Goal: Task Accomplishment & Management: Complete application form

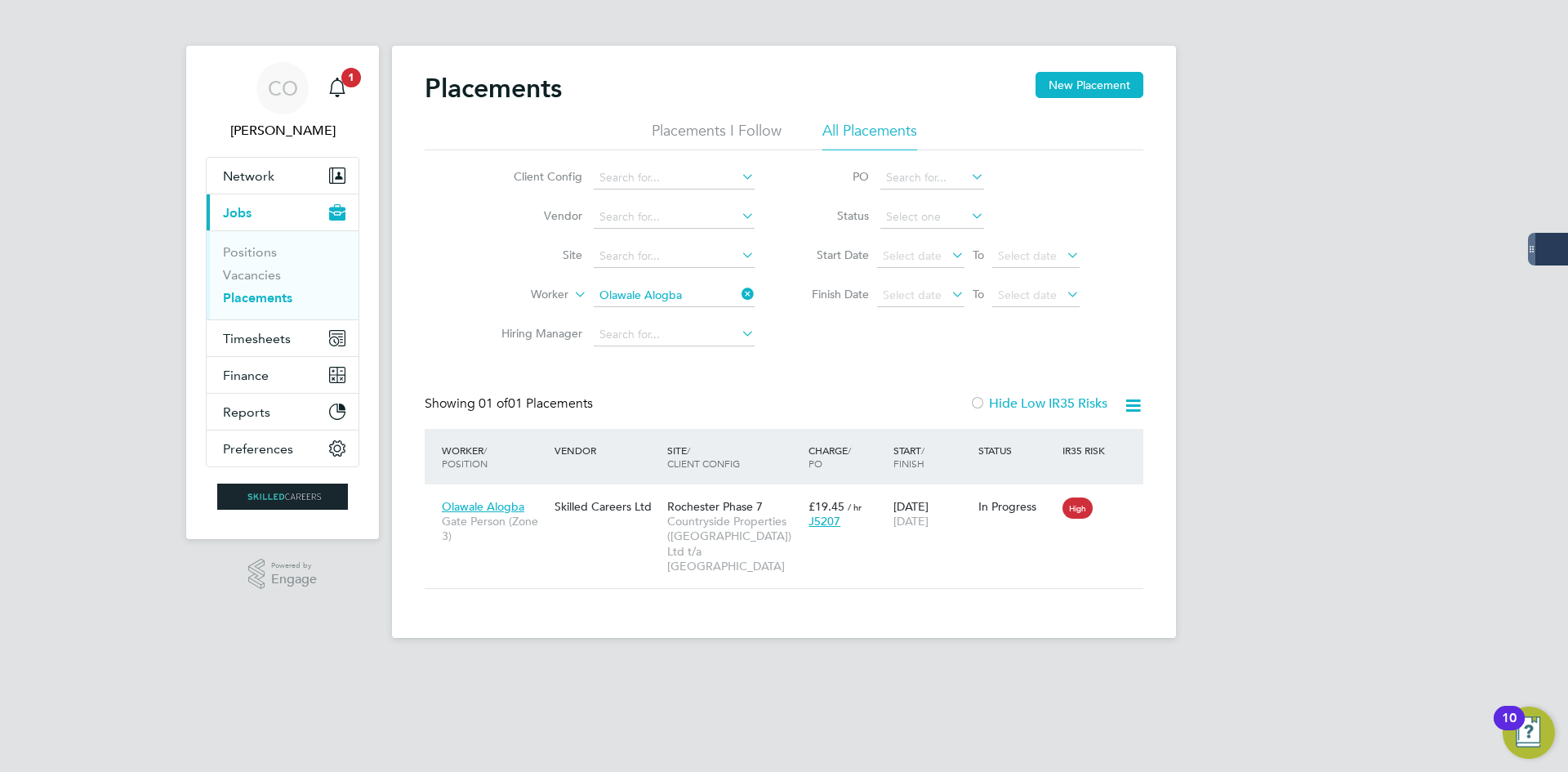
scroll to position [16, 77]
click at [252, 274] on link "Vacancies" at bounding box center [252, 275] width 58 height 16
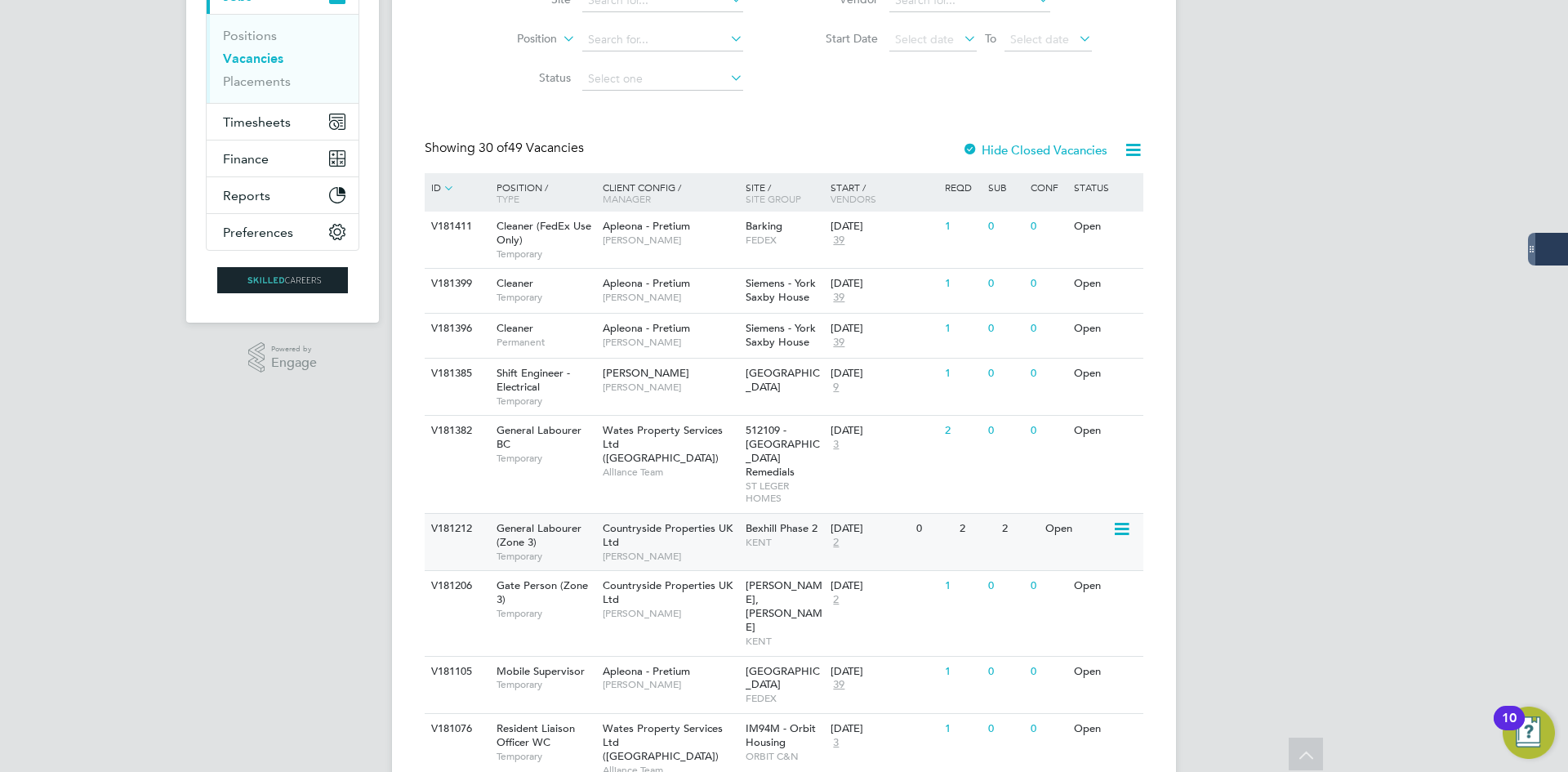
scroll to position [245, 0]
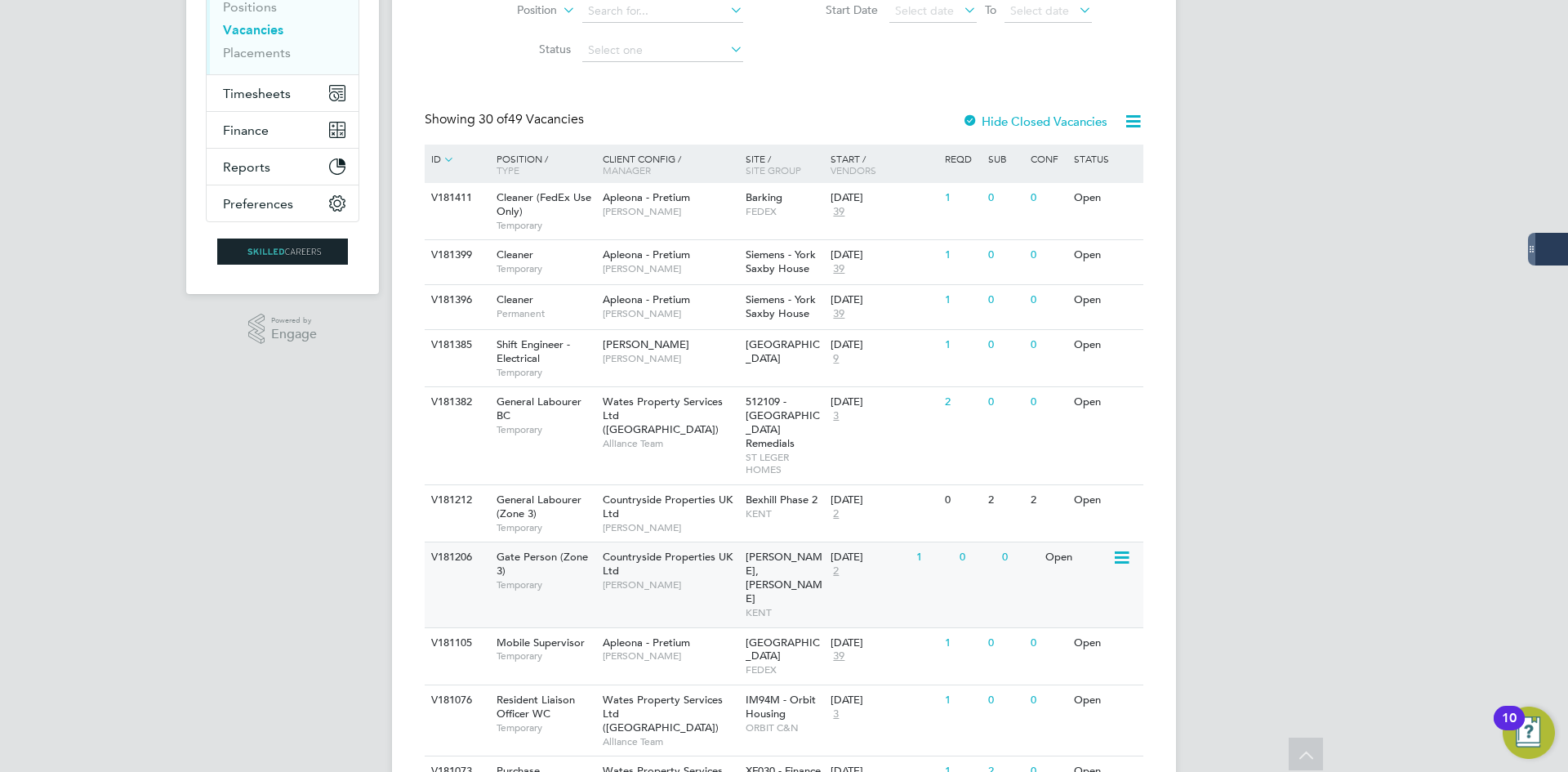
click at [620, 578] on span "[PERSON_NAME]" at bounding box center [669, 584] width 134 height 13
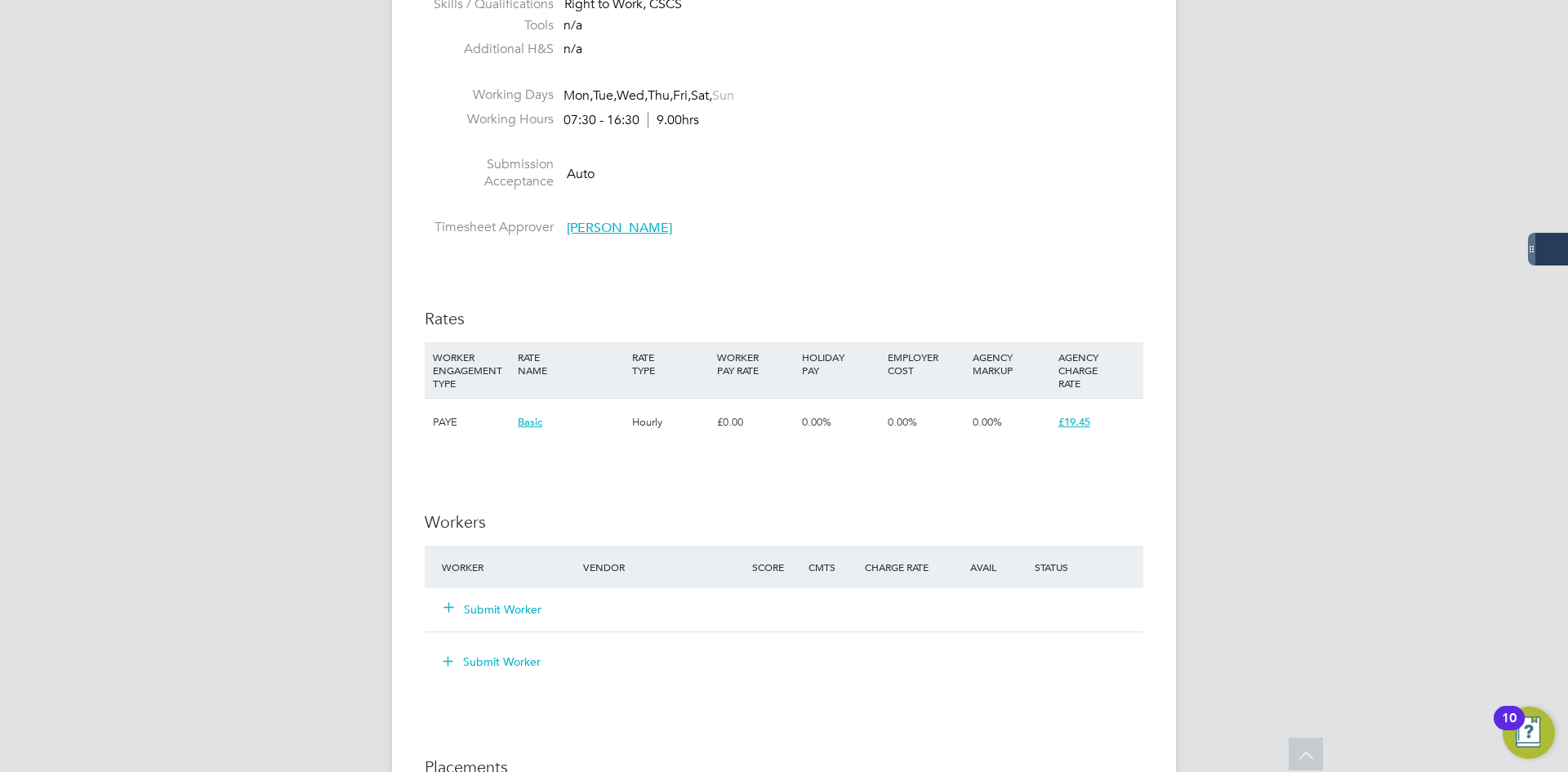
scroll to position [1062, 0]
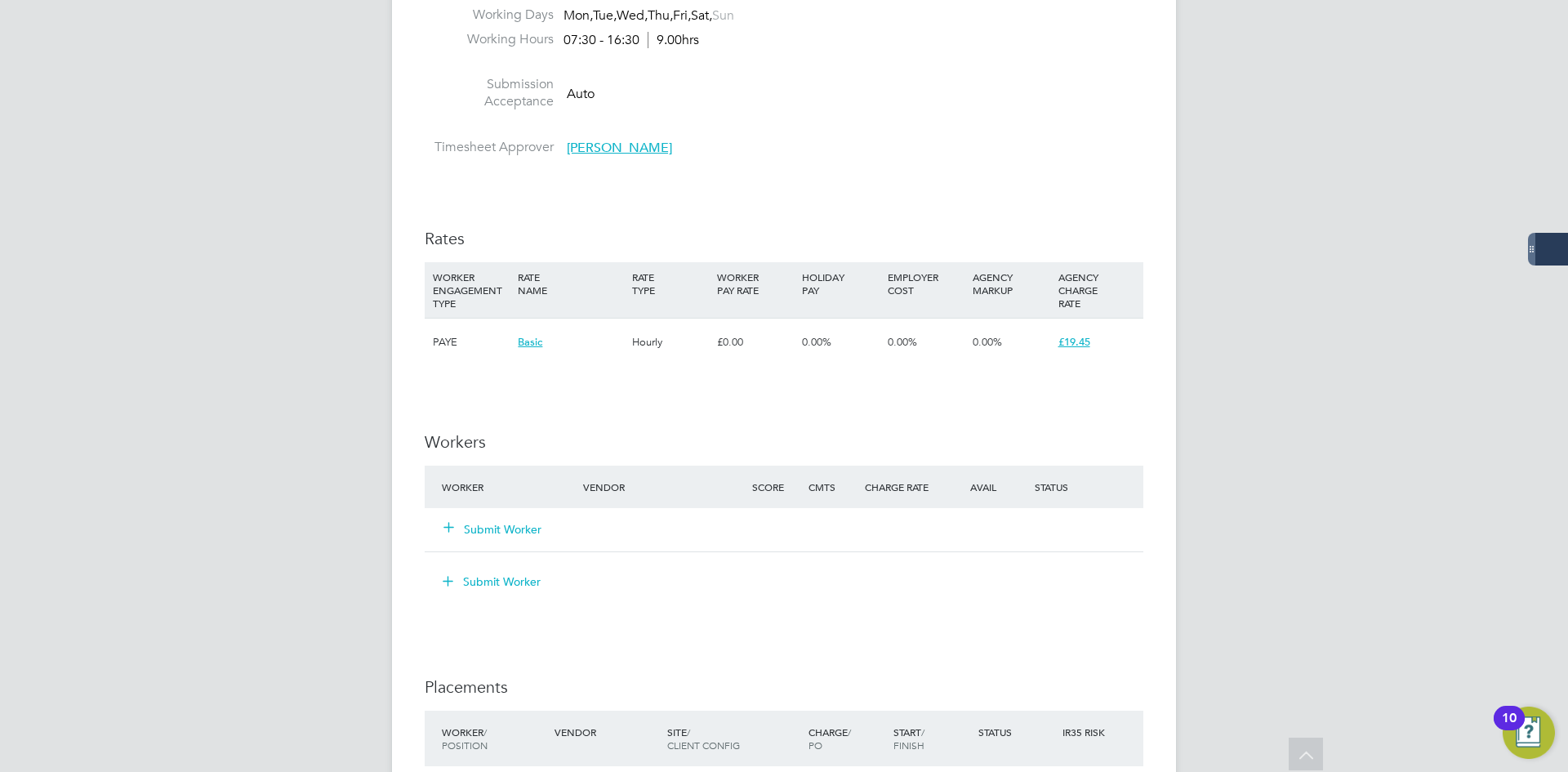
click at [520, 529] on button "Submit Worker" at bounding box center [494, 529] width 98 height 16
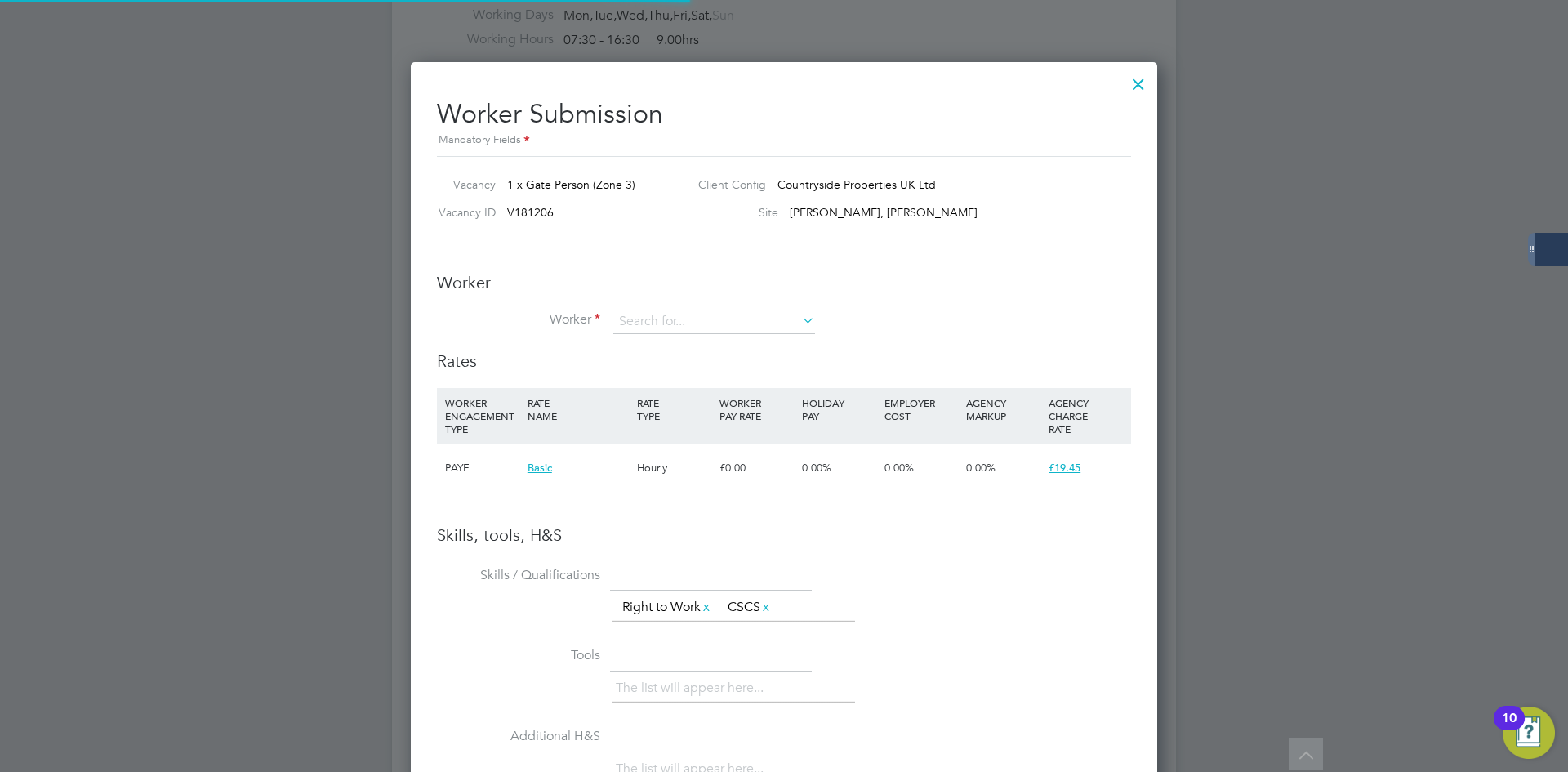
scroll to position [0, 0]
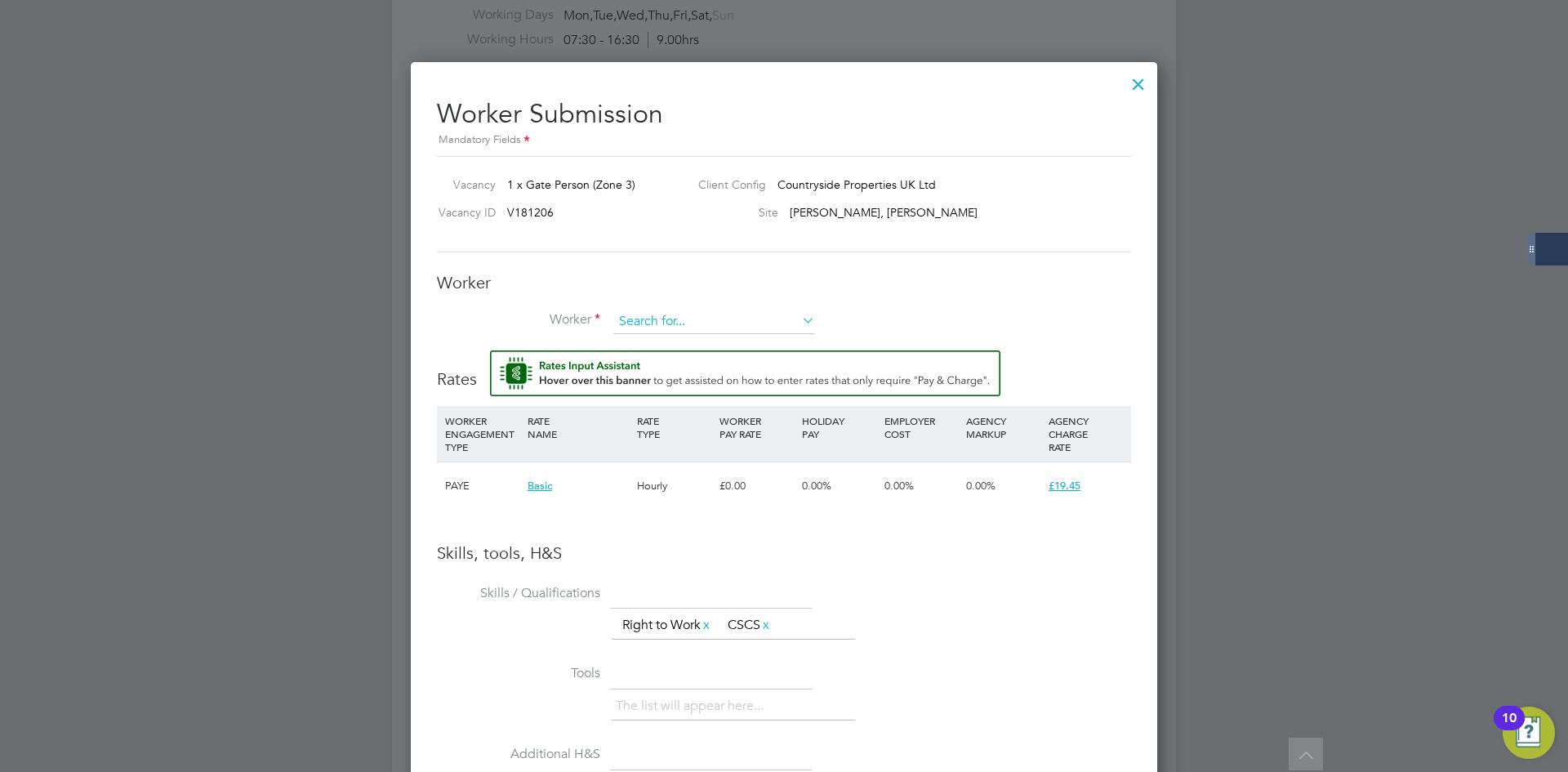
click at [644, 330] on input at bounding box center [714, 321] width 202 height 24
type input "reece reed"
click at [642, 366] on li "+ Add new" at bounding box center [714, 366] width 203 height 22
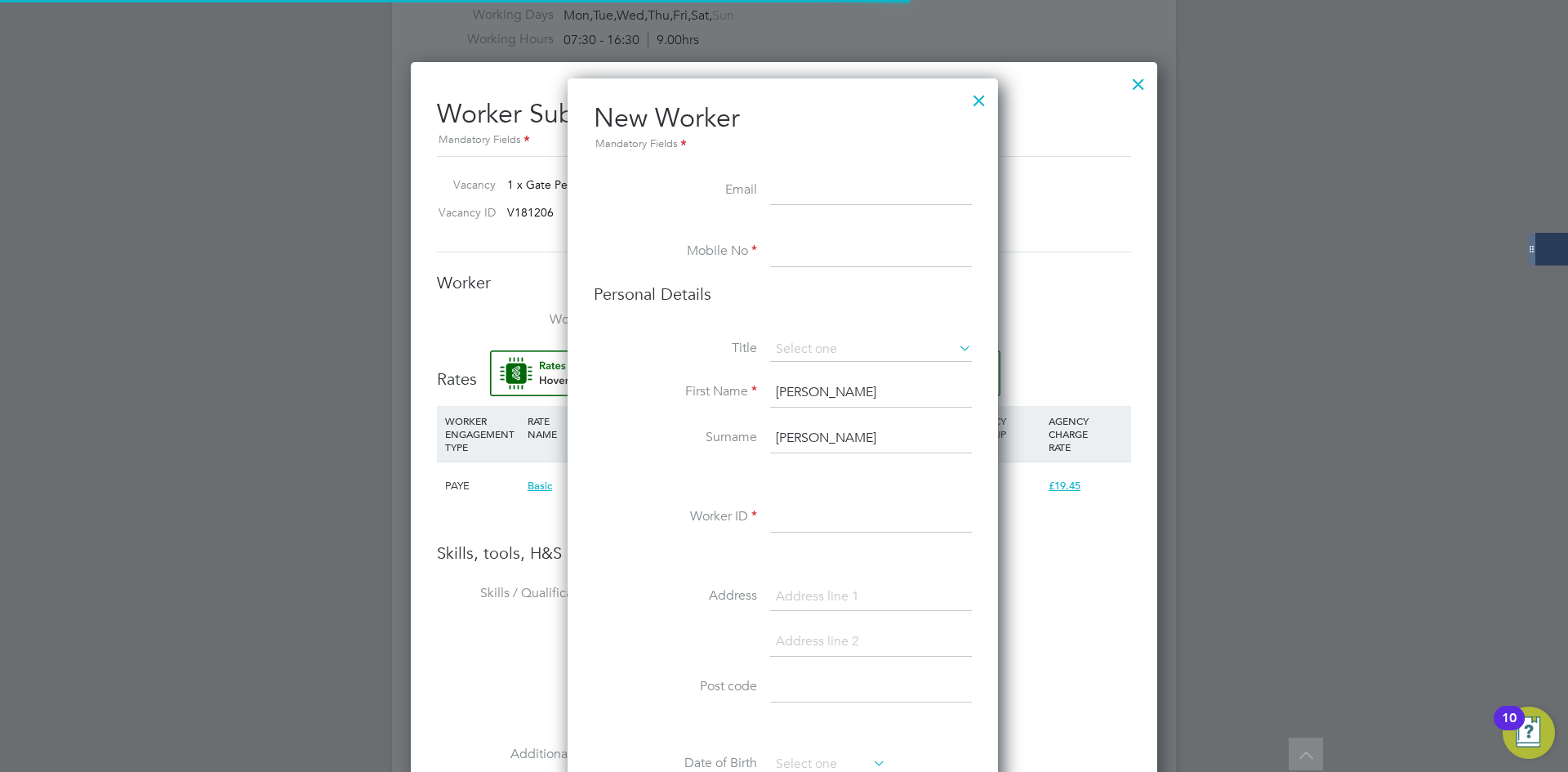
scroll to position [1382, 432]
paste input "reecereed.work@gmail.com"
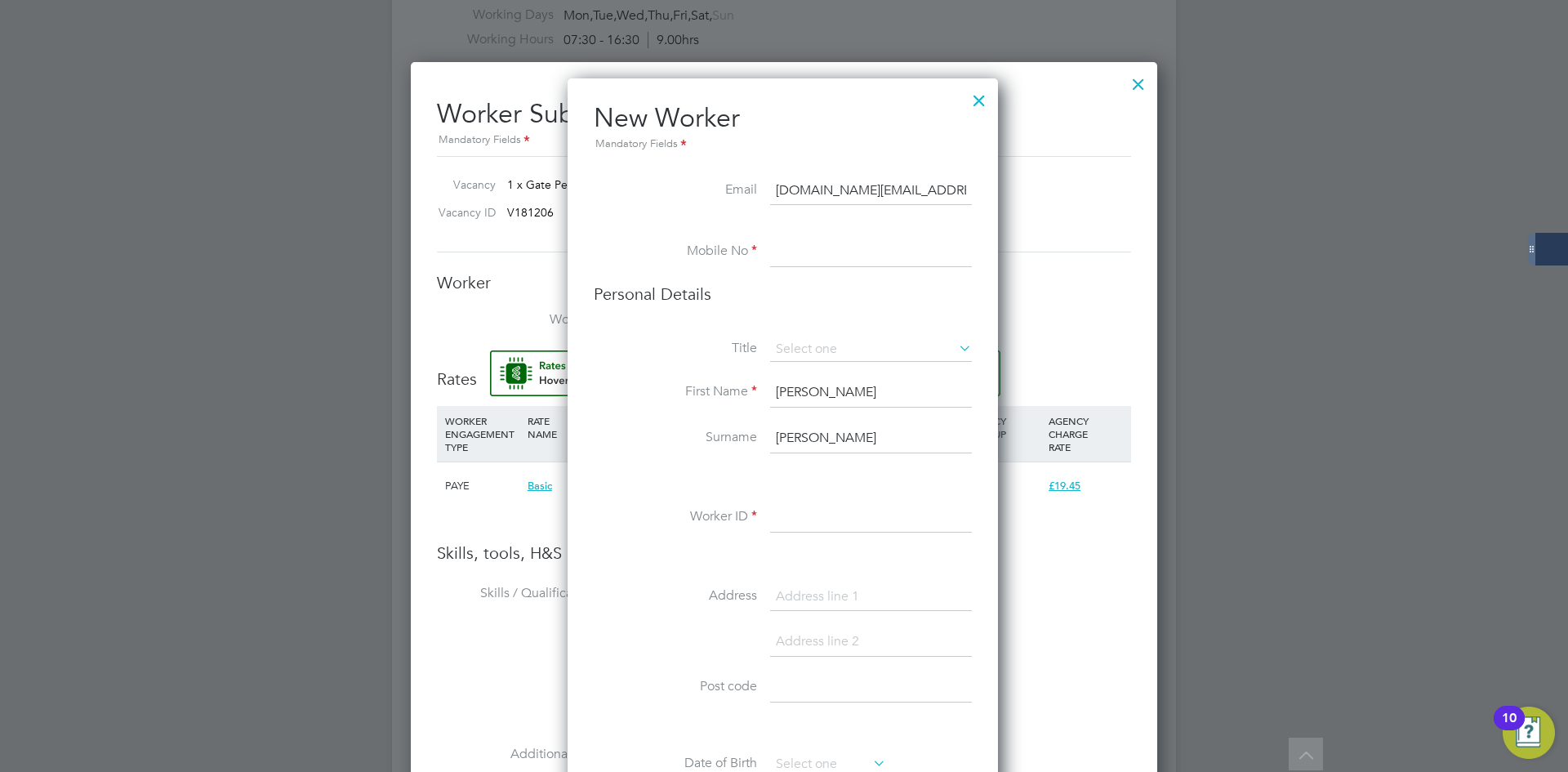
type input "reecereed.work@gmail.com"
click at [782, 248] on input at bounding box center [871, 252] width 202 height 29
paste input "491090"
type input "491090"
click at [814, 352] on input at bounding box center [871, 349] width 202 height 24
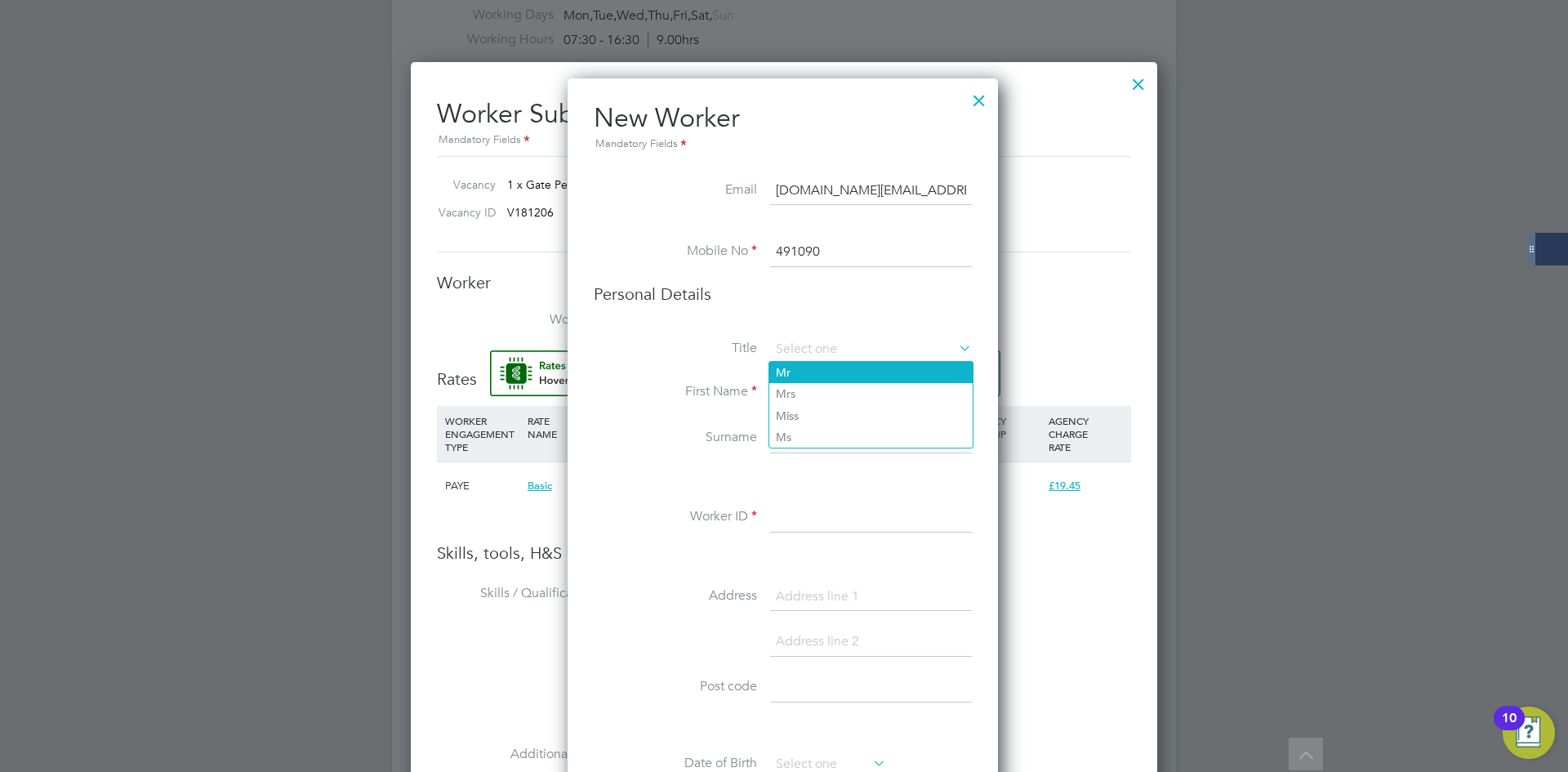
click at [812, 371] on li "Mr" at bounding box center [871, 372] width 203 height 22
type input "Mr"
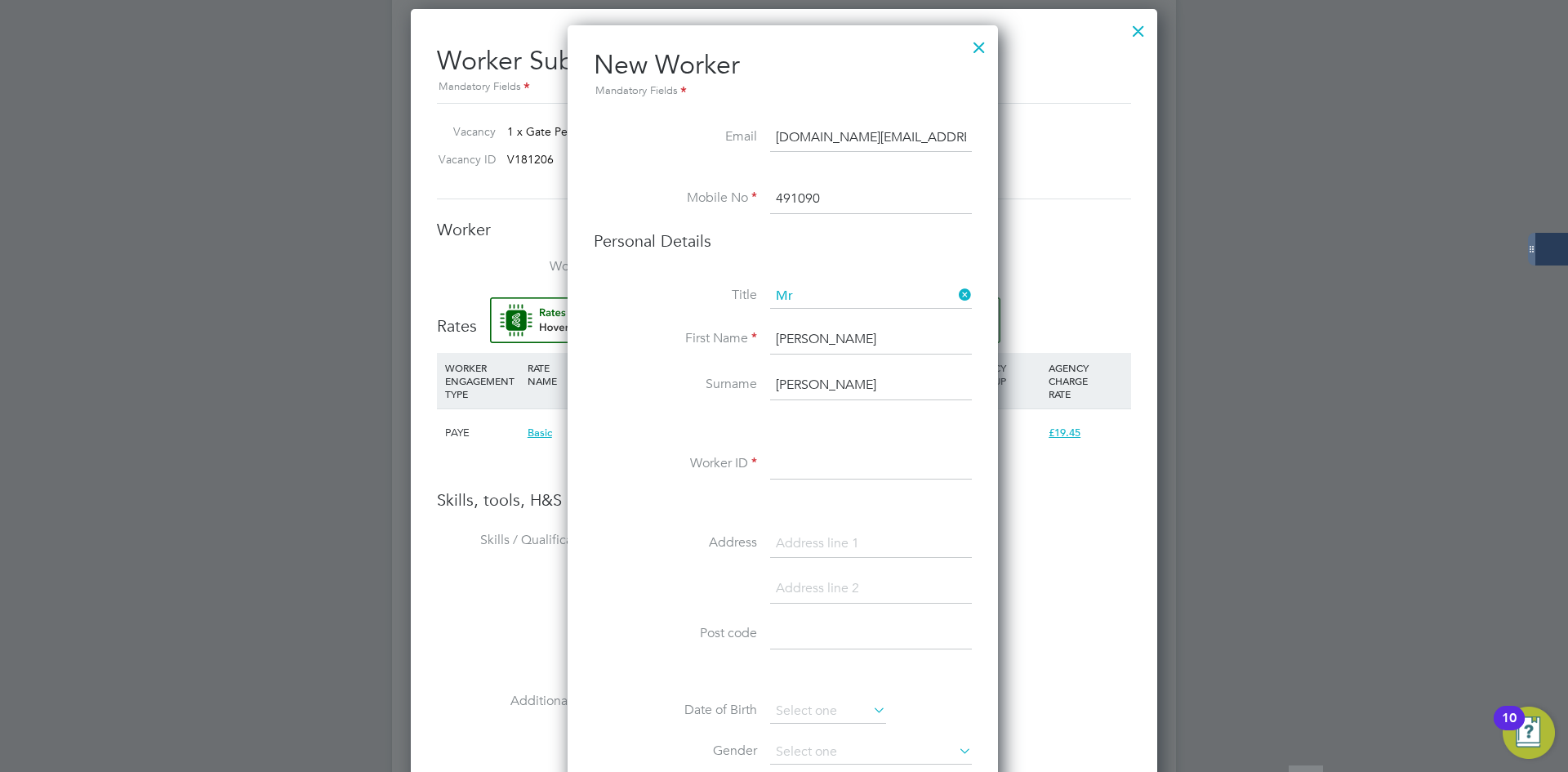
scroll to position [1143, 0]
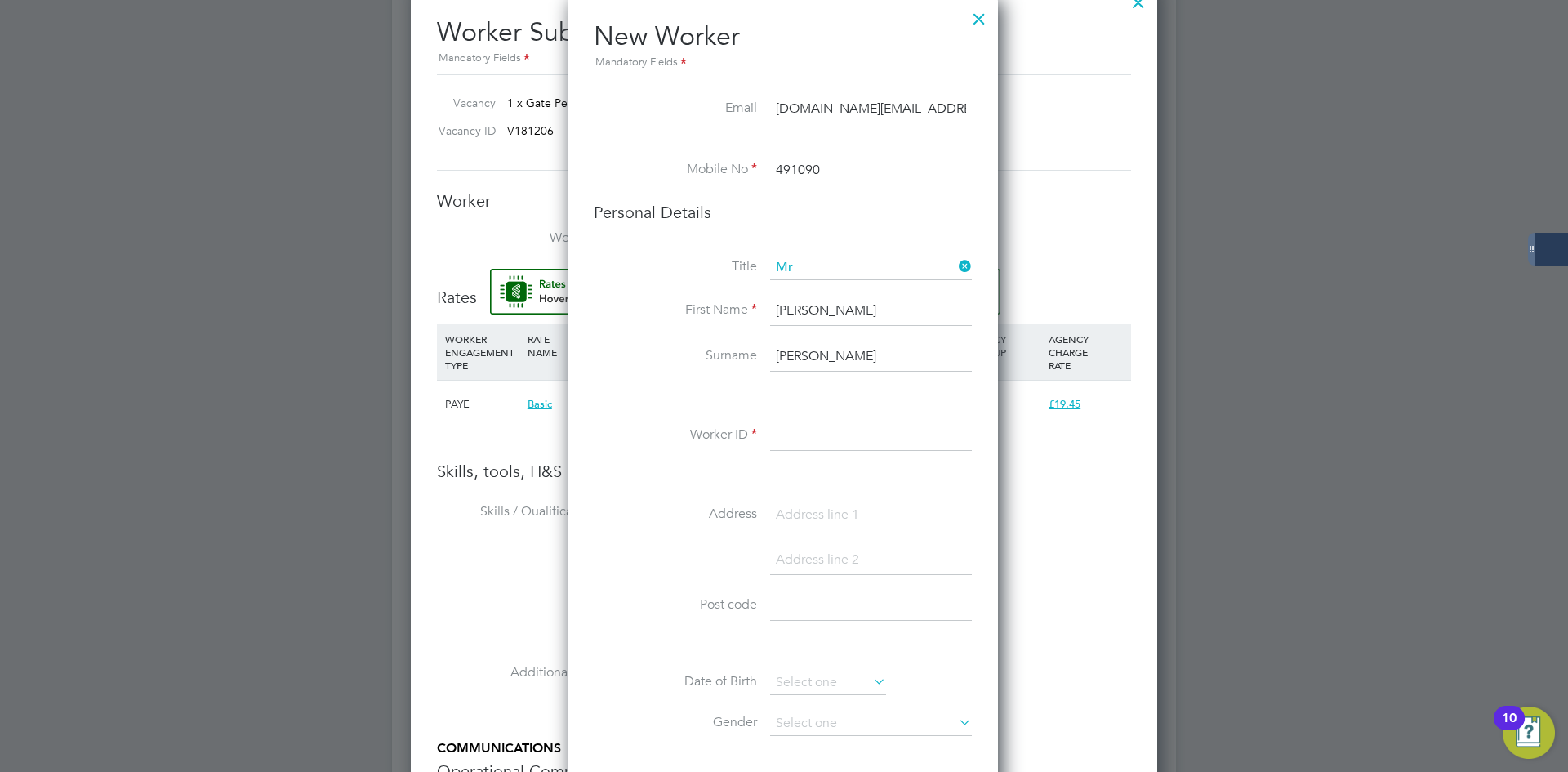
click at [796, 431] on input at bounding box center [871, 436] width 202 height 29
click at [848, 165] on input "491090" at bounding box center [871, 171] width 202 height 29
click at [811, 433] on input at bounding box center [871, 436] width 202 height 29
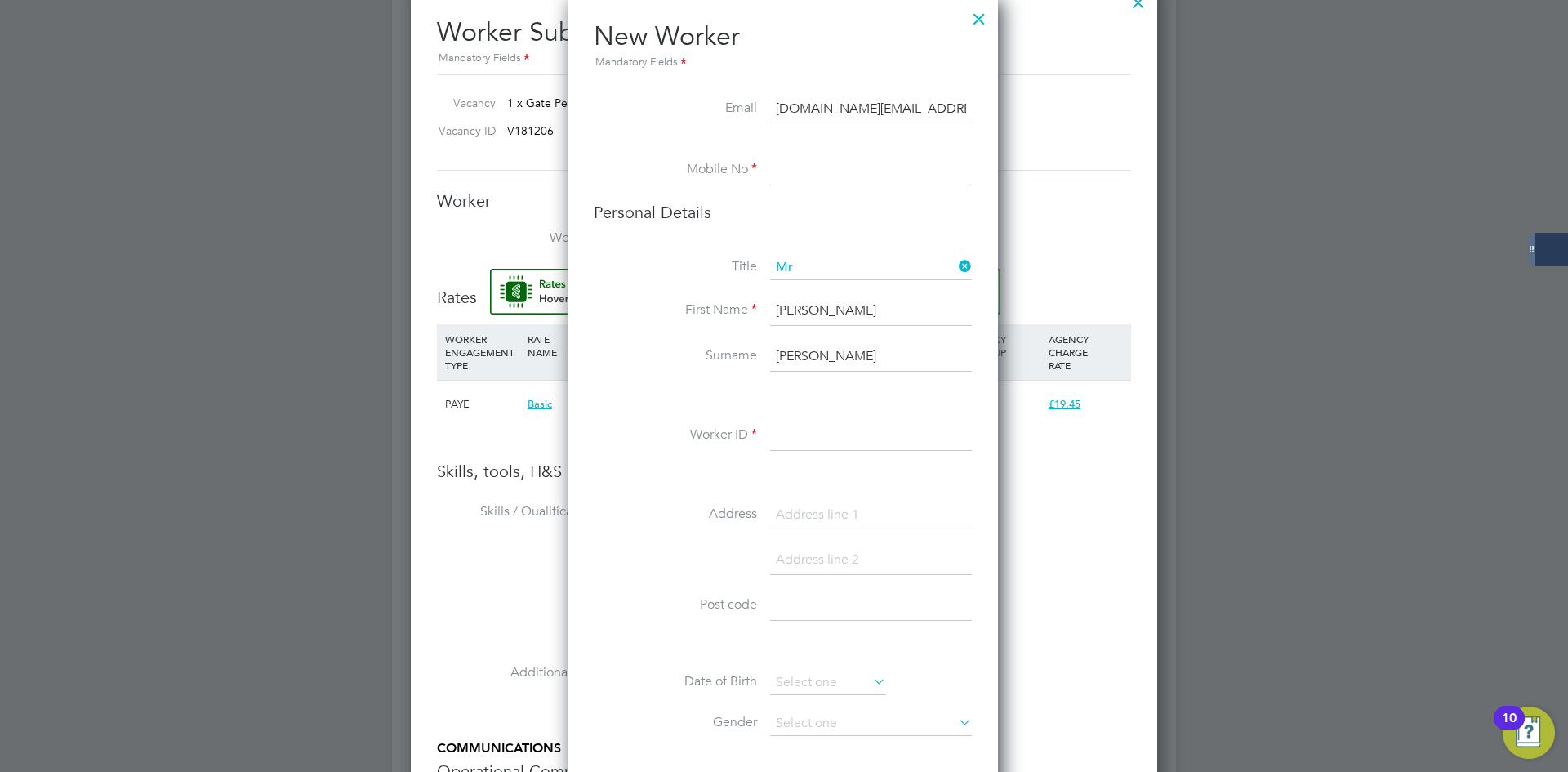
paste input "491090"
type input "491090"
drag, startPoint x: 791, startPoint y: 175, endPoint x: 787, endPoint y: 165, distance: 10.8
click at [790, 170] on input at bounding box center [871, 171] width 202 height 29
paste input "07719212496"
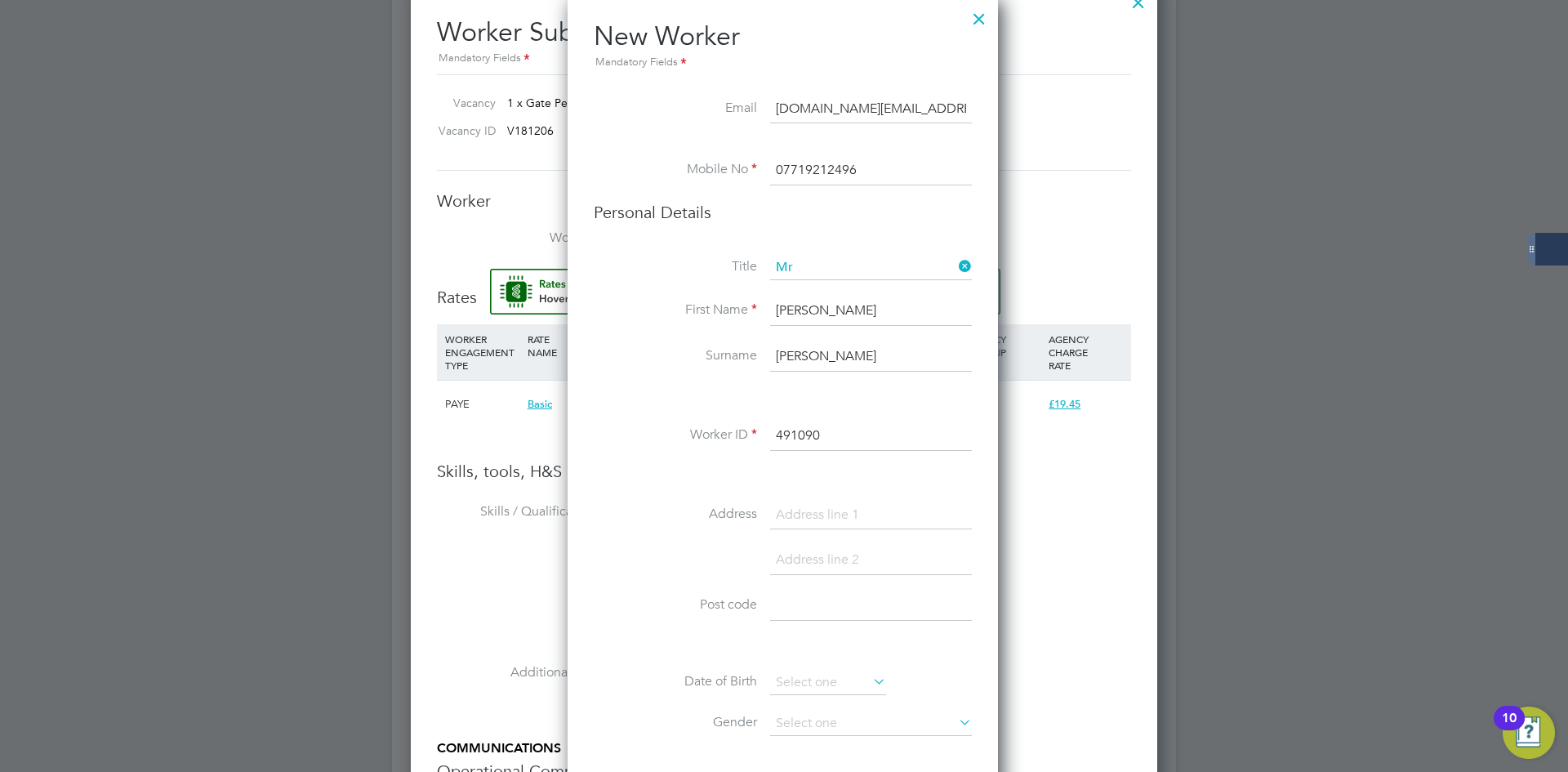
type input "07719212496"
click at [655, 139] on ul "New Worker Mandatory Fields Email reecereed.work@gmail.com Mobile No 0771921249…" at bounding box center [782, 682] width 378 height 1324
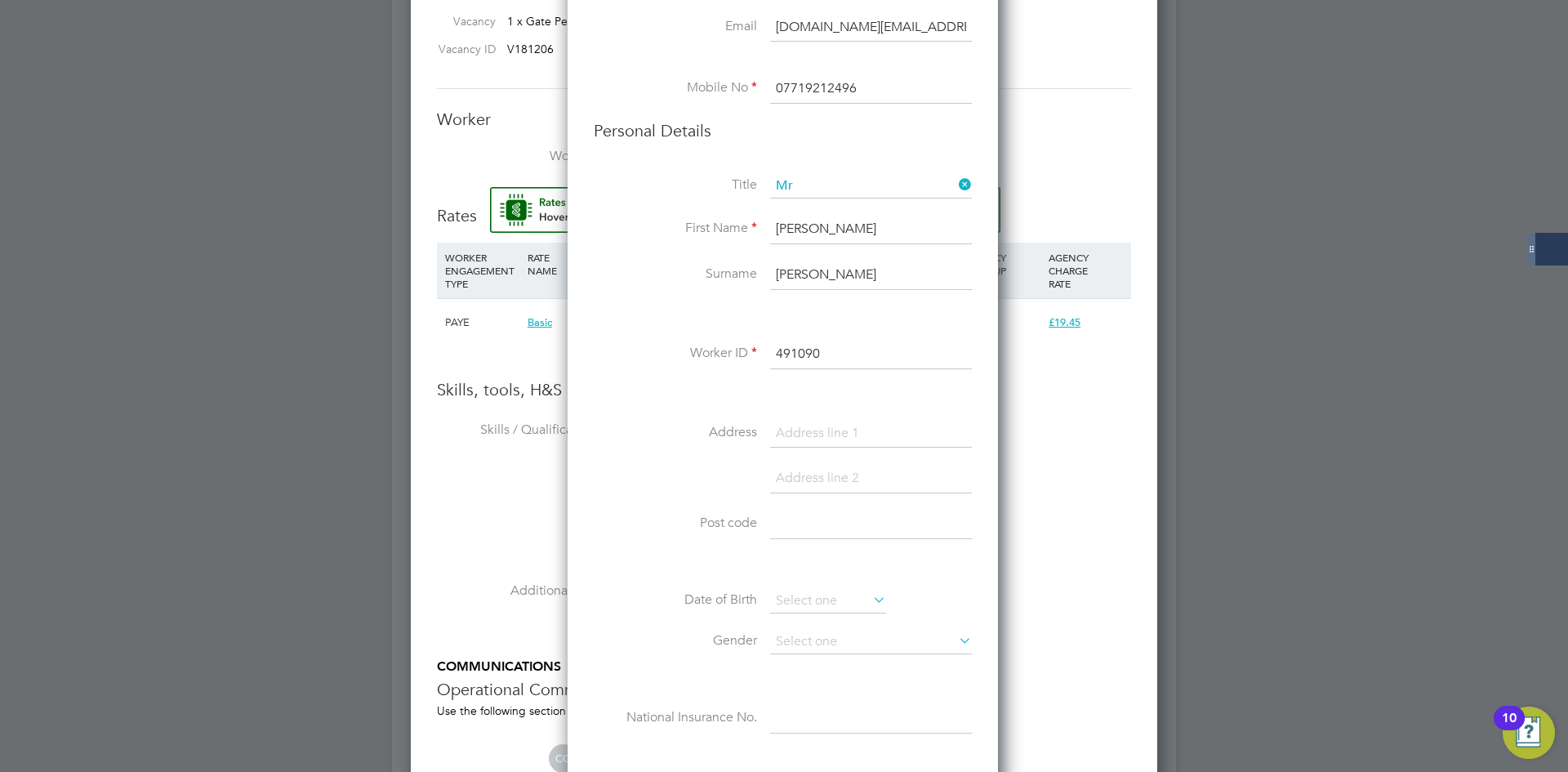
click at [646, 335] on div "Title Mr First Name reece Surname reed Worker ID 491090 Address Post code Date …" at bounding box center [782, 470] width 378 height 593
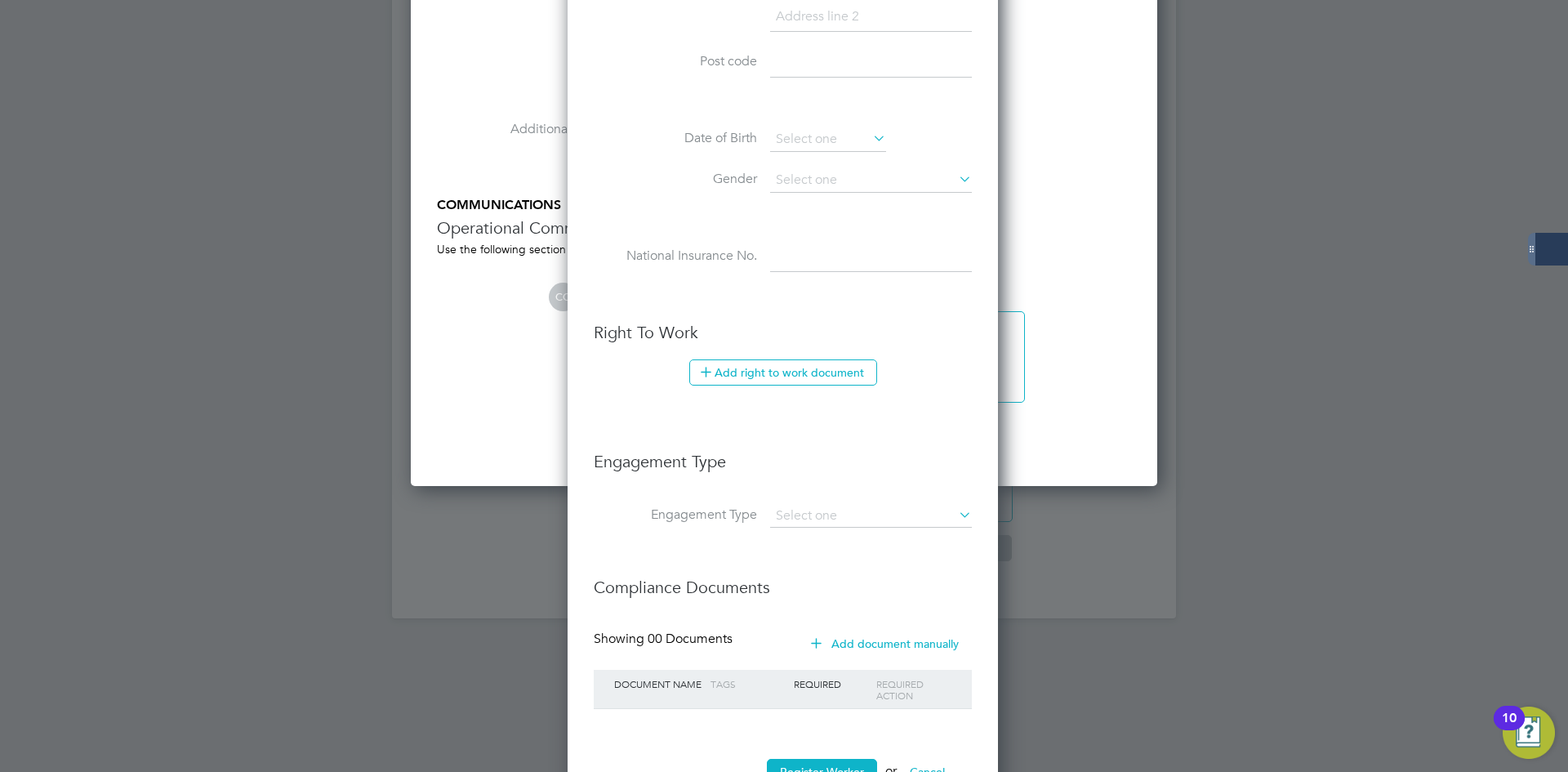
scroll to position [1715, 0]
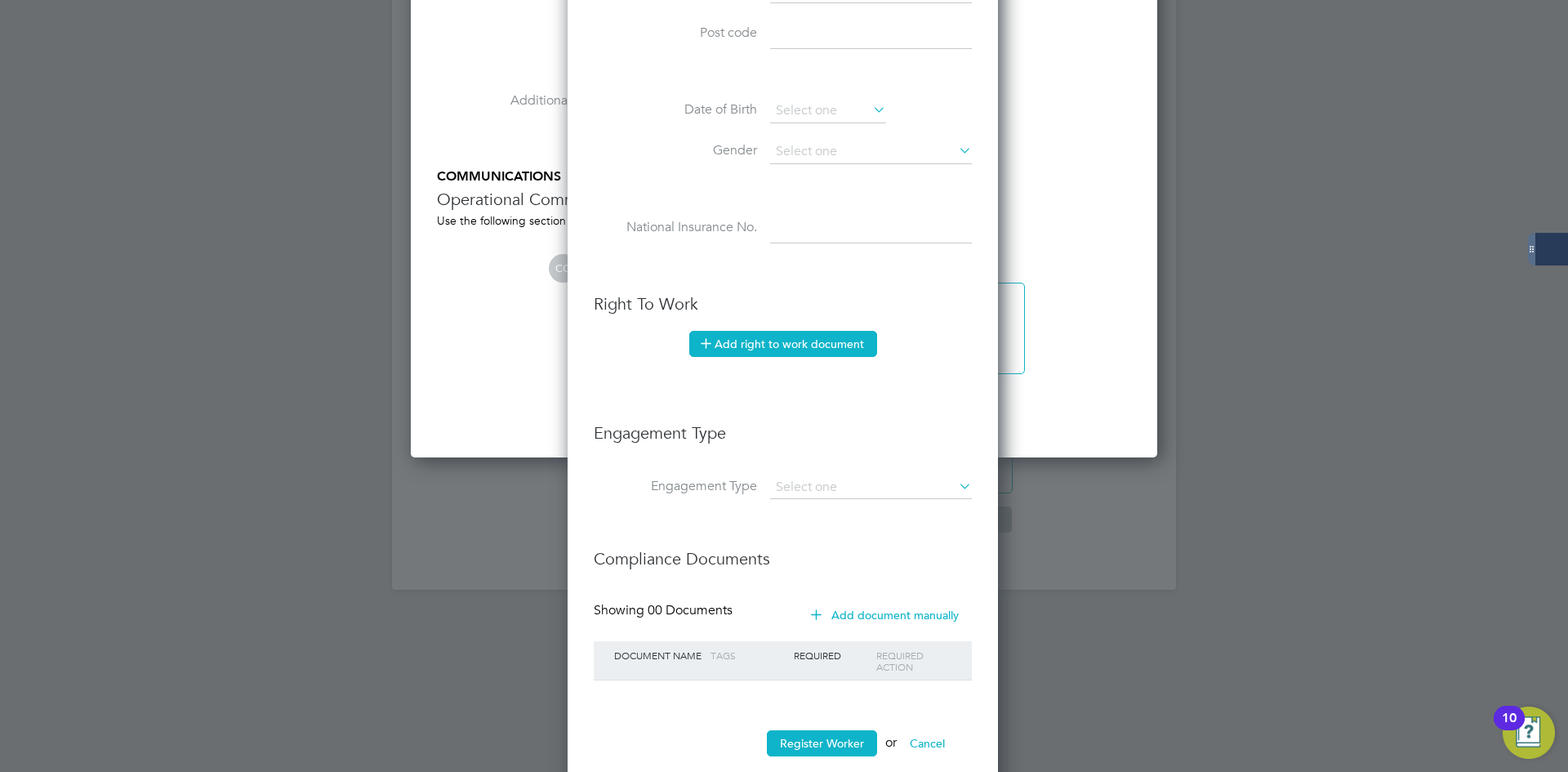
click at [757, 348] on button "Add right to work document" at bounding box center [783, 344] width 188 height 26
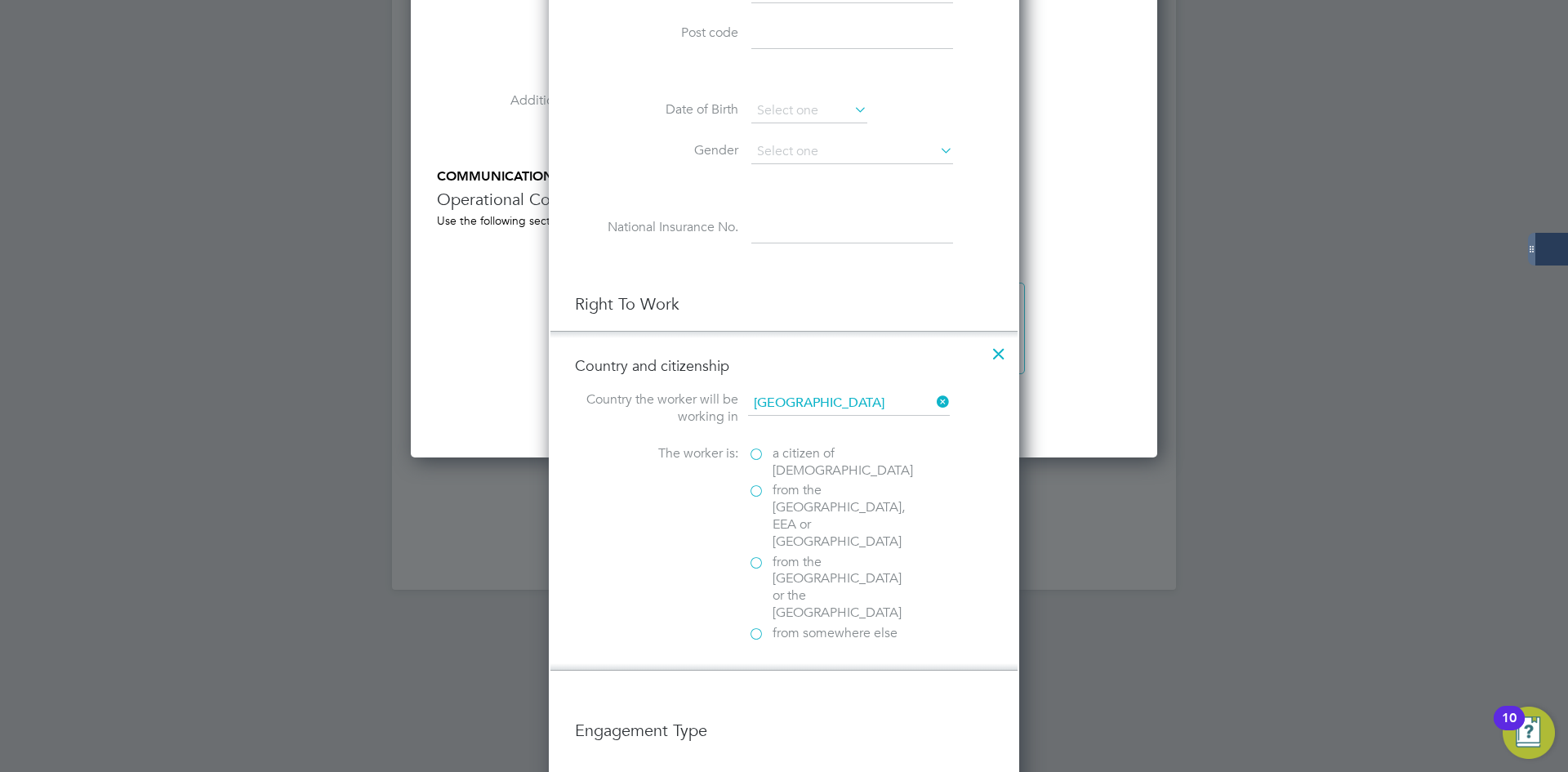
scroll to position [1627, 471]
click at [788, 464] on span "a citizen of United Kingdom" at bounding box center [843, 462] width 140 height 34
click at [0, 0] on input "a citizen of United Kingdom" at bounding box center [0, 0] width 0 height 0
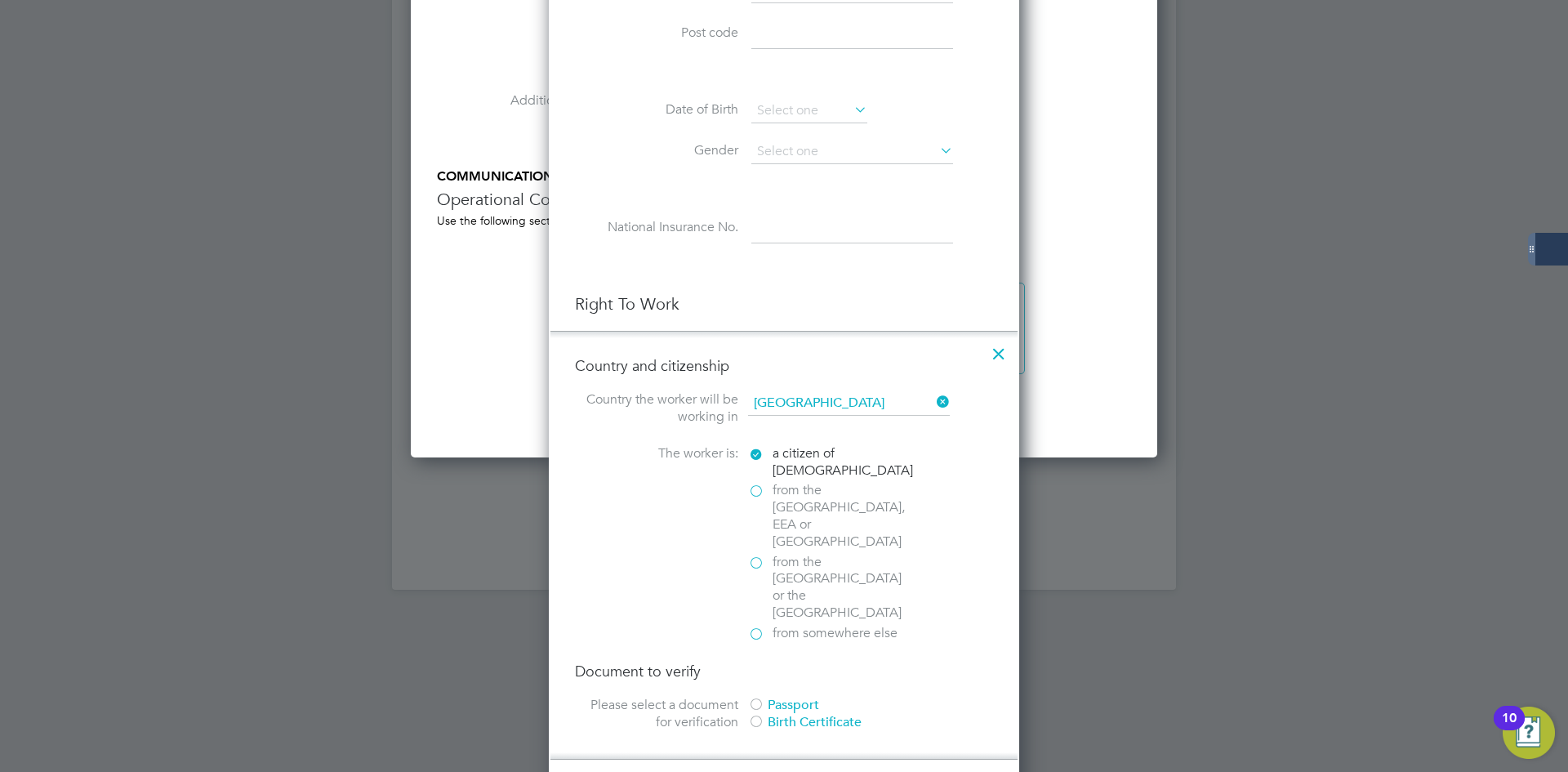
click at [775, 713] on div "Birth Certificate" at bounding box center [870, 722] width 245 height 17
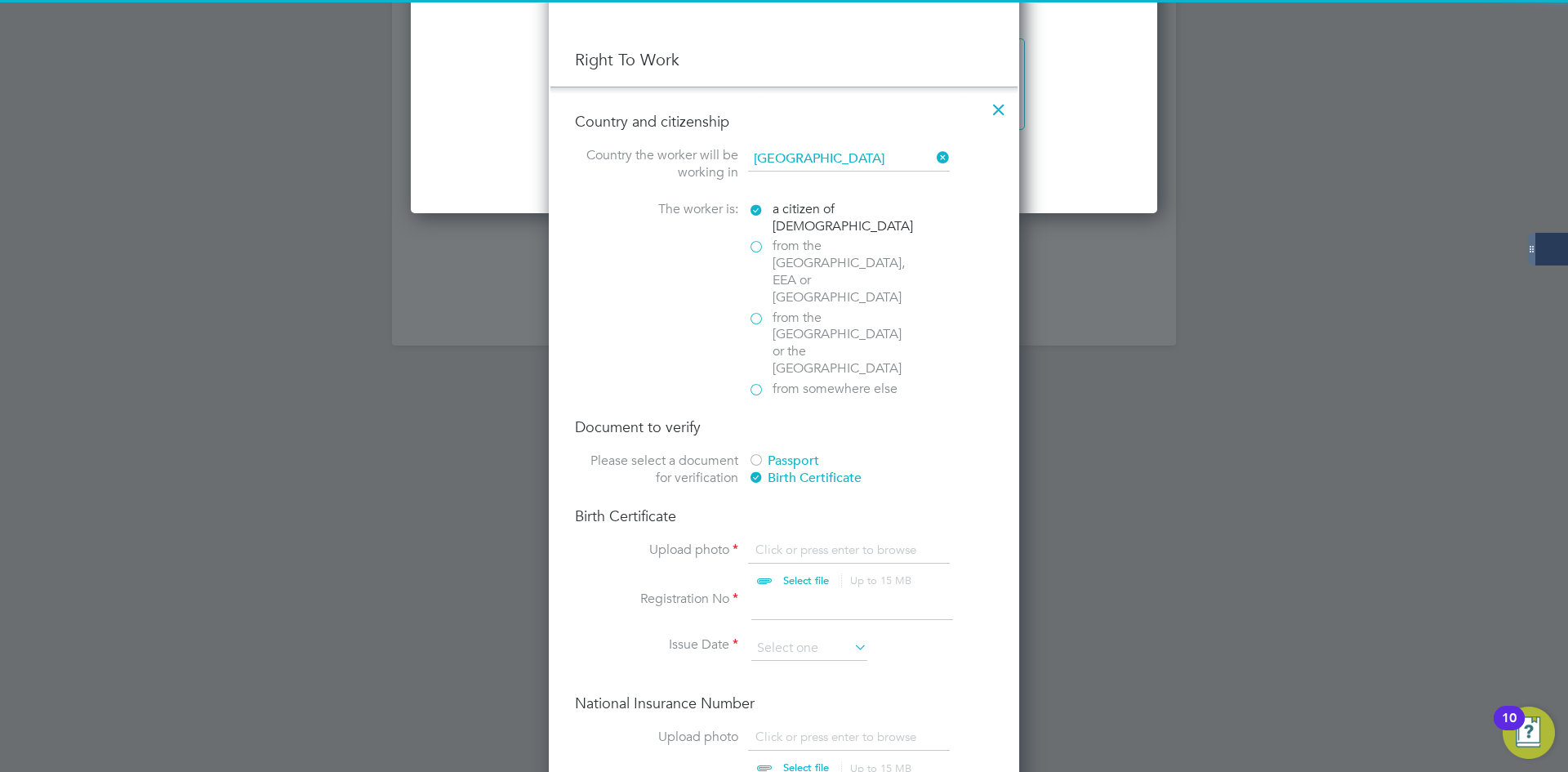
scroll to position [1959, 0]
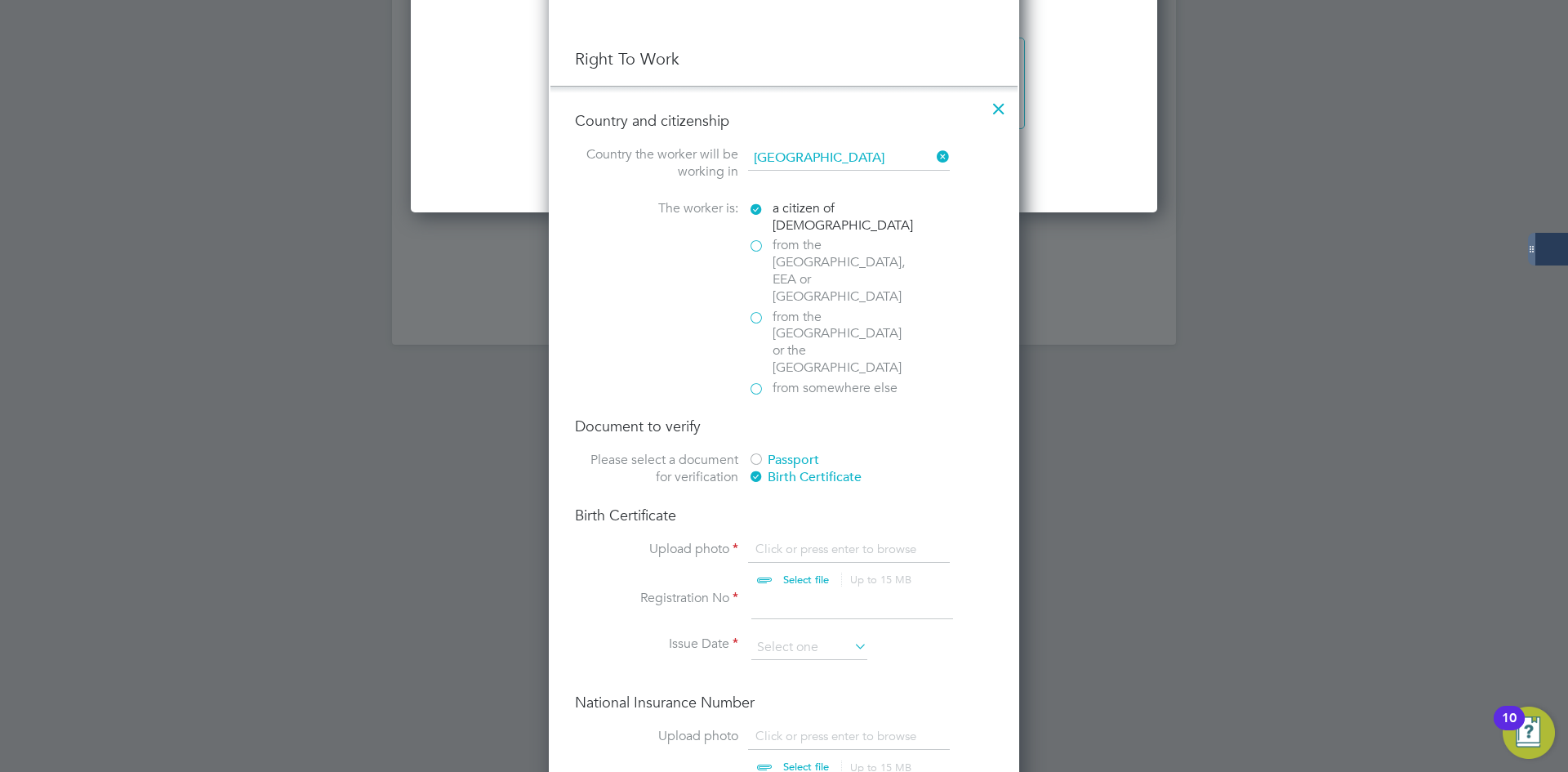
click at [763, 540] on input "file" at bounding box center [822, 564] width 257 height 49
type input "C:\fakepath\20240313_172634.jpg"
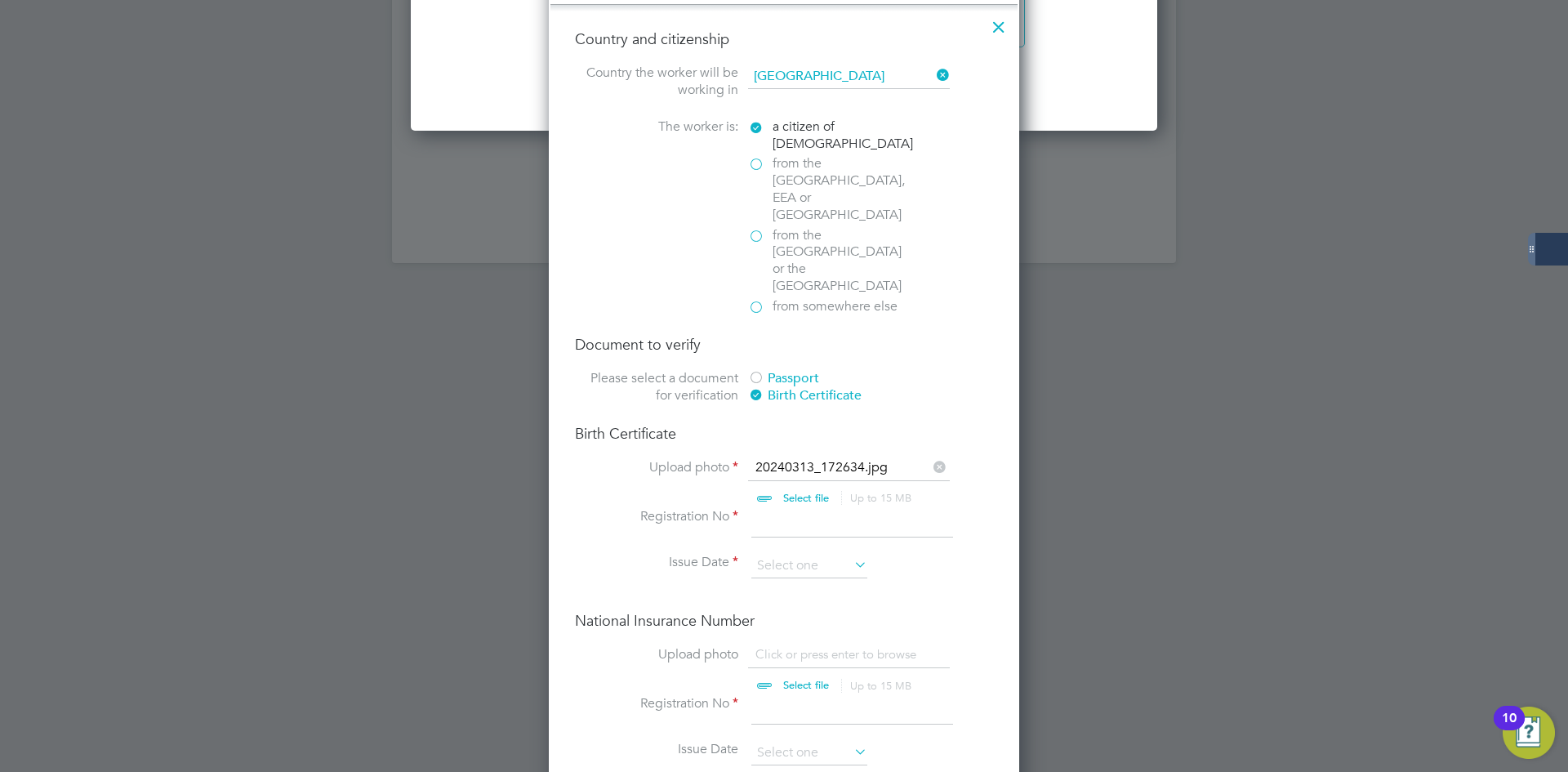
click at [802, 507] on input at bounding box center [852, 522] width 202 height 29
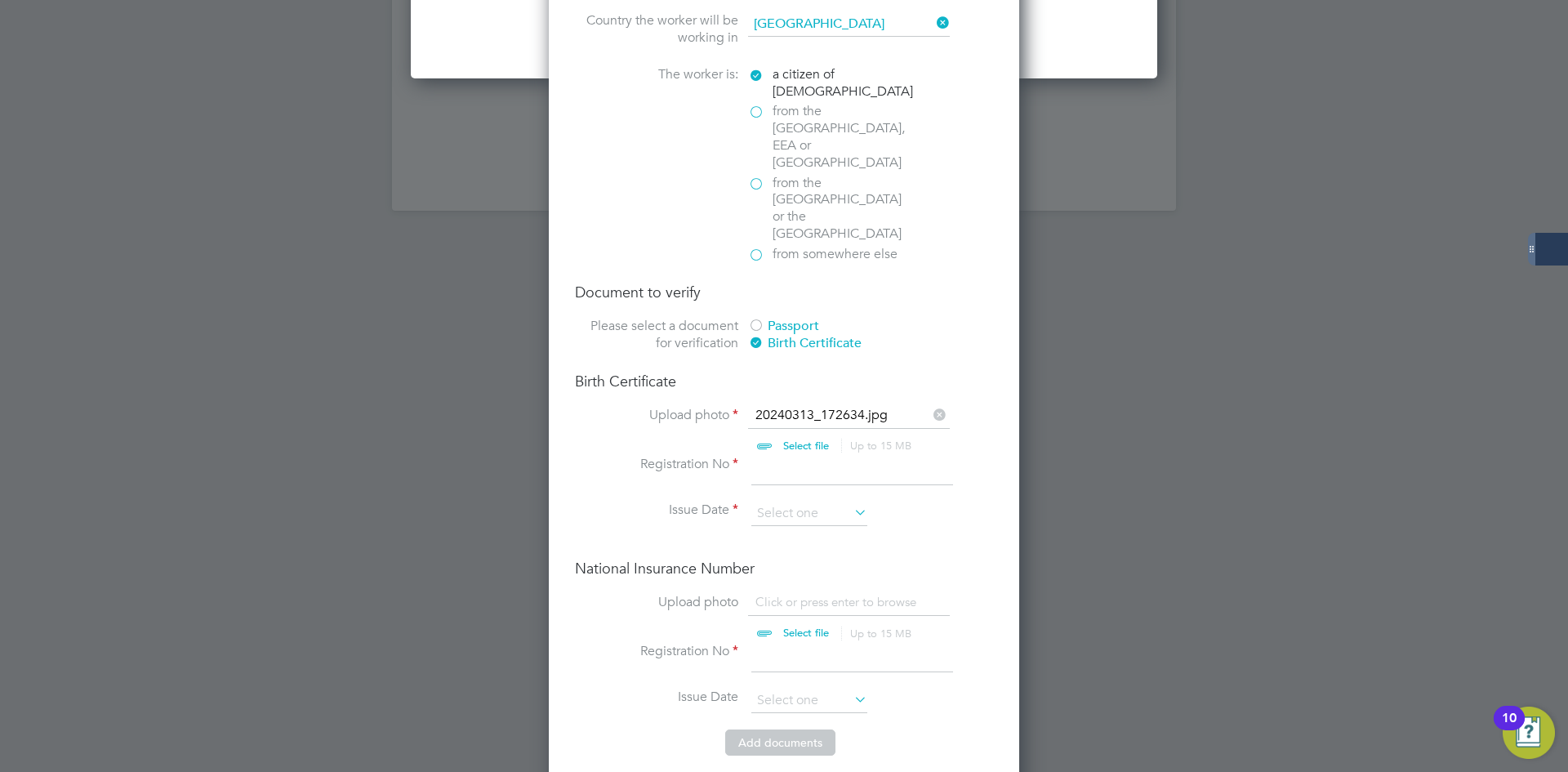
scroll to position [2123, 0]
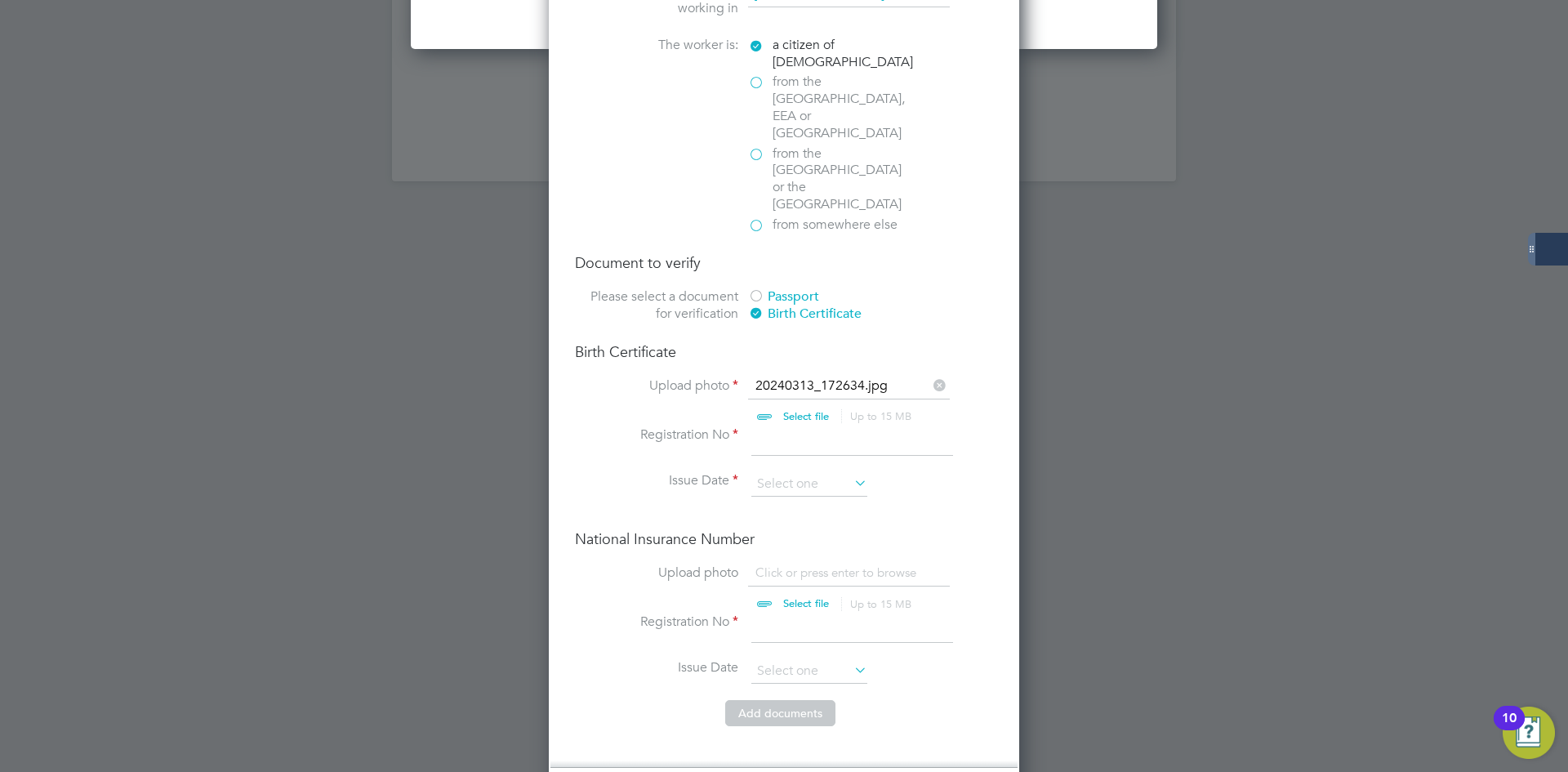
drag, startPoint x: 672, startPoint y: 391, endPoint x: 725, endPoint y: 383, distance: 53.6
click at [725, 426] on label "Registration No" at bounding box center [656, 435] width 164 height 17
click at [724, 426] on label "Registration No" at bounding box center [656, 435] width 164 height 17
click at [725, 426] on label "Registration No" at bounding box center [656, 435] width 164 height 17
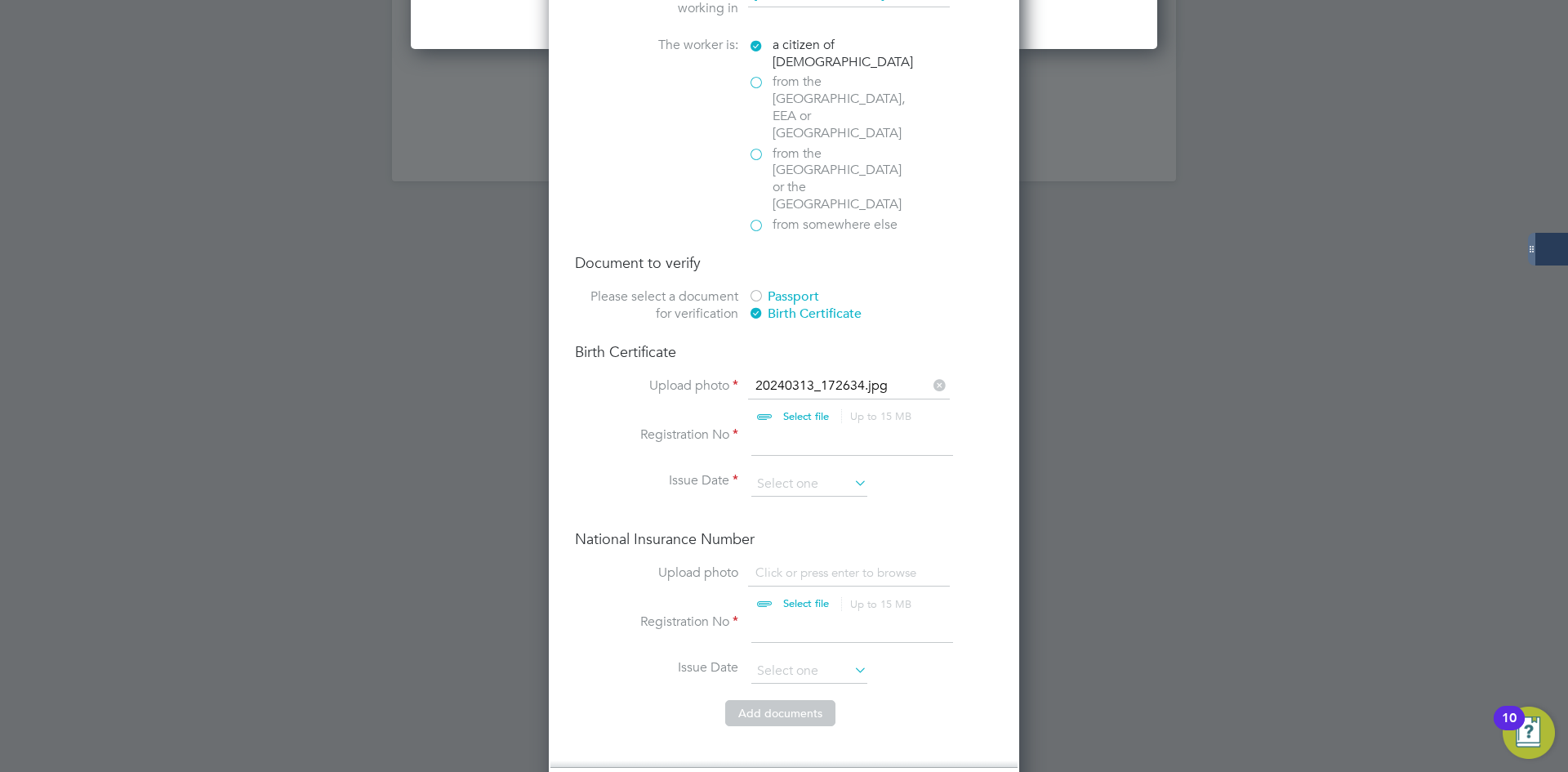
click at [801, 426] on input at bounding box center [852, 441] width 202 height 29
click at [787, 426] on input at bounding box center [852, 441] width 202 height 29
click at [773, 426] on input at bounding box center [852, 441] width 202 height 29
type input "1DT5D283"
click at [804, 472] on input at bounding box center [809, 484] width 116 height 24
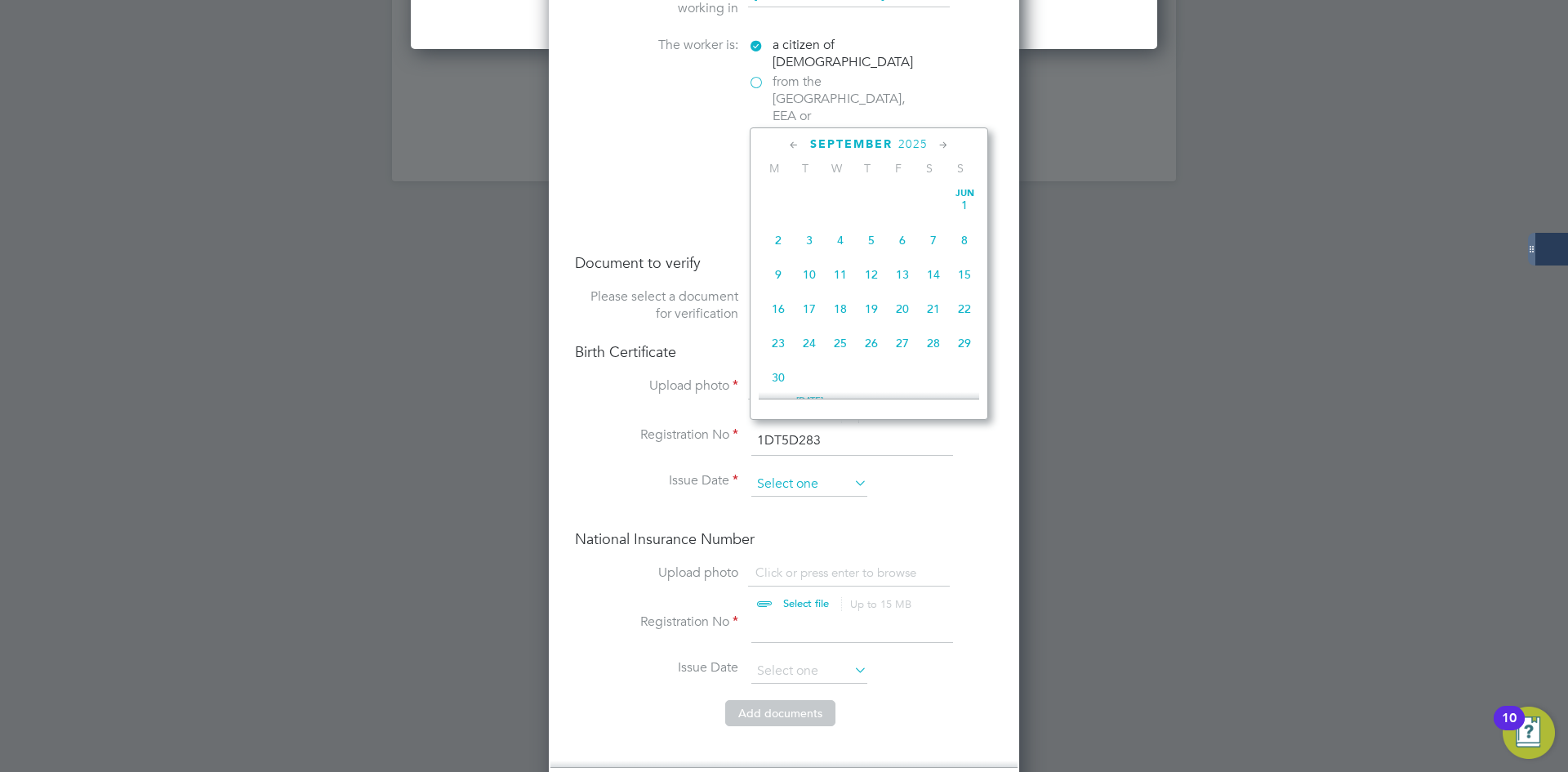
scroll to position [636, 0]
click at [851, 144] on span "September" at bounding box center [851, 144] width 83 height 14
drag, startPoint x: 900, startPoint y: 148, endPoint x: 927, endPoint y: 164, distance: 31.4
click at [901, 148] on span "2025" at bounding box center [912, 144] width 29 height 14
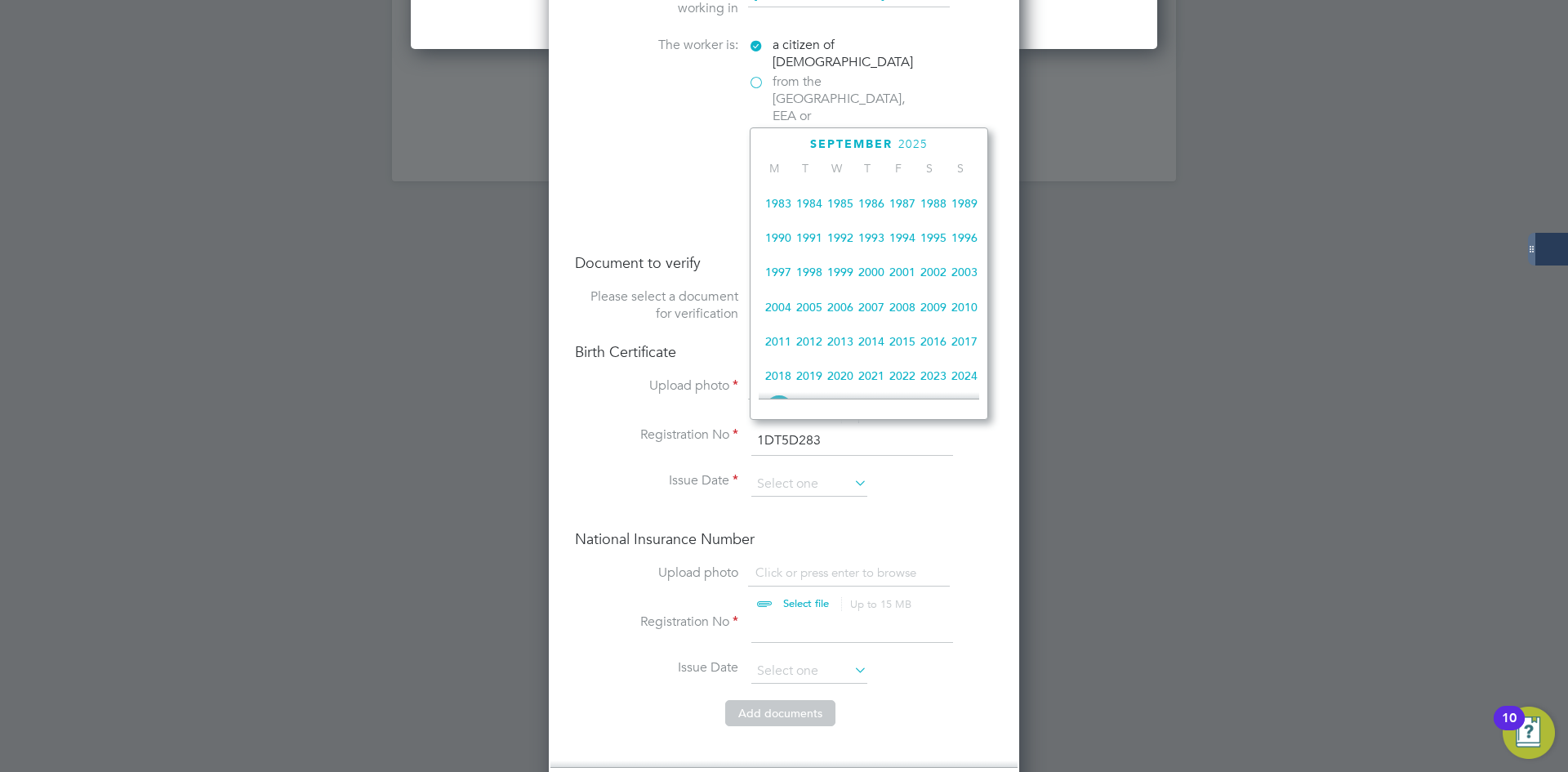
scroll to position [459, 0]
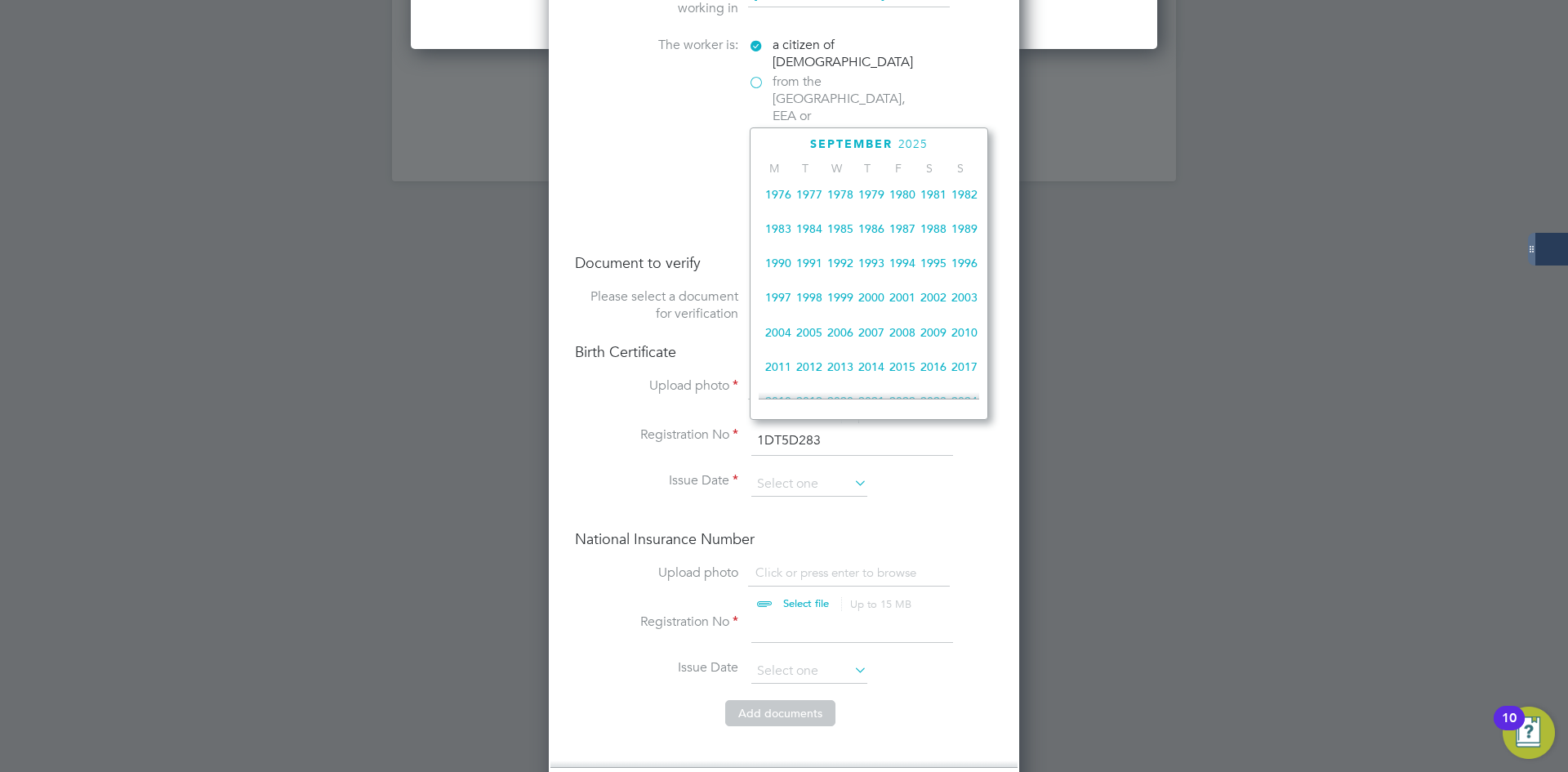
click at [898, 311] on span "2001" at bounding box center [902, 297] width 31 height 31
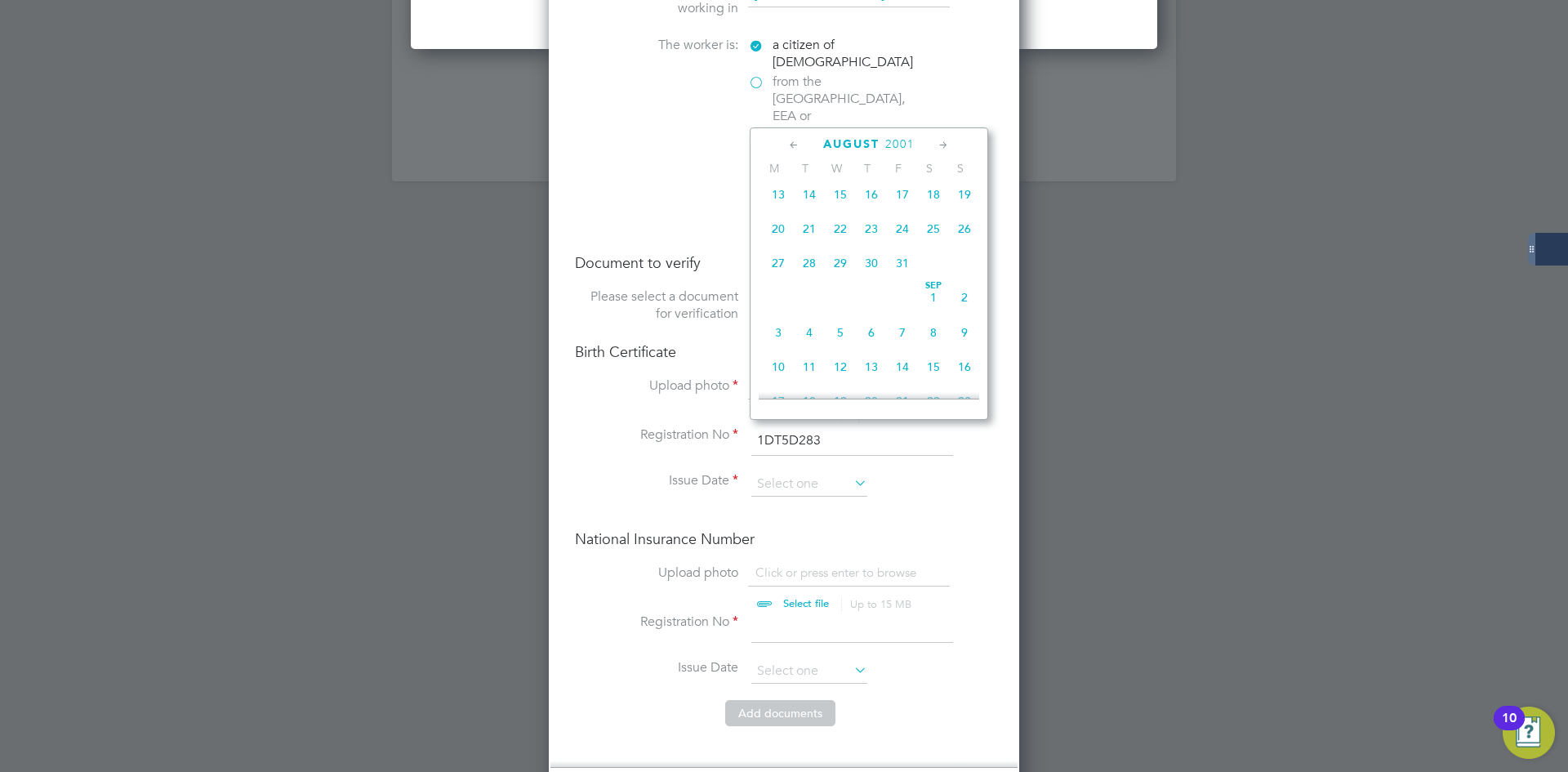
drag, startPoint x: 835, startPoint y: 144, endPoint x: 848, endPoint y: 167, distance: 26.4
click at [835, 144] on span "August" at bounding box center [850, 144] width 56 height 14
click at [843, 148] on span "September" at bounding box center [851, 144] width 83 height 14
click at [798, 145] on icon at bounding box center [794, 145] width 16 height 18
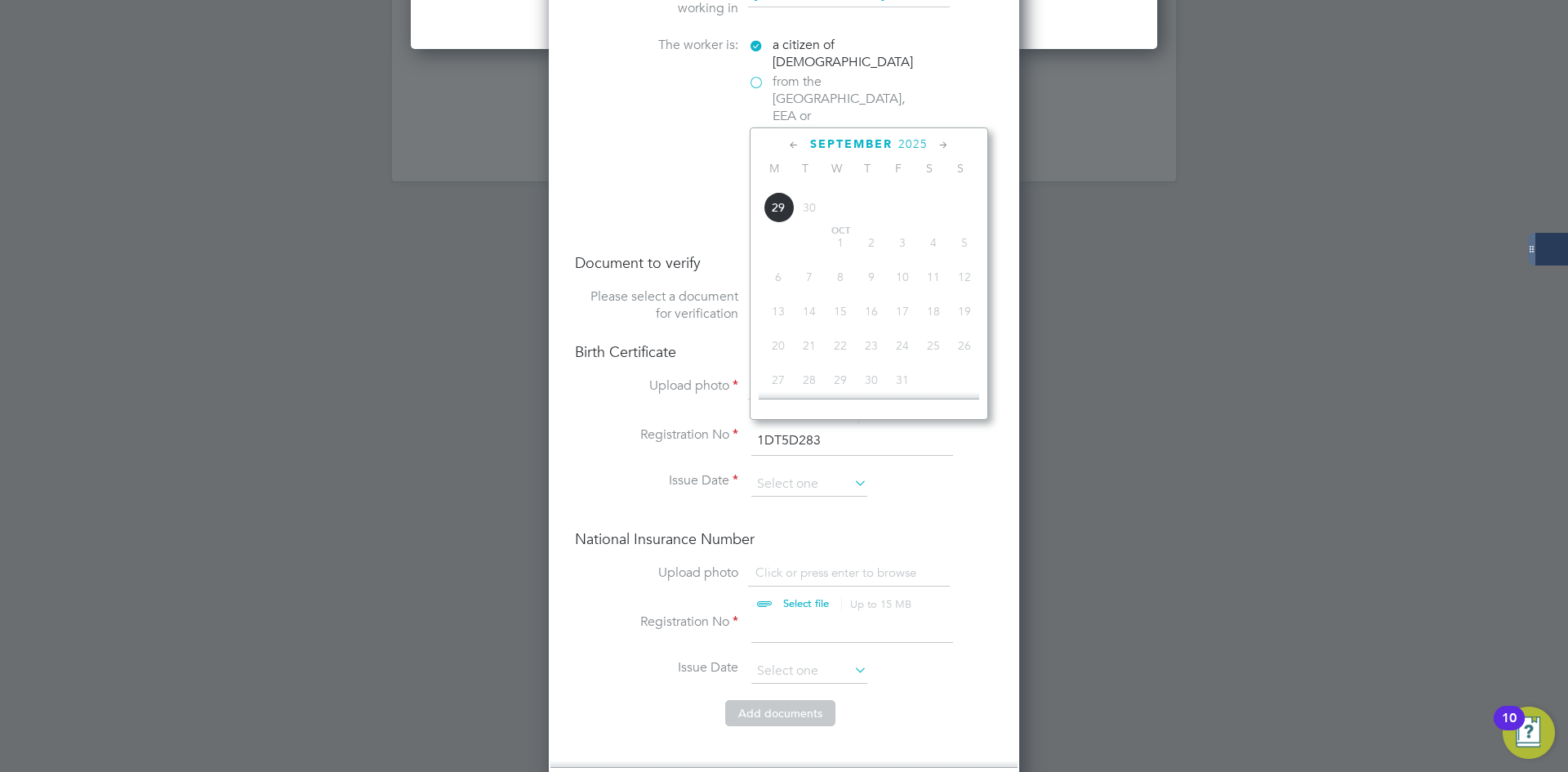
click at [798, 145] on icon at bounding box center [794, 145] width 16 height 18
click at [891, 143] on span "2025" at bounding box center [888, 144] width 29 height 14
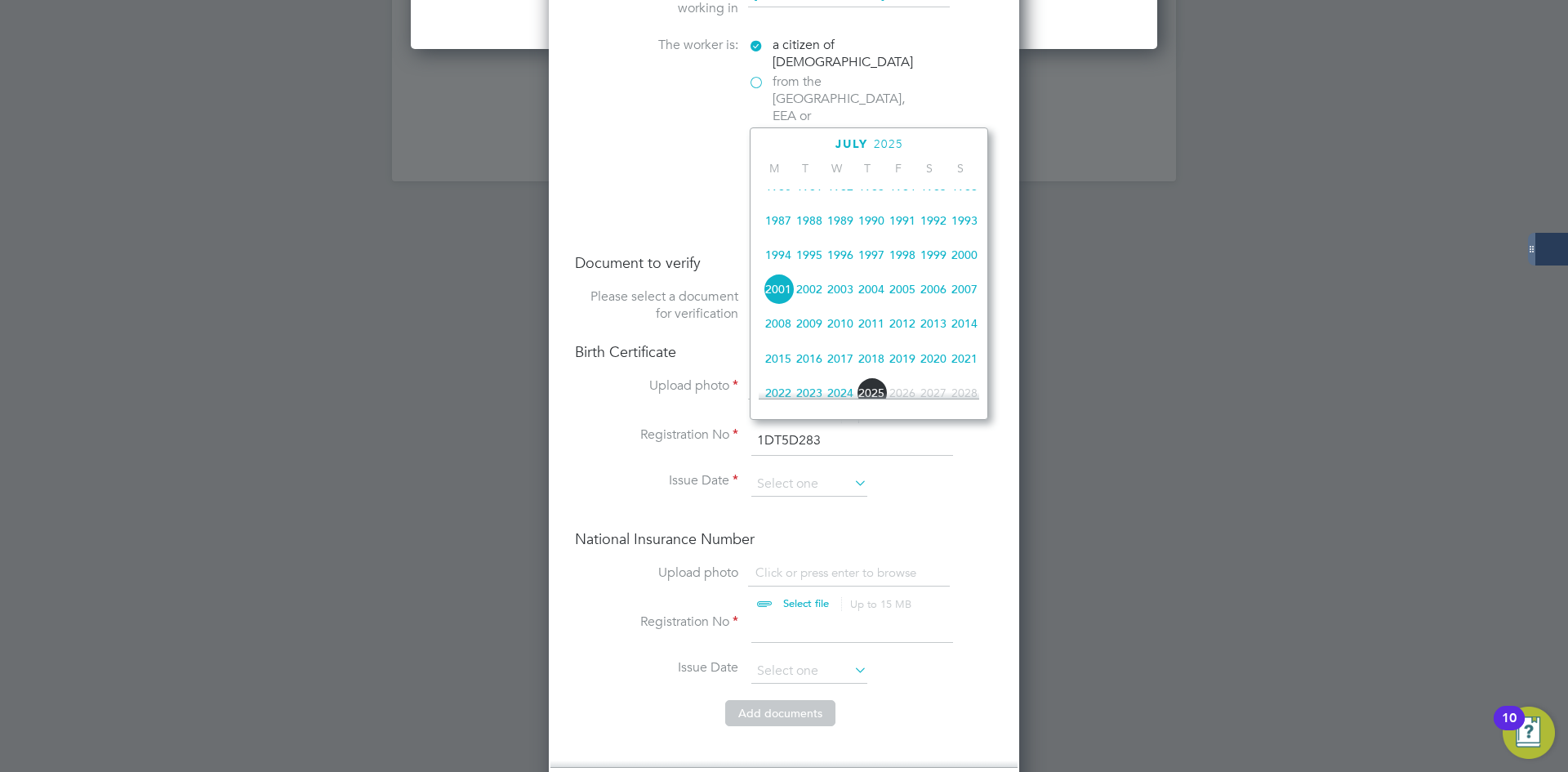
click at [781, 302] on span "2001" at bounding box center [778, 289] width 31 height 31
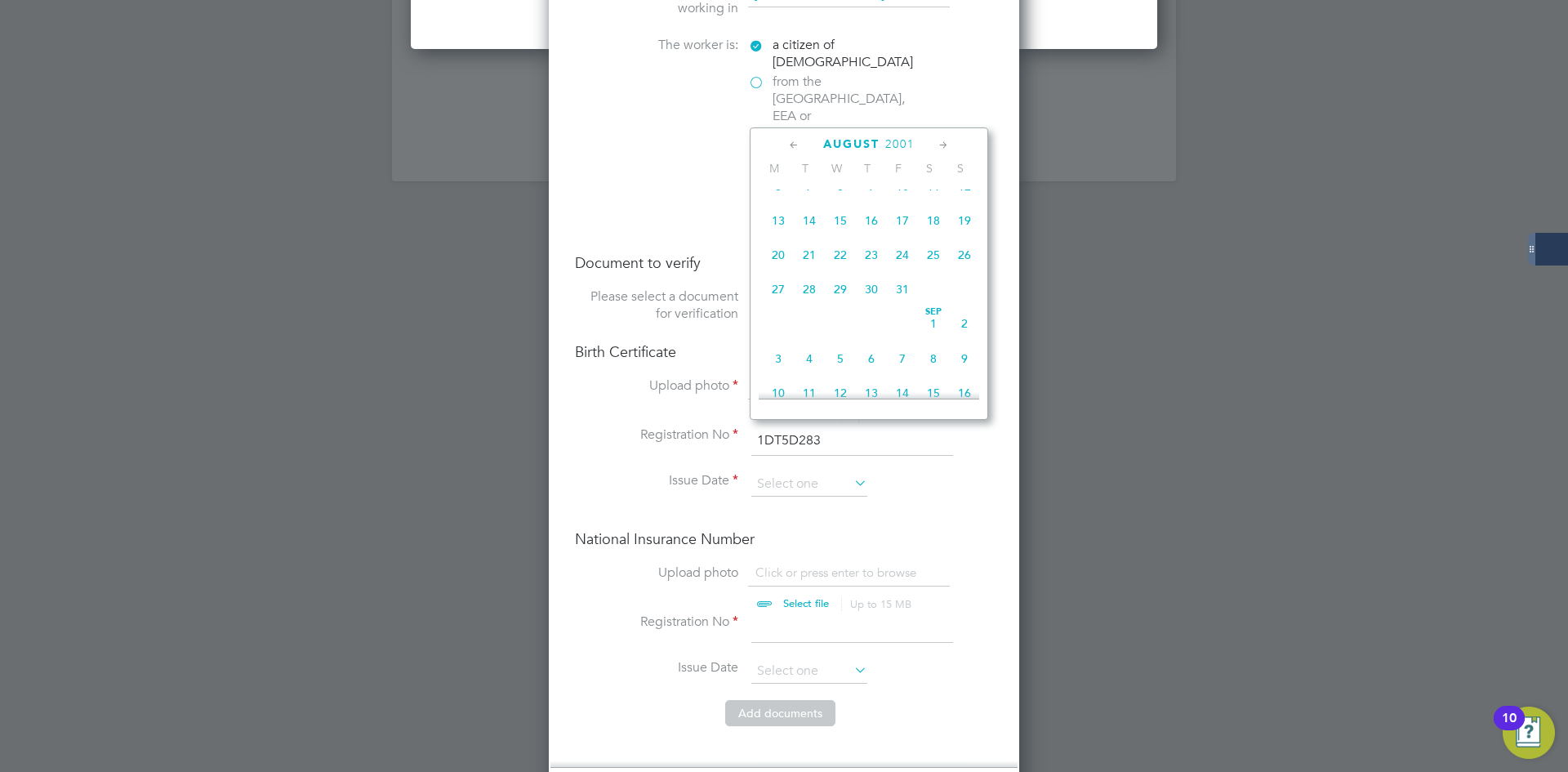
click at [787, 146] on icon at bounding box center [794, 145] width 16 height 18
click at [787, 146] on icon at bounding box center [794, 145] width 16 height 18
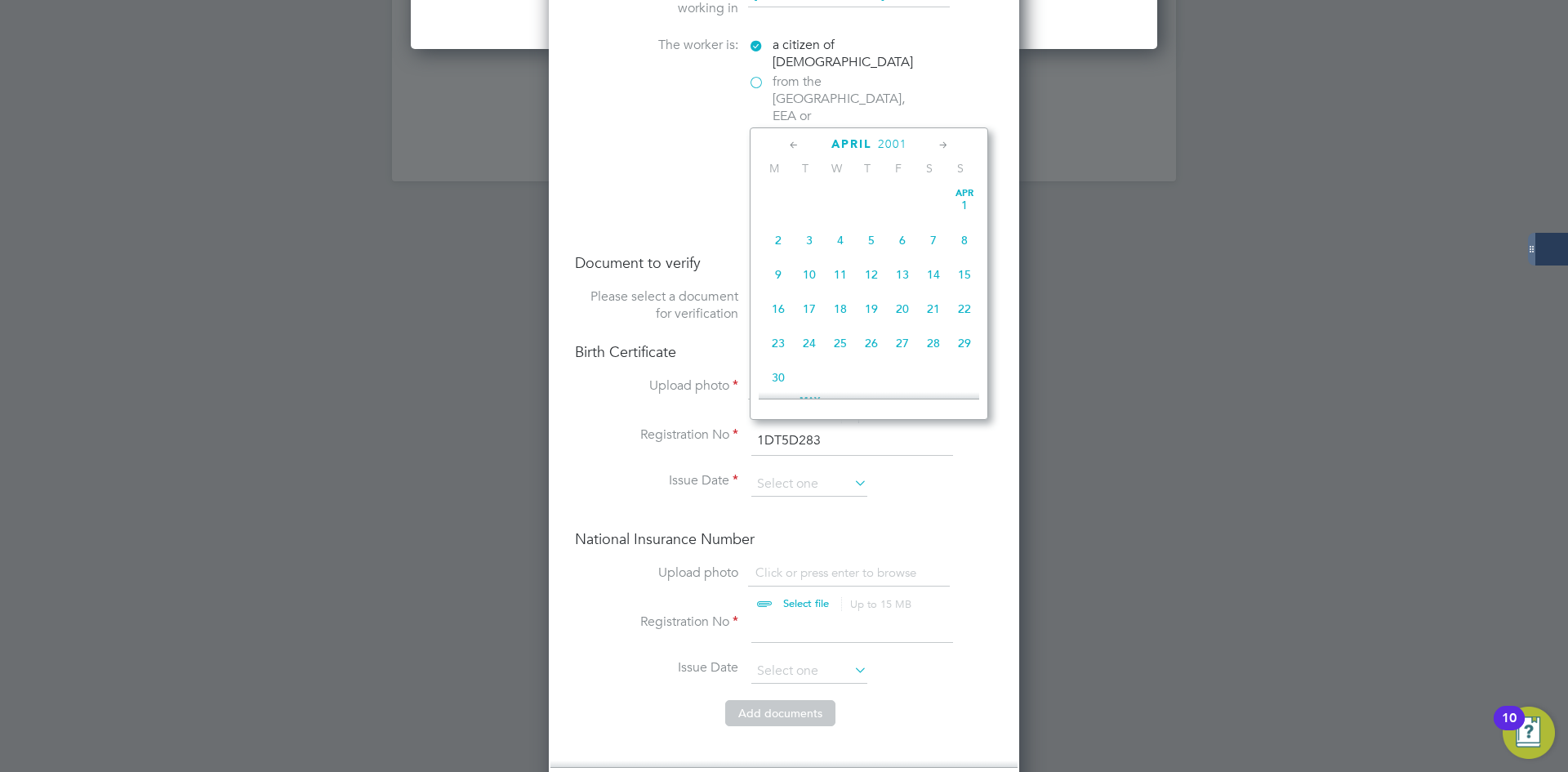
drag, startPoint x: 787, startPoint y: 146, endPoint x: 880, endPoint y: 145, distance: 93.0
click at [787, 146] on icon at bounding box center [794, 145] width 16 height 18
click at [946, 145] on icon at bounding box center [943, 145] width 16 height 18
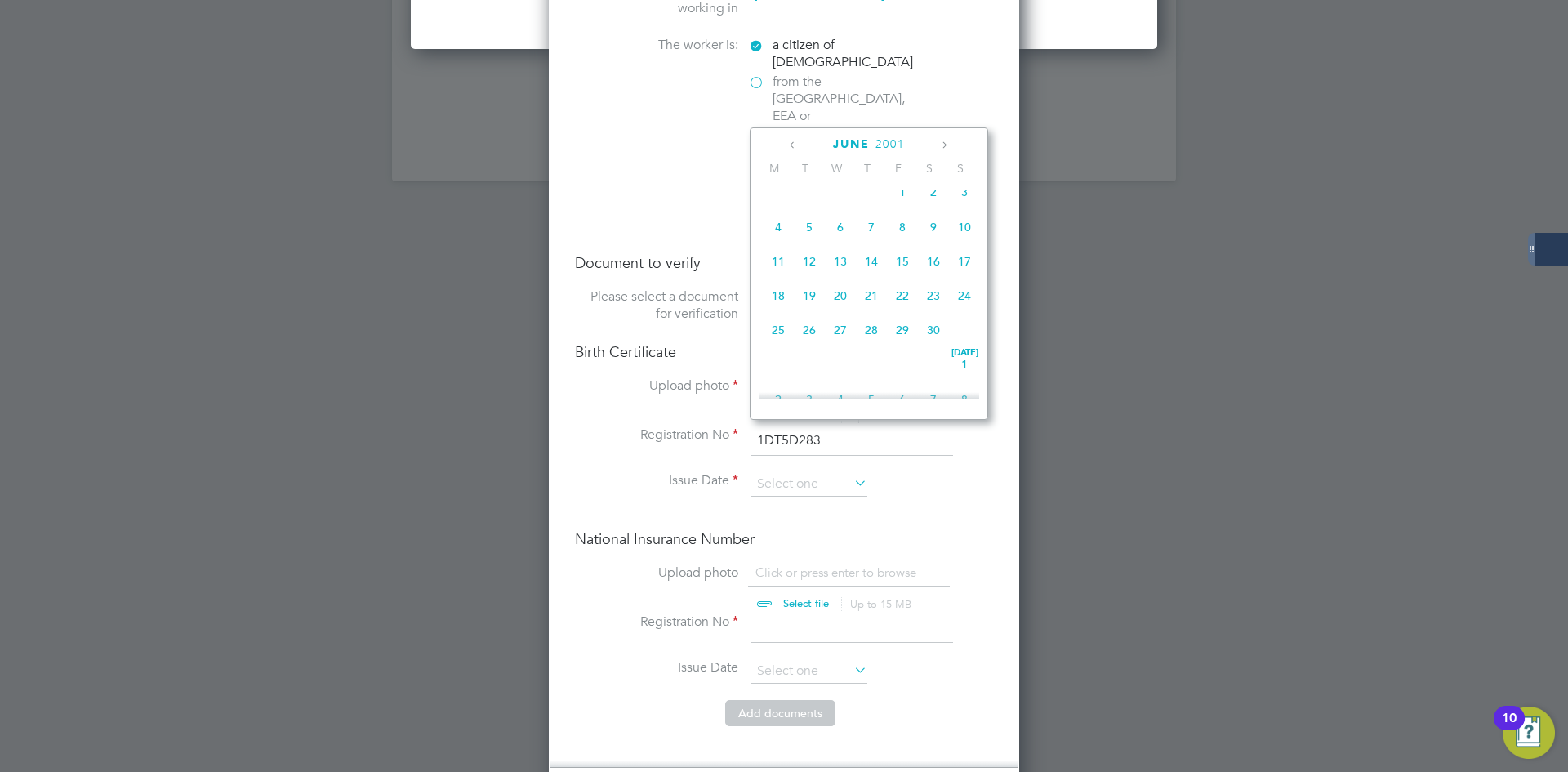
click at [946, 145] on icon at bounding box center [943, 145] width 16 height 18
click at [796, 146] on icon at bounding box center [794, 145] width 16 height 18
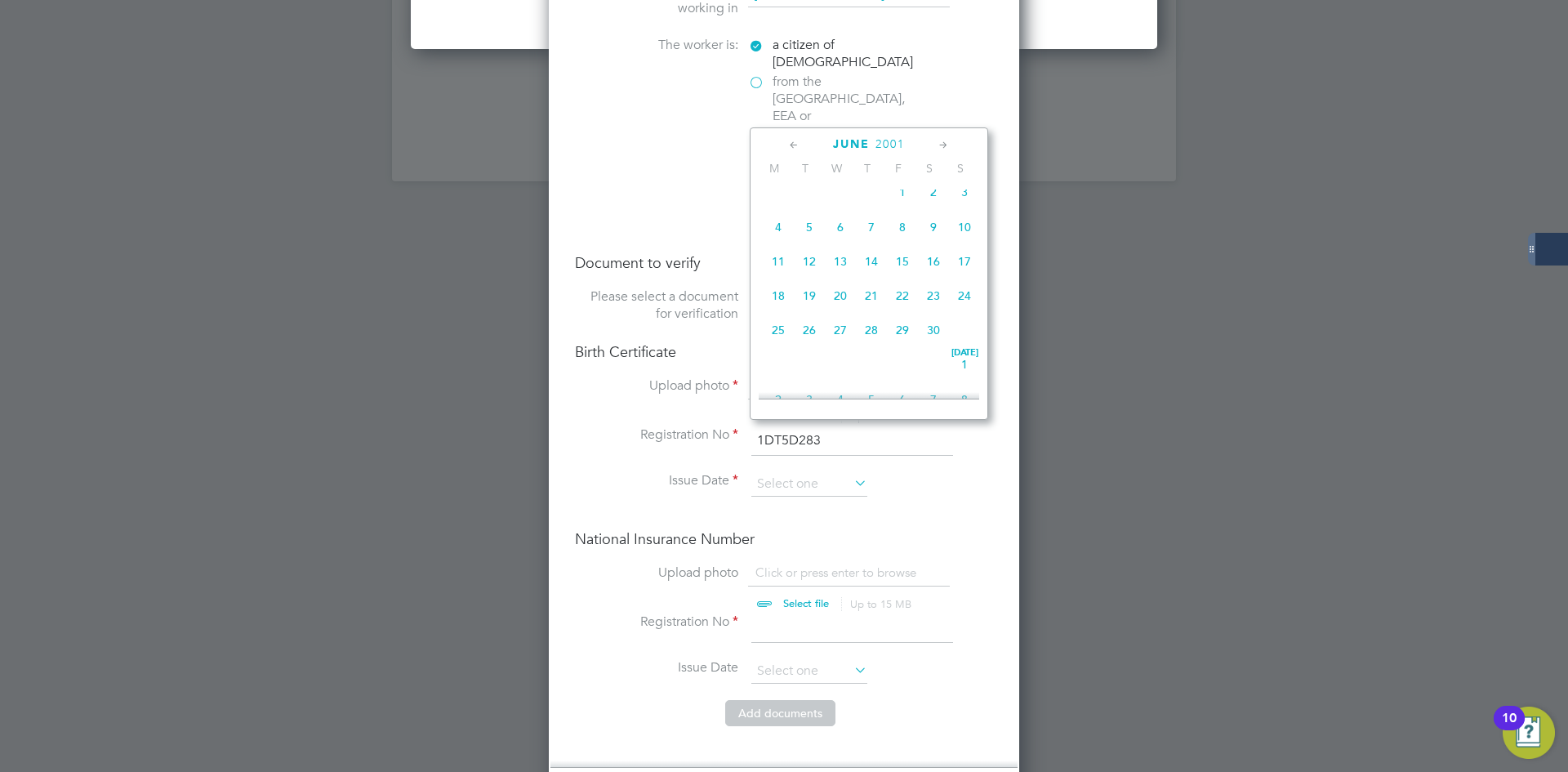
click at [833, 277] on span "13" at bounding box center [840, 261] width 31 height 31
type input "13 Jun 2001"
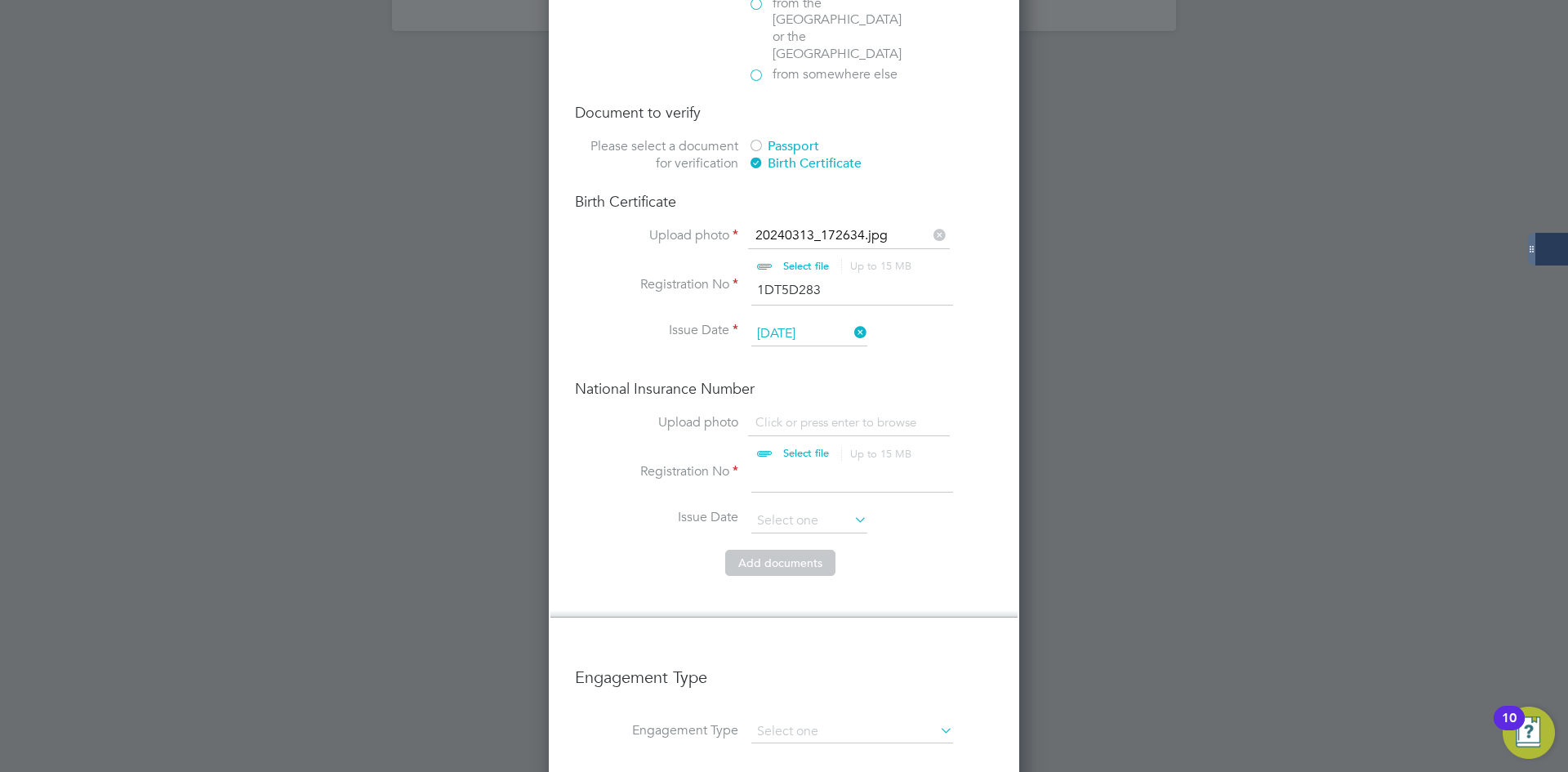
scroll to position [2287, 0]
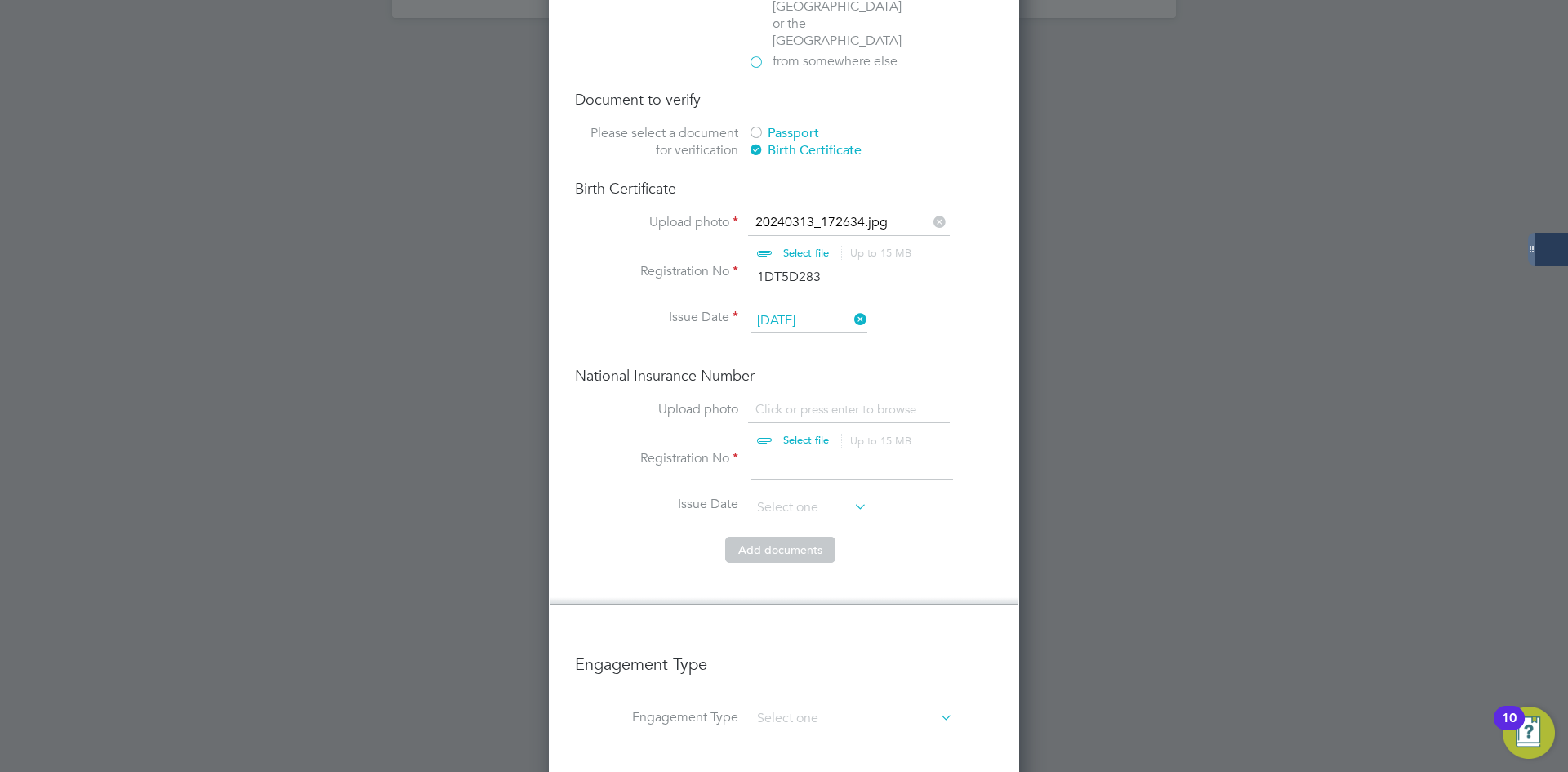
click at [774, 401] on input "file" at bounding box center [822, 425] width 257 height 49
type input "C:\fakepath\p45.pdf"
click at [792, 450] on input at bounding box center [852, 464] width 202 height 29
paste input "PG982837B"
type input "PG982837B"
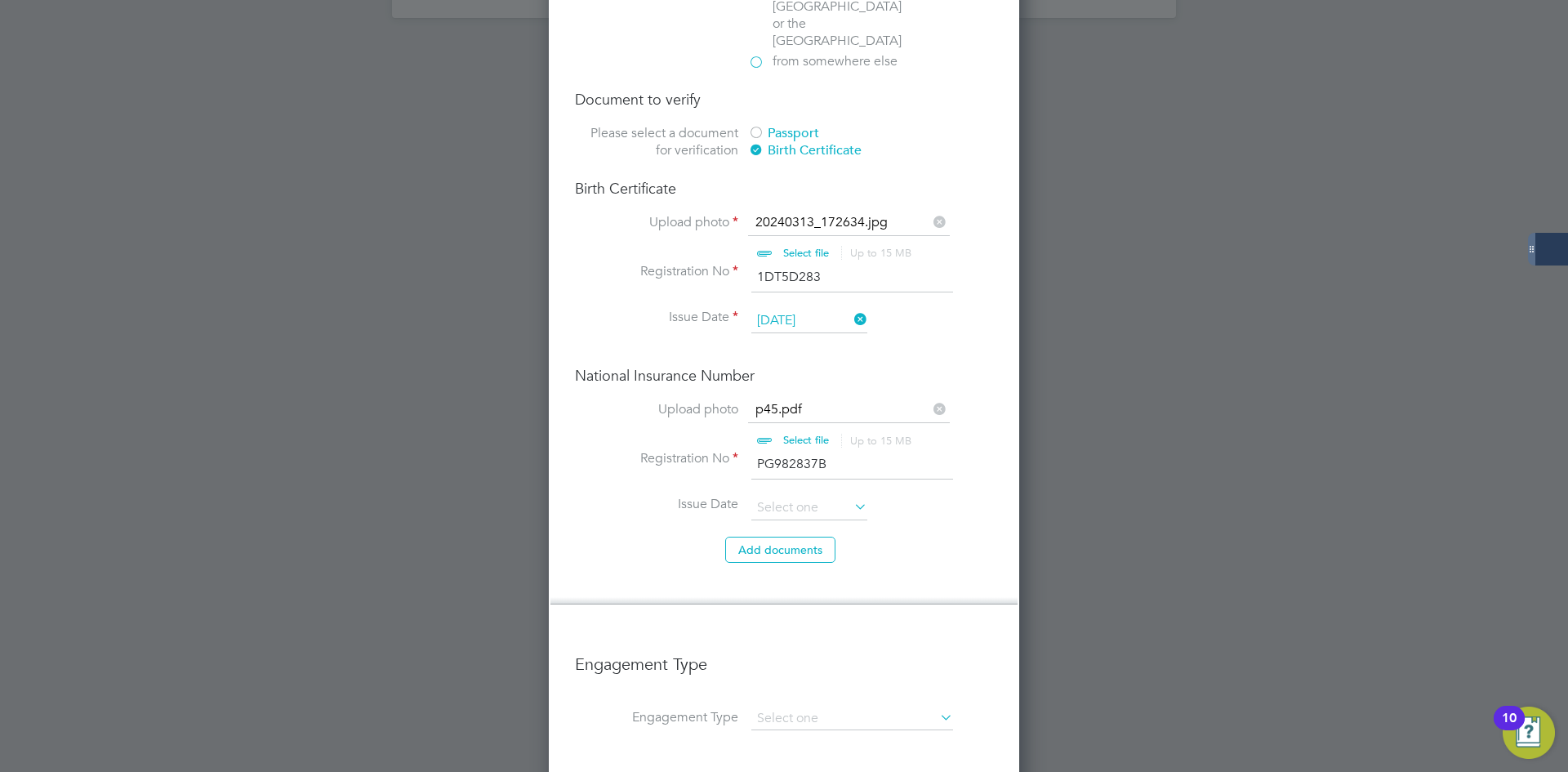
click at [607, 495] on label "Issue Date" at bounding box center [656, 504] width 164 height 17
click at [750, 537] on button "Add document s" at bounding box center [781, 550] width 110 height 26
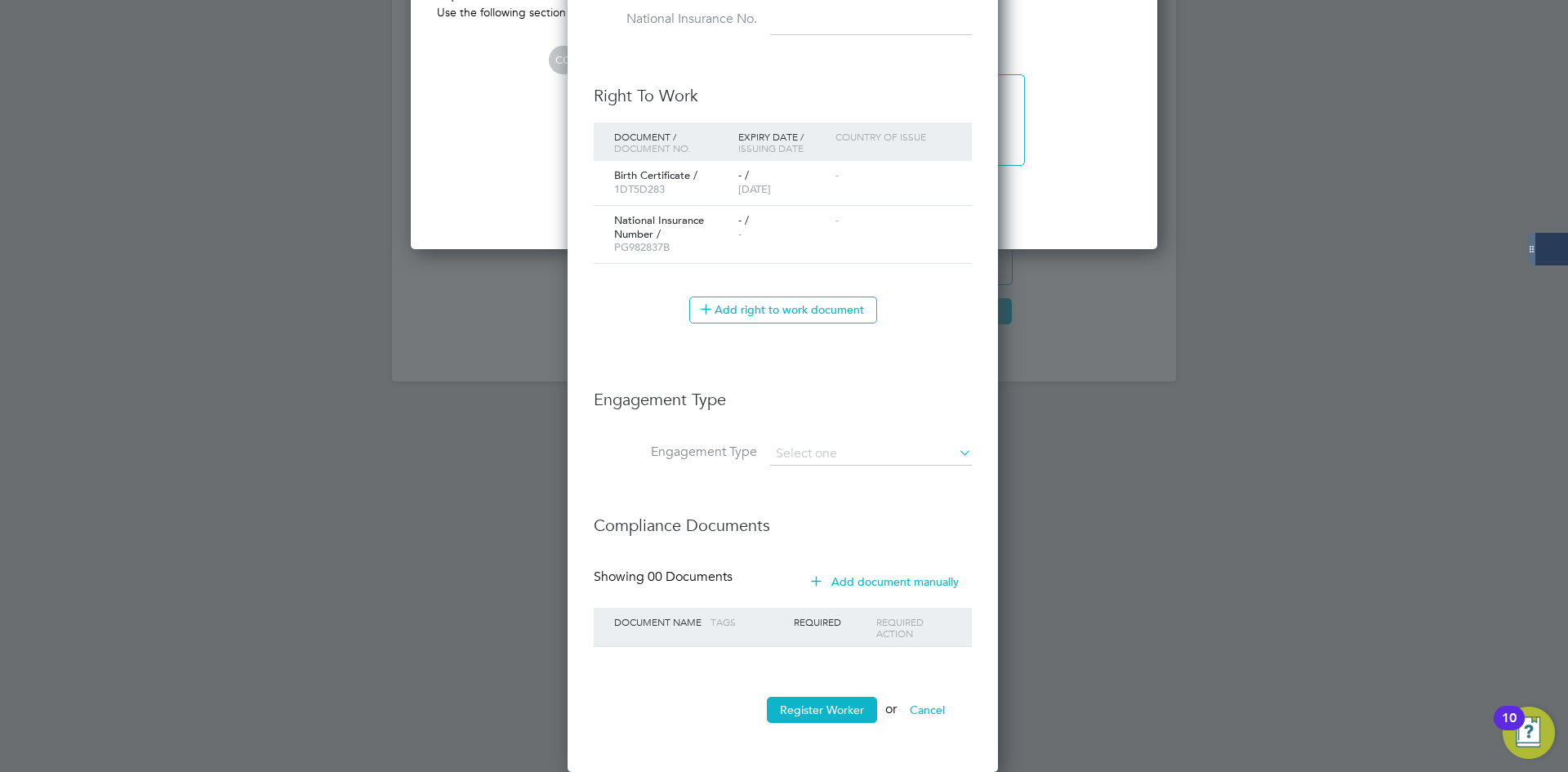
scroll to position [1555, 432]
click at [809, 712] on button "Register Worker" at bounding box center [822, 709] width 110 height 26
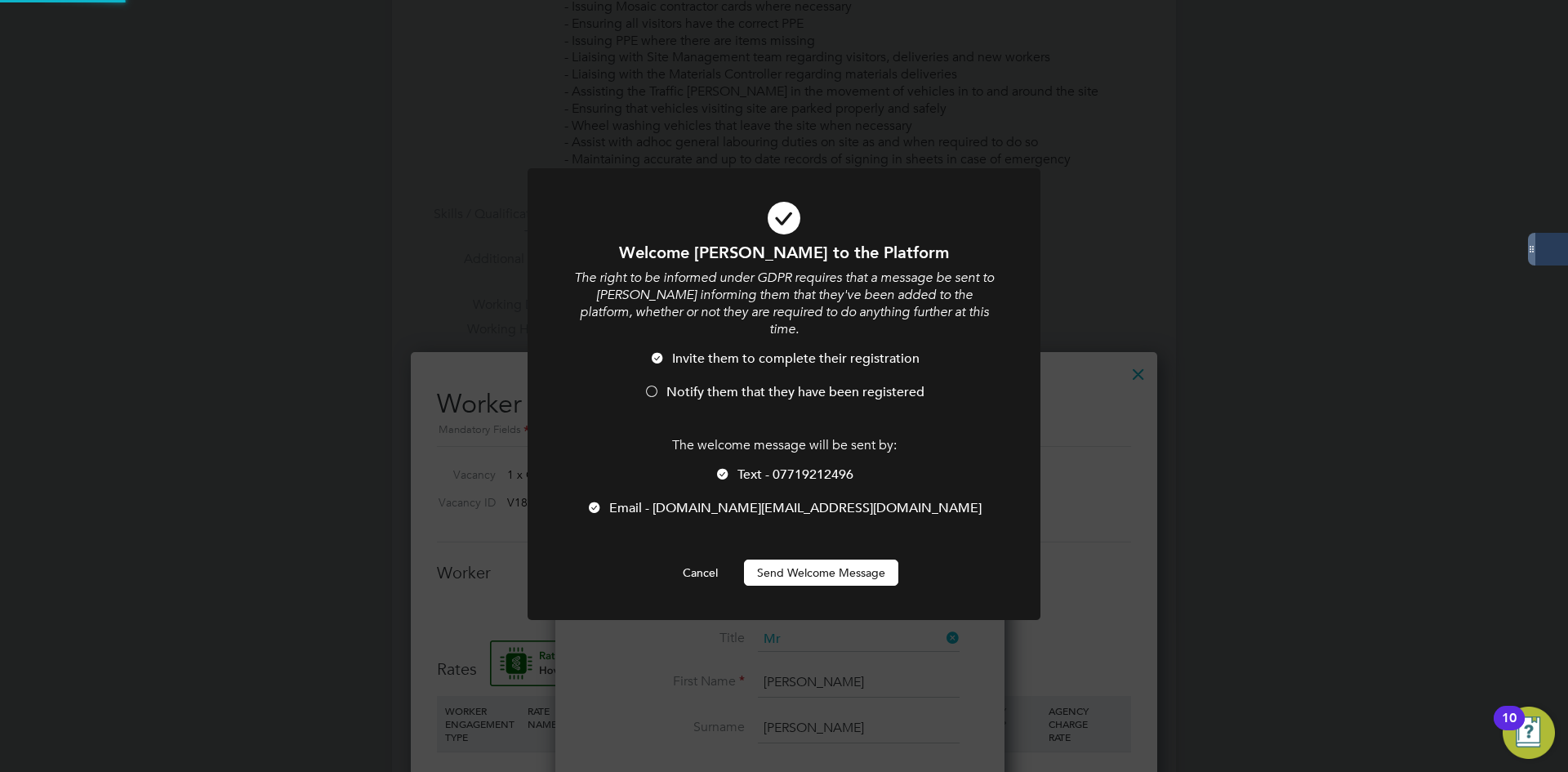
scroll to position [0, 0]
click at [806, 559] on button "Send Welcome Message" at bounding box center [820, 572] width 154 height 26
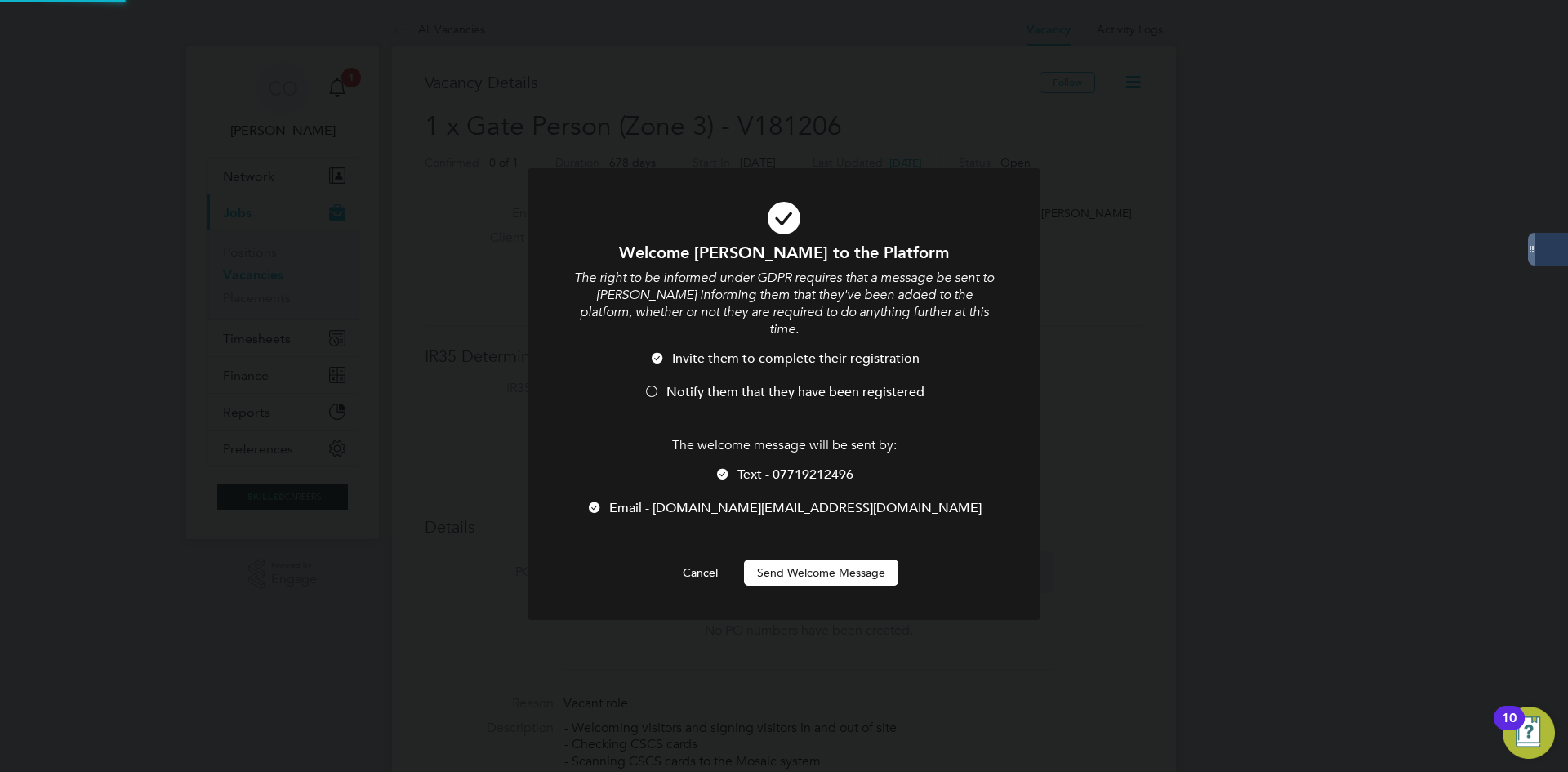
scroll to position [772, 0]
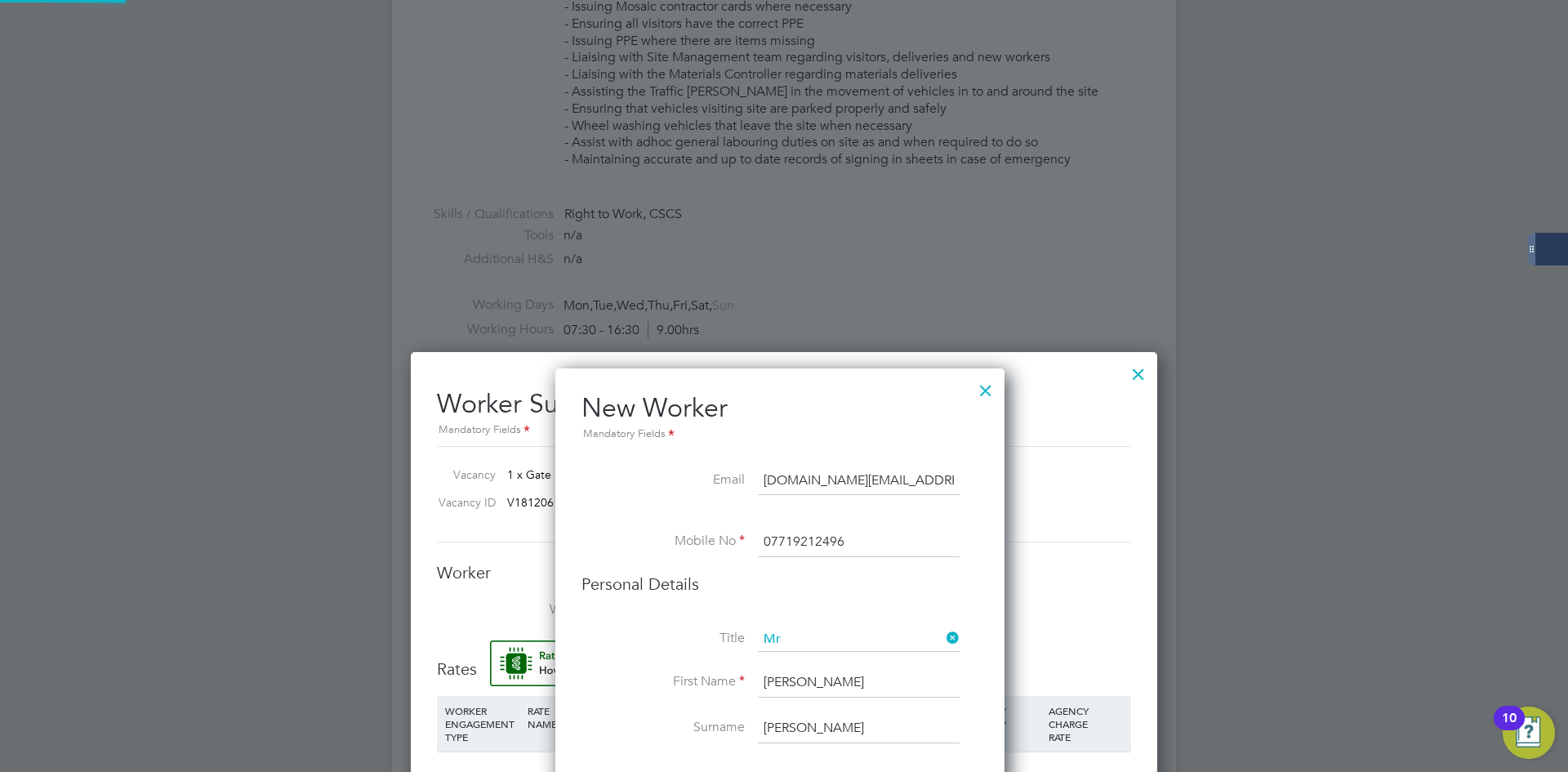
type input "reece reed (491090)"
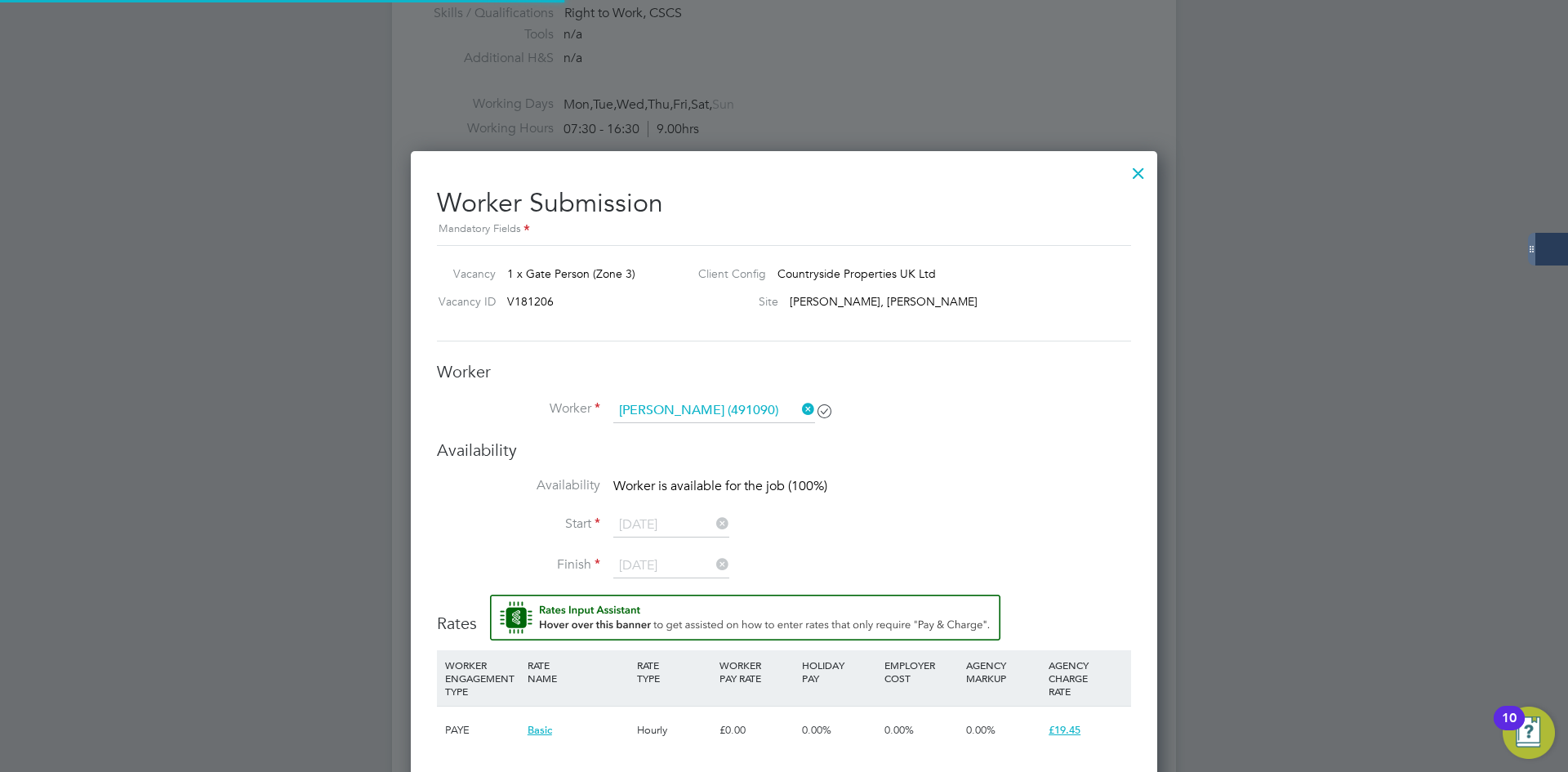
scroll to position [1062, 0]
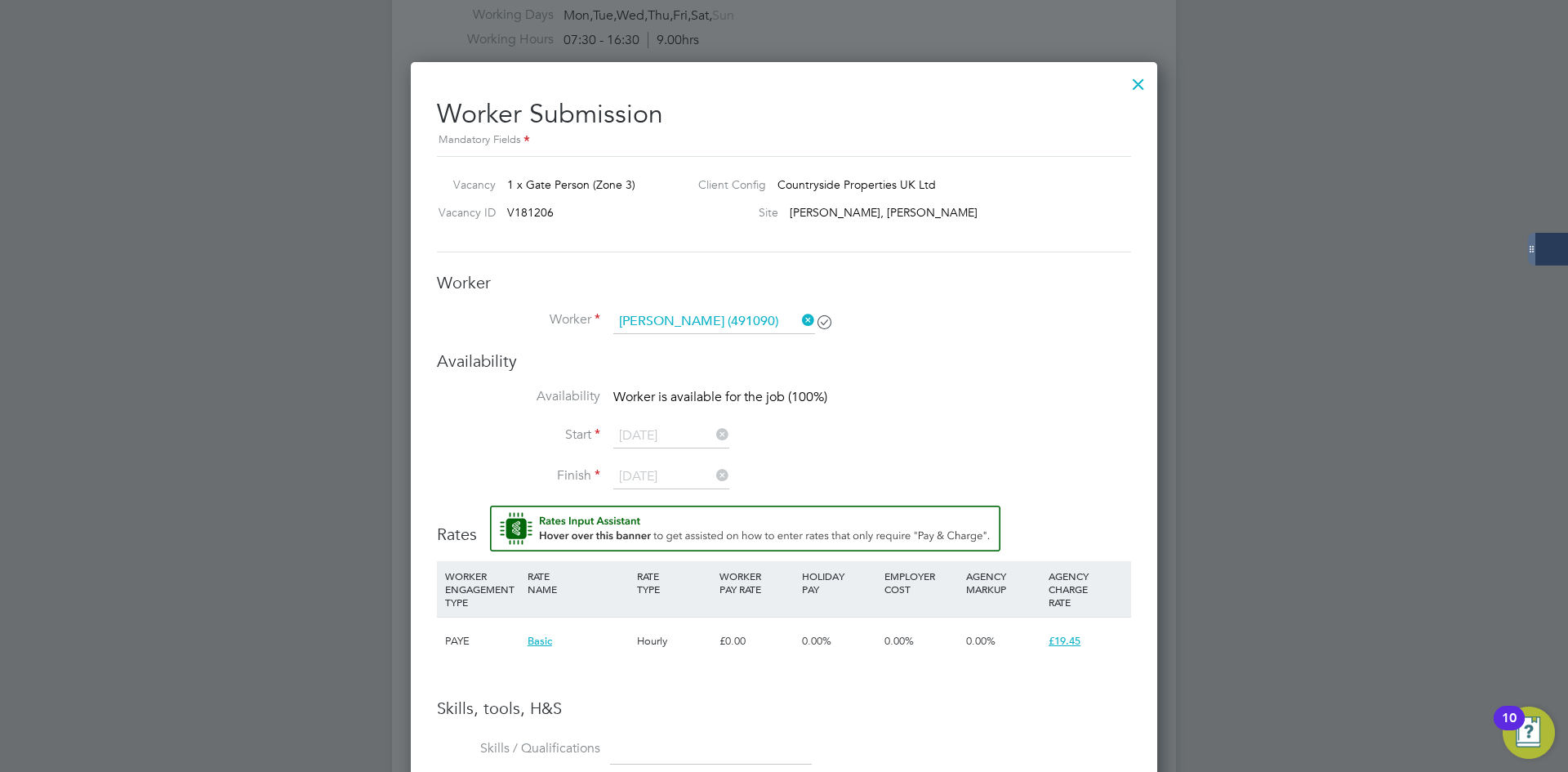
click at [517, 461] on li "Start 22 Sep 2025" at bounding box center [784, 444] width 694 height 40
click at [799, 322] on icon at bounding box center [799, 320] width 0 height 23
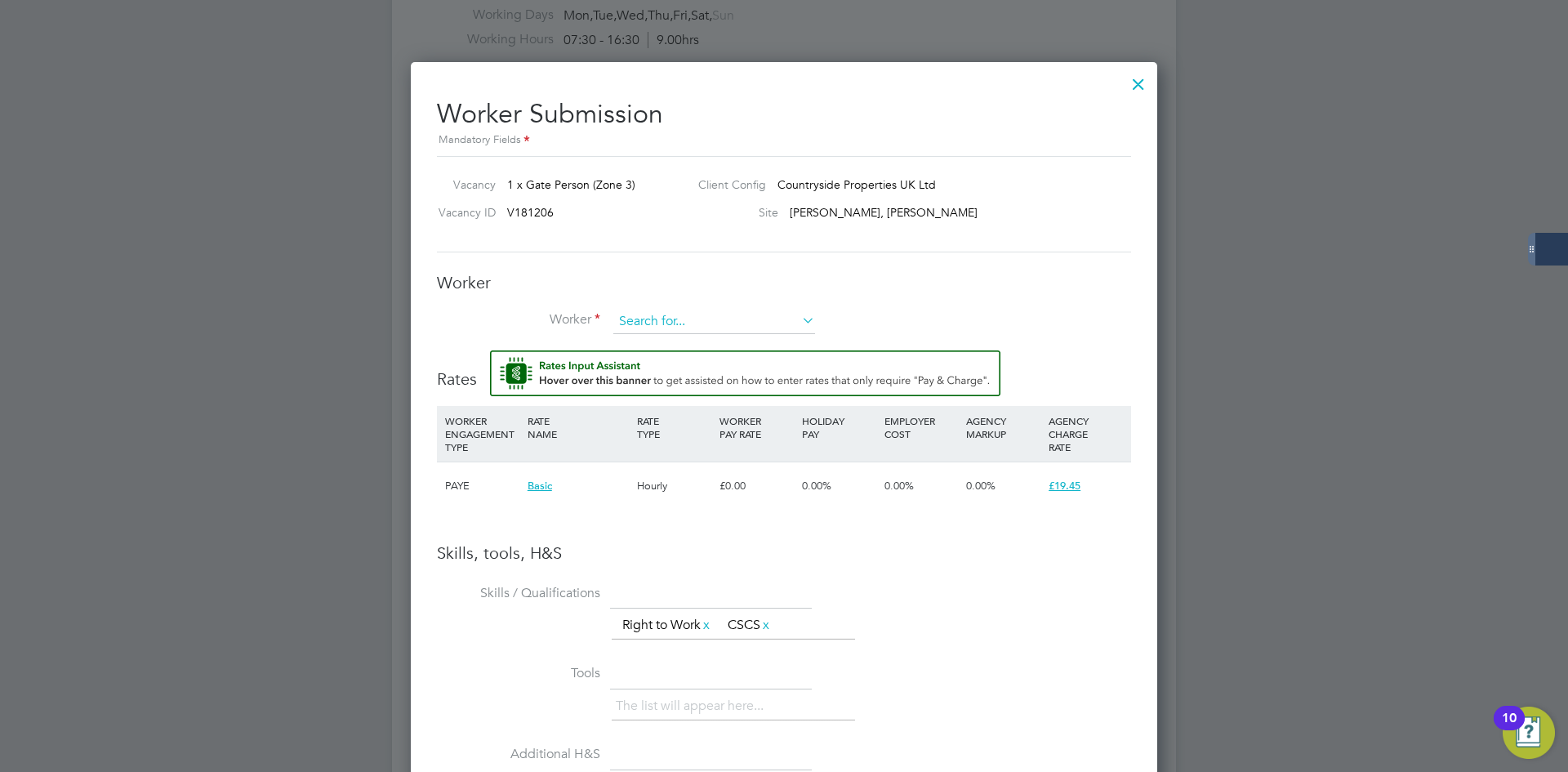
click at [730, 328] on input at bounding box center [714, 321] width 202 height 24
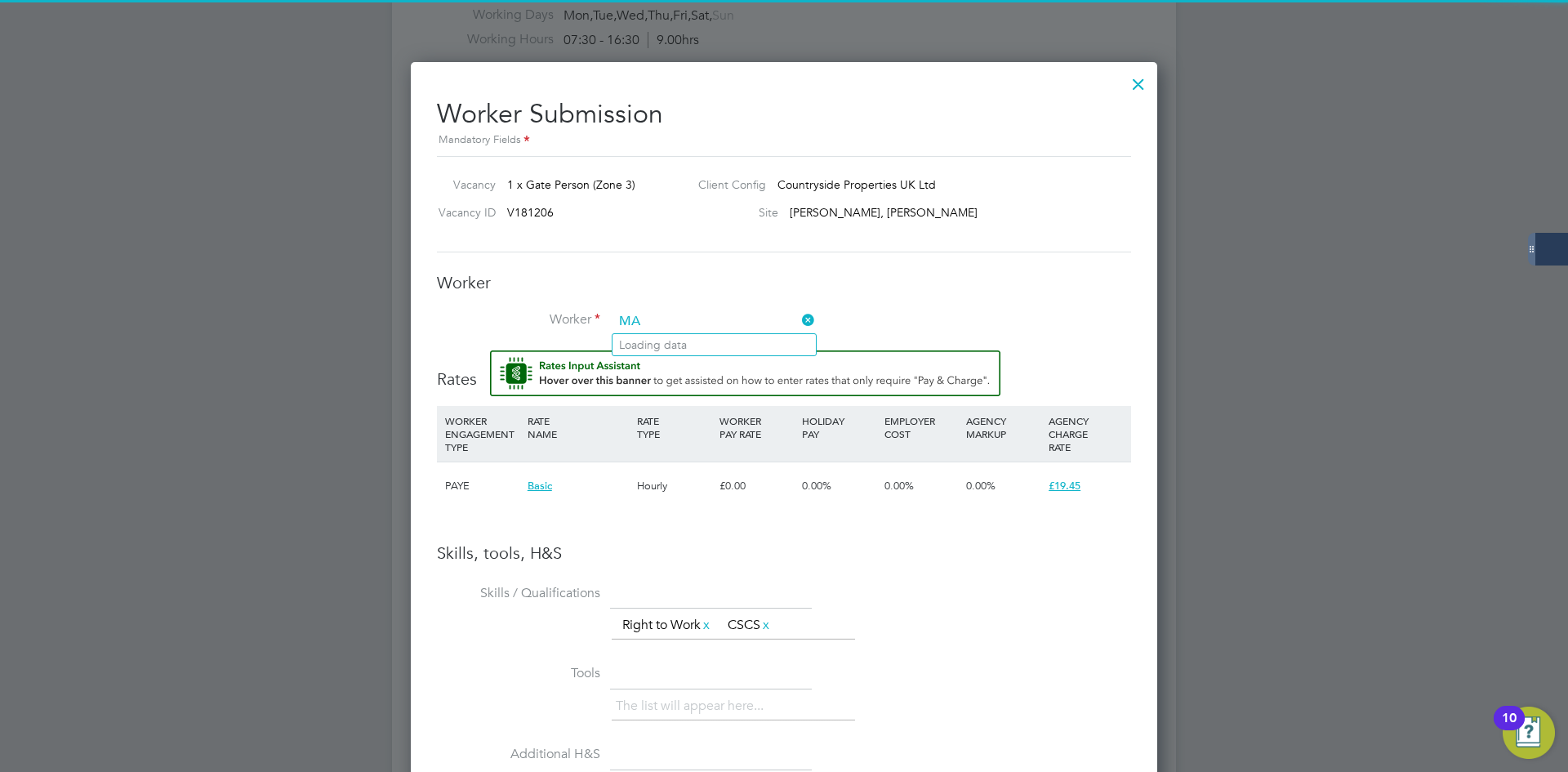
type input "M"
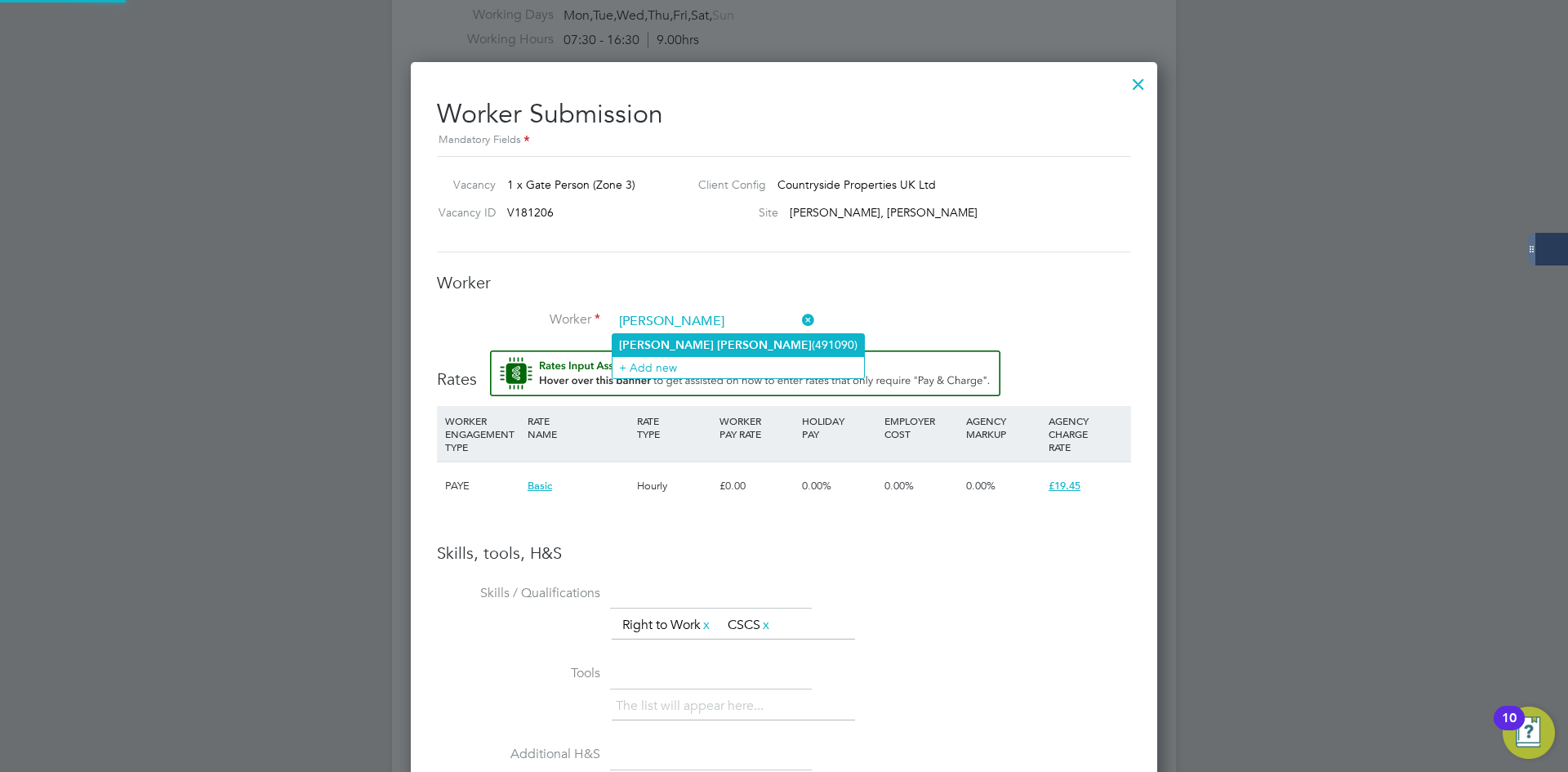
click at [712, 352] on li "Reece Reed (491090)" at bounding box center [738, 346] width 252 height 22
type input "Reece Reed (491090)"
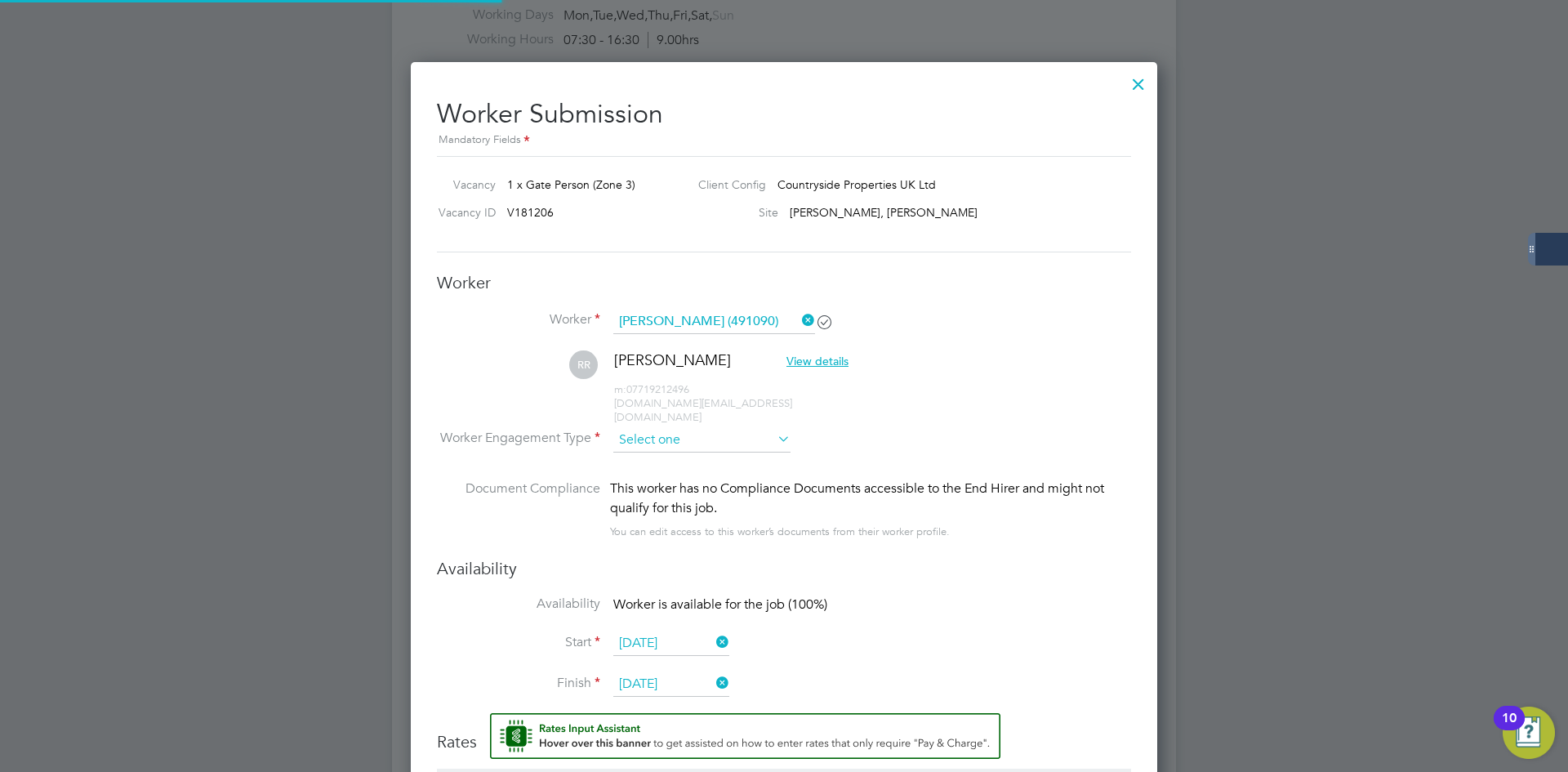
scroll to position [1413, 747]
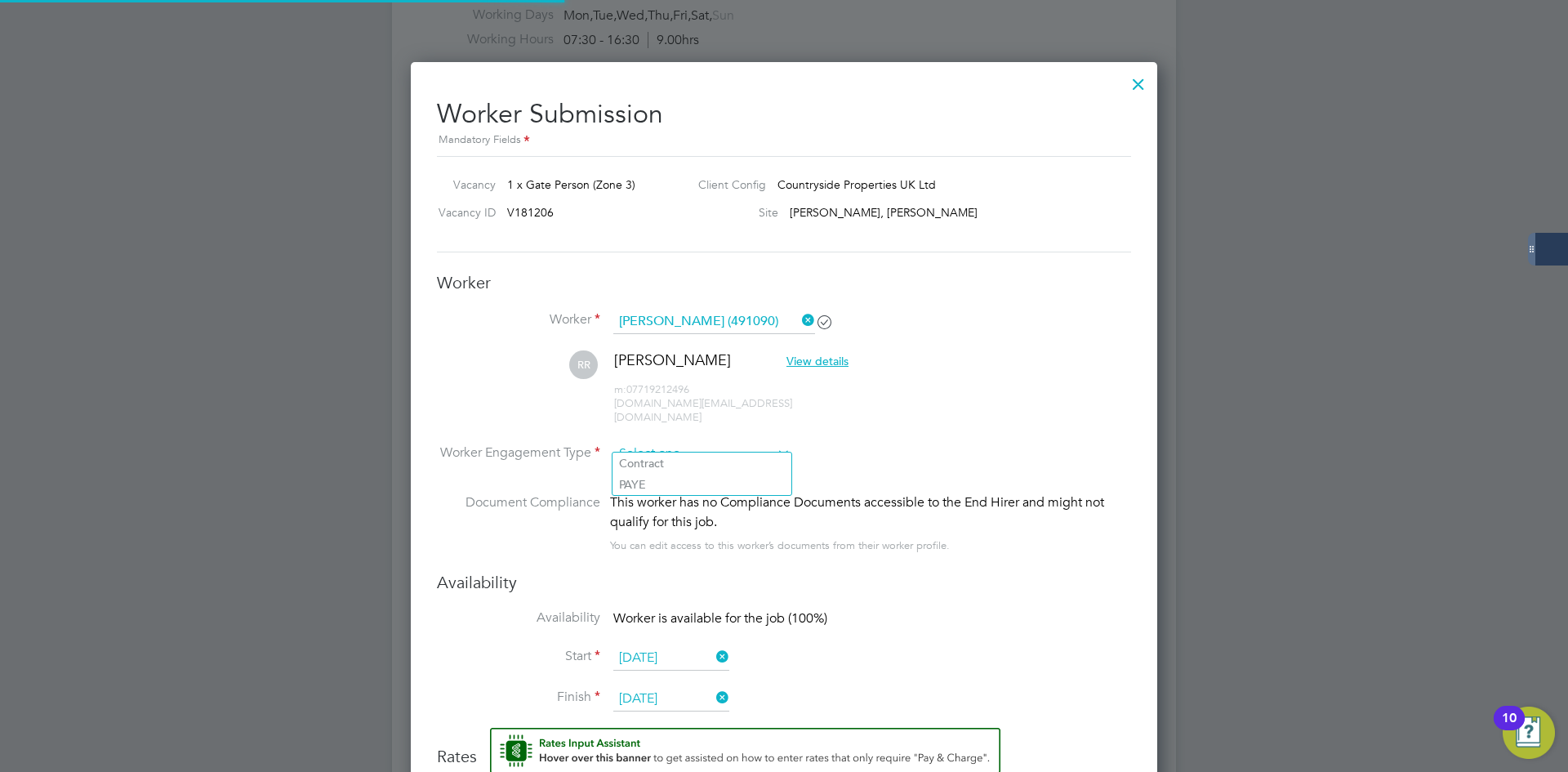
click at [662, 442] on input at bounding box center [702, 454] width 177 height 24
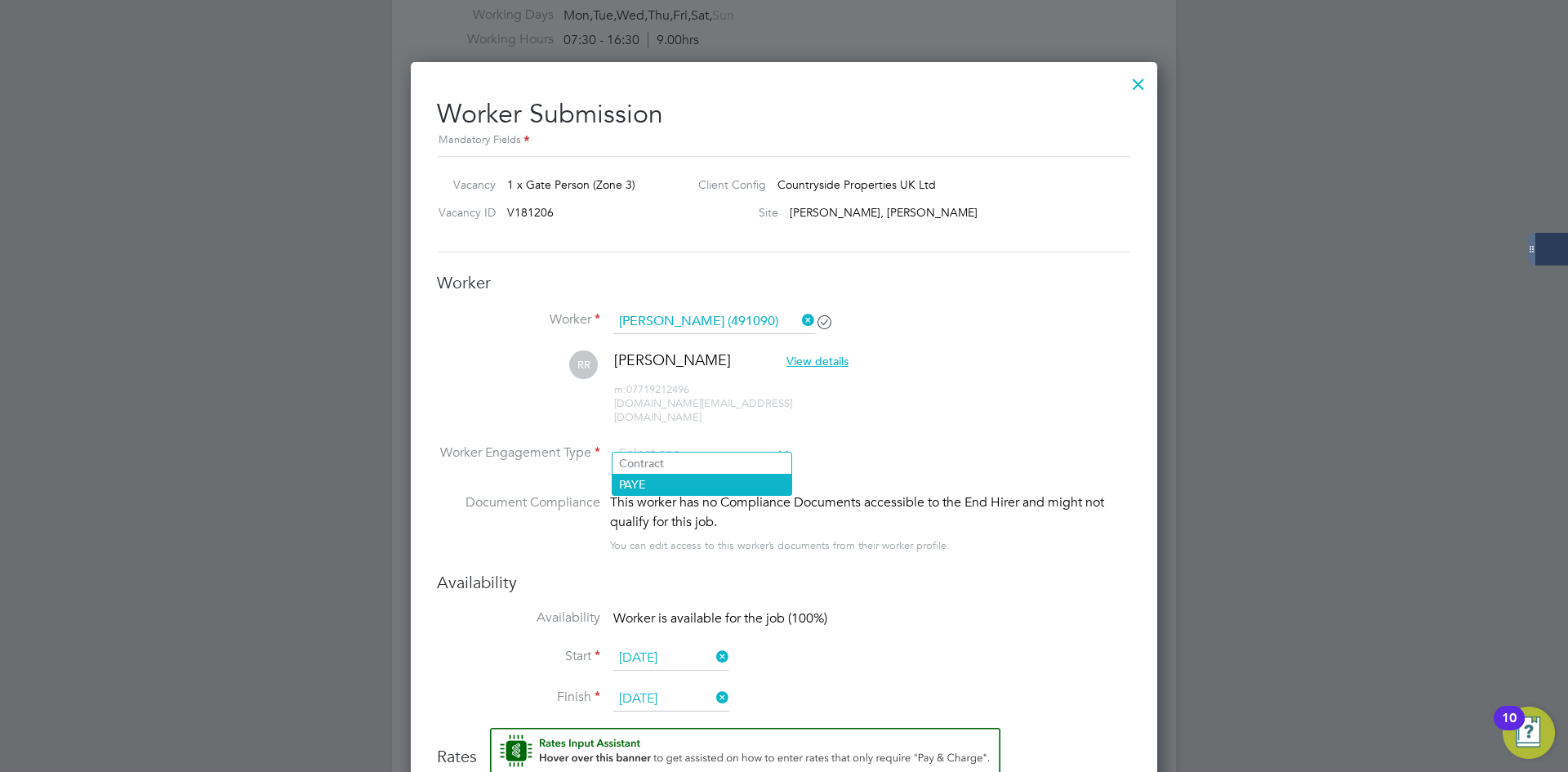
click at [664, 482] on li "PAYE" at bounding box center [702, 484] width 179 height 22
type input "PAYE"
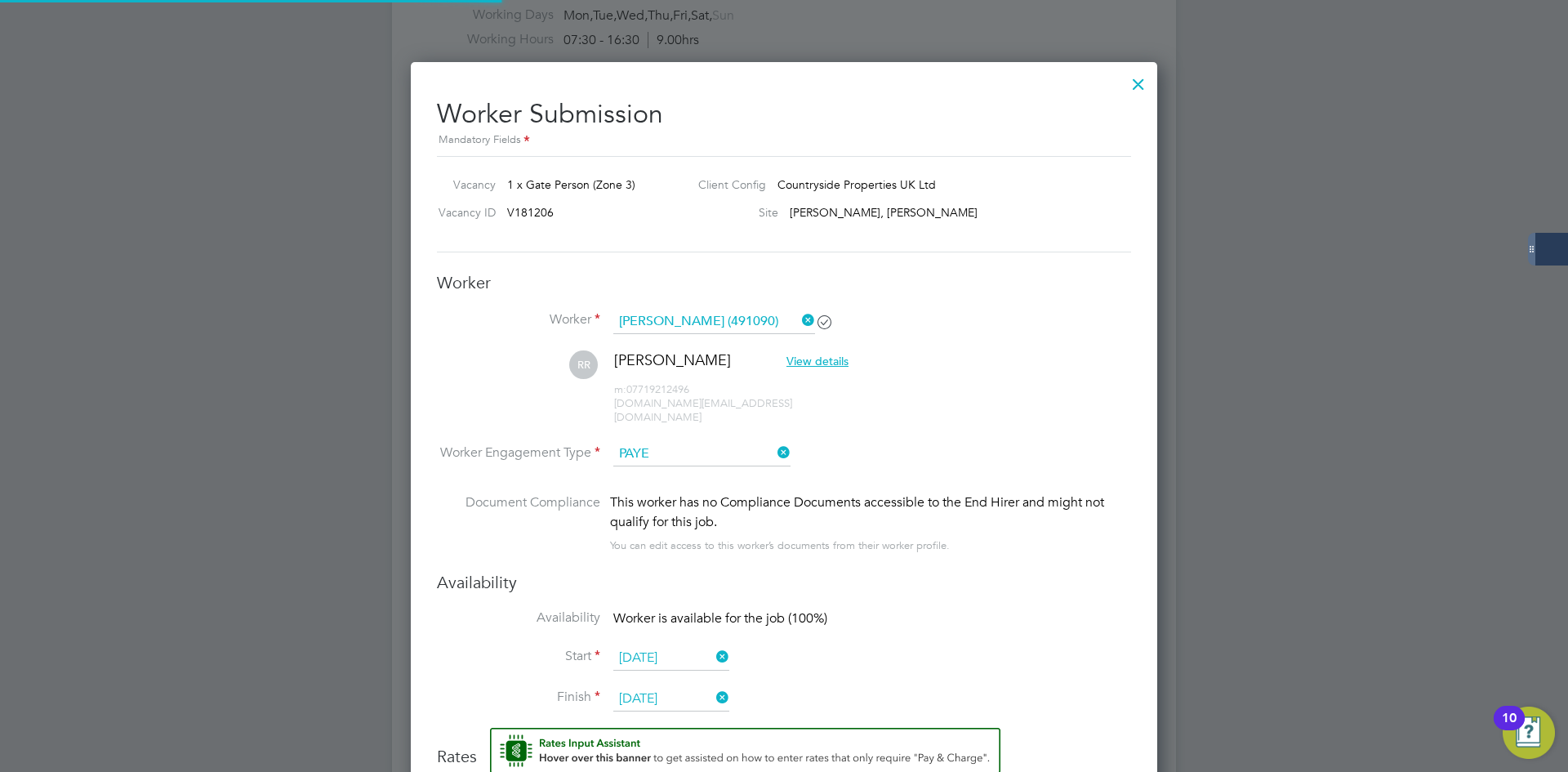
scroll to position [48, 84]
click at [510, 403] on li "RR Reece Reed View details m: 07719212496 reecereed.work@gmail.com" at bounding box center [784, 396] width 694 height 91
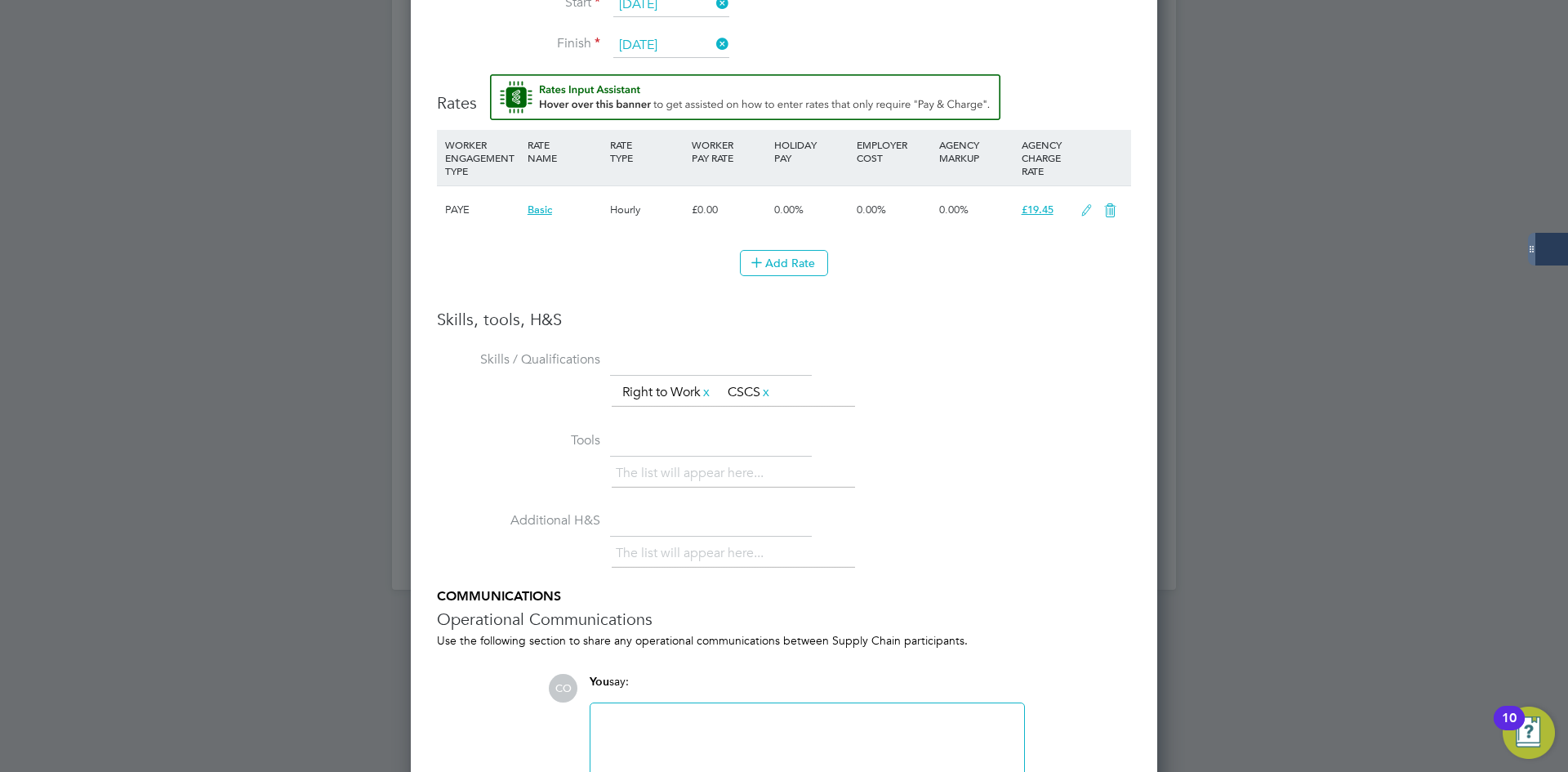
scroll to position [1807, 0]
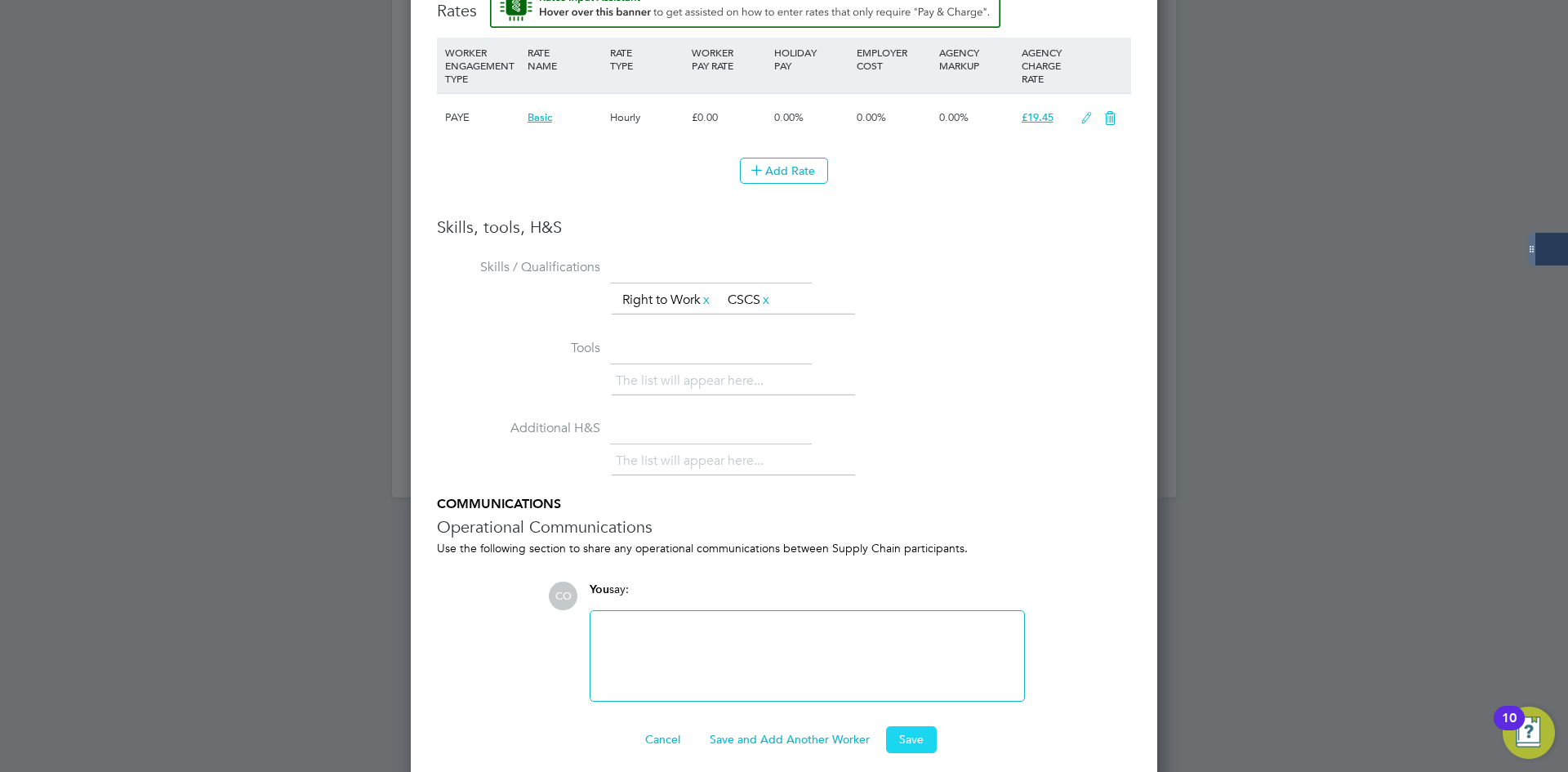
click at [900, 733] on button "Save" at bounding box center [911, 739] width 51 height 26
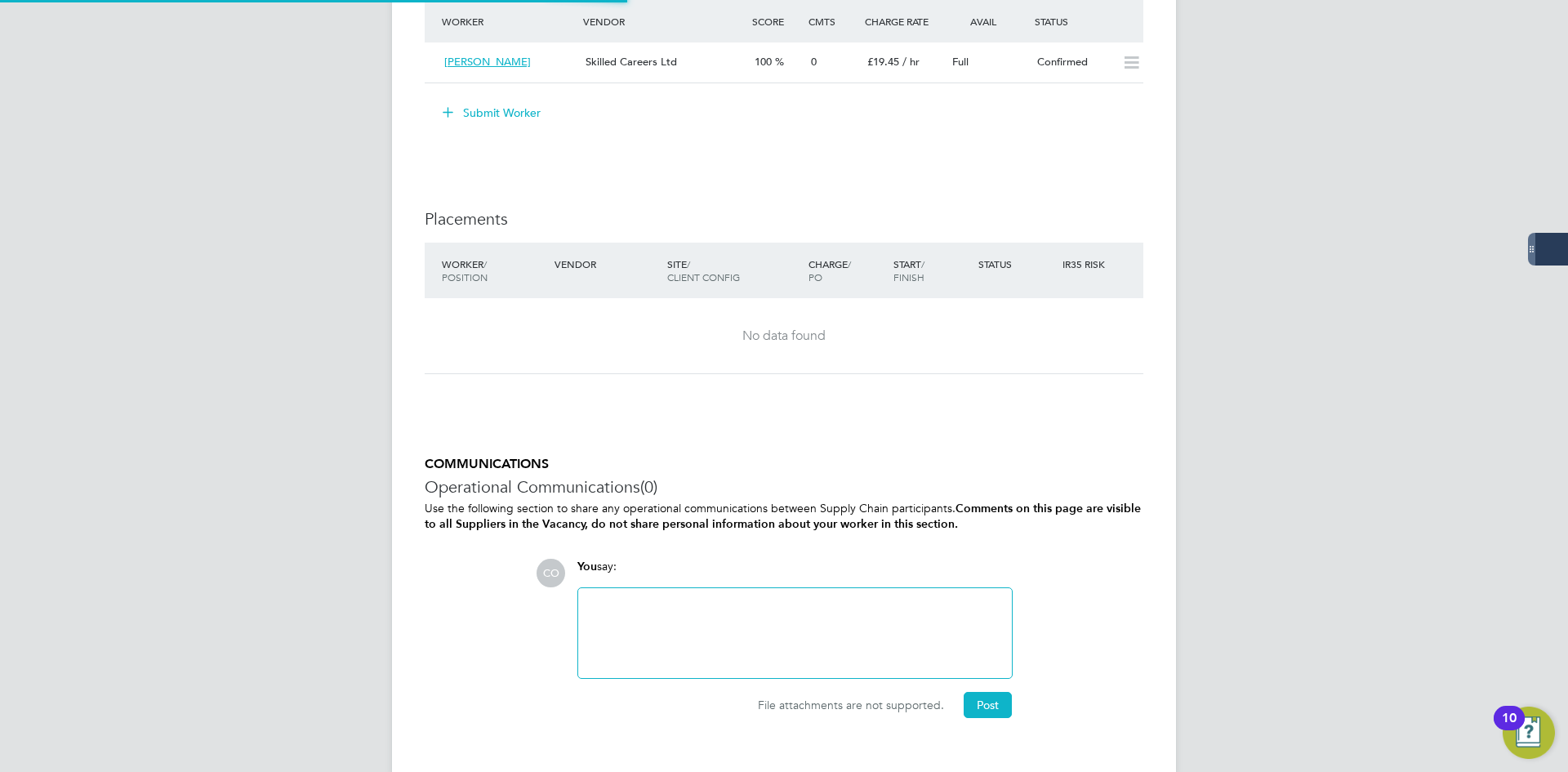
scroll to position [48, 115]
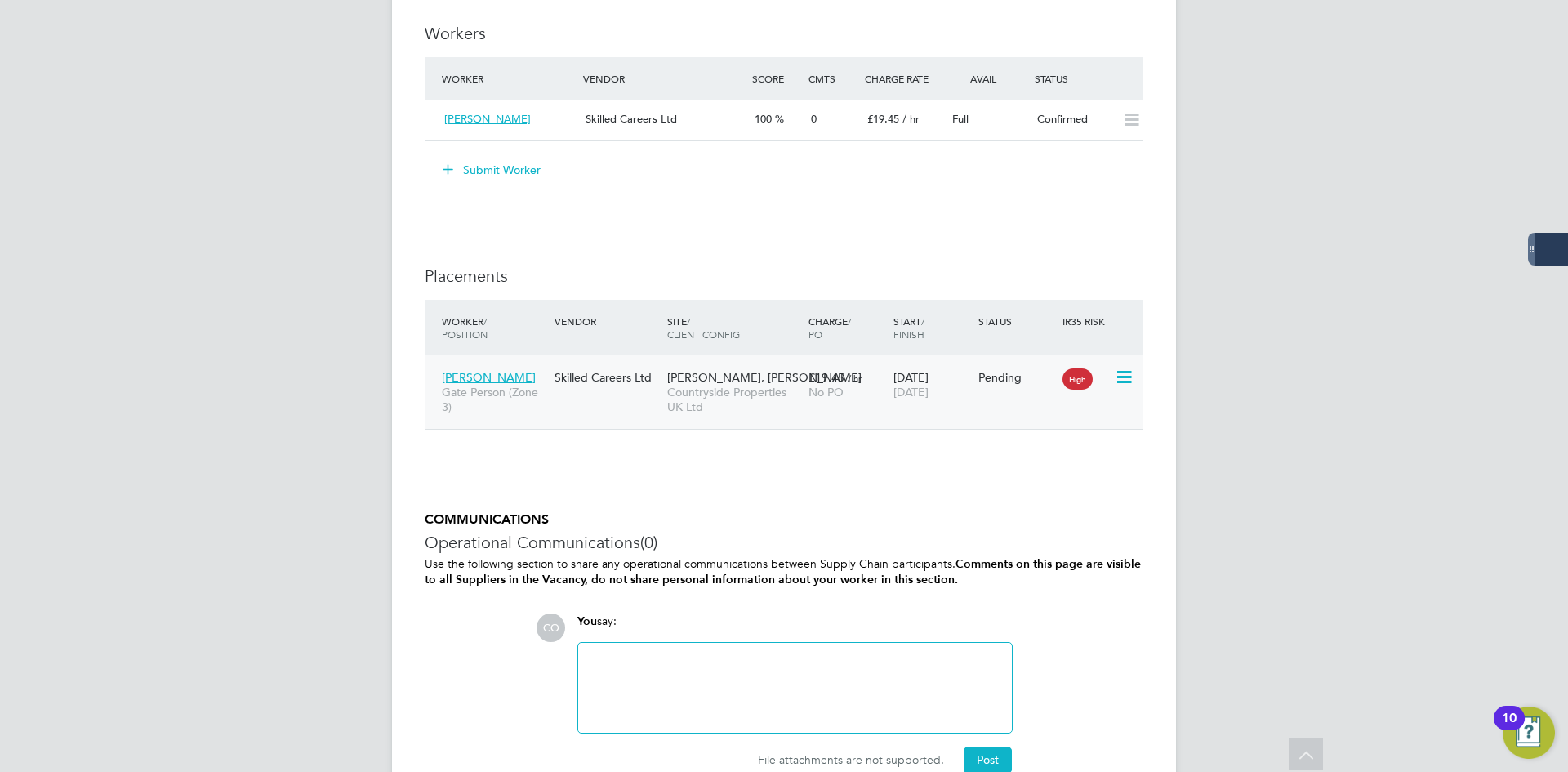
click at [1128, 373] on icon at bounding box center [1123, 377] width 16 height 20
click at [988, 476] on li "Start" at bounding box center [1048, 477] width 167 height 23
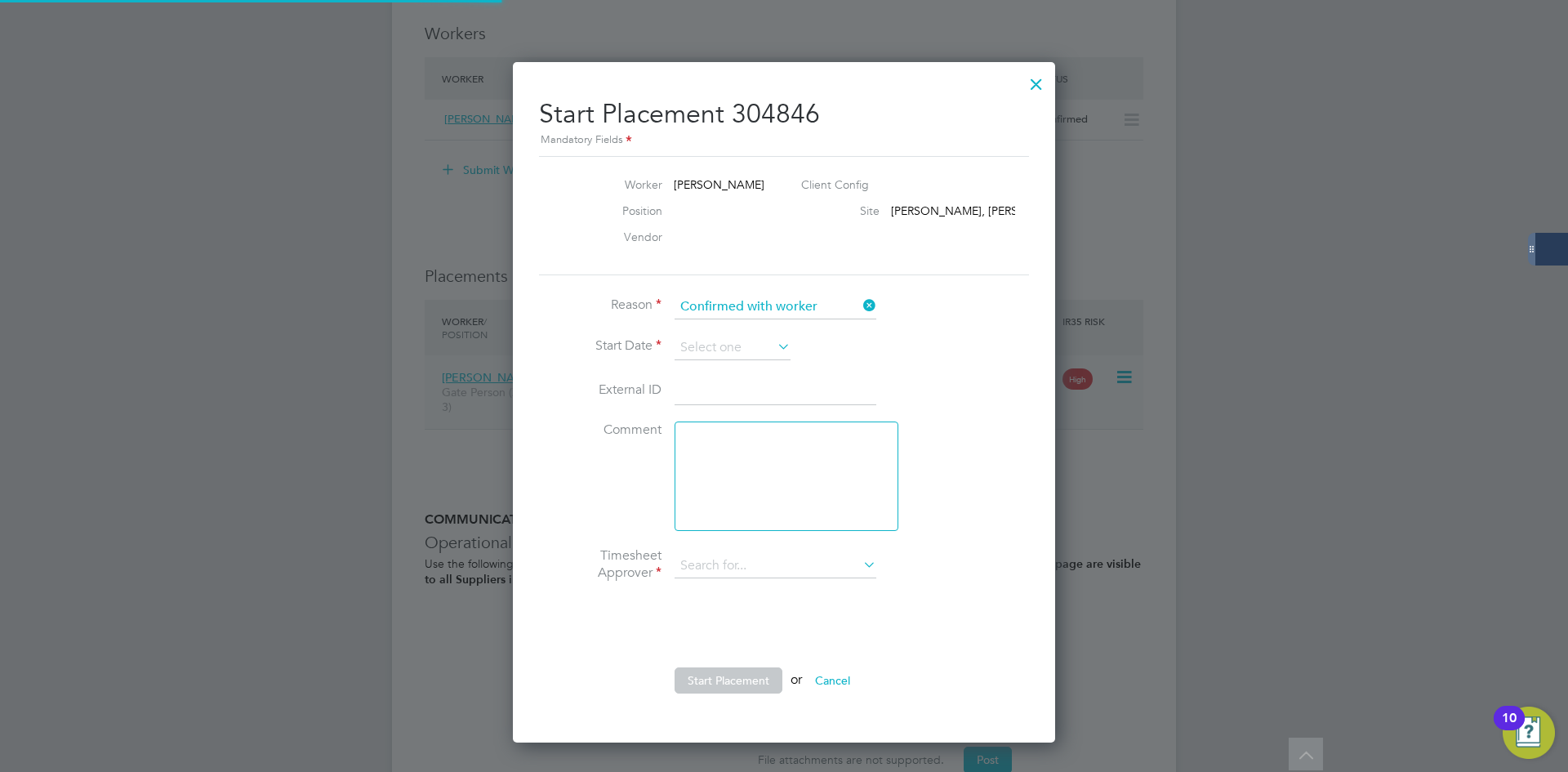
type input "[PERSON_NAME]"
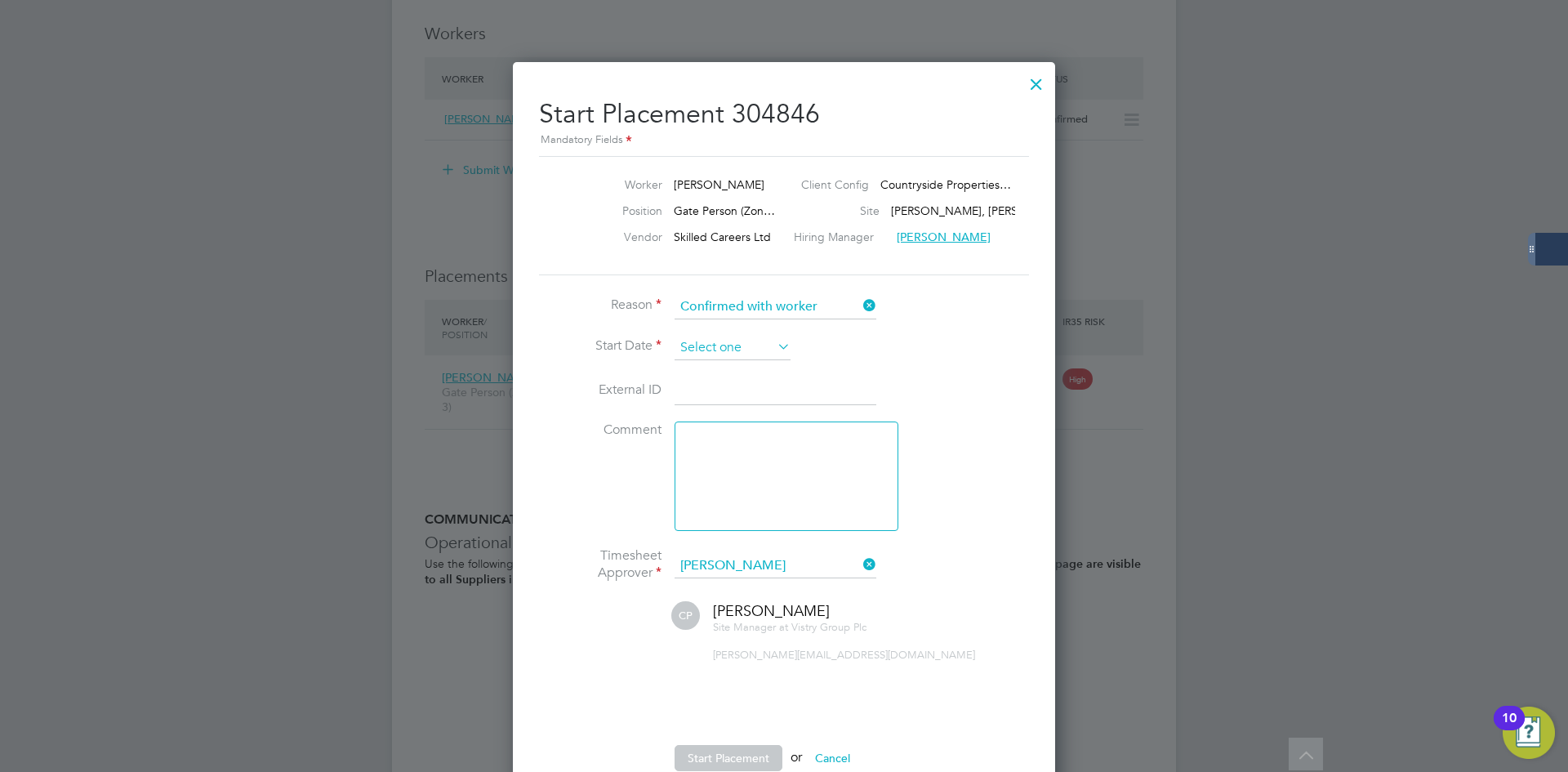
click at [708, 352] on input at bounding box center [732, 348] width 116 height 24
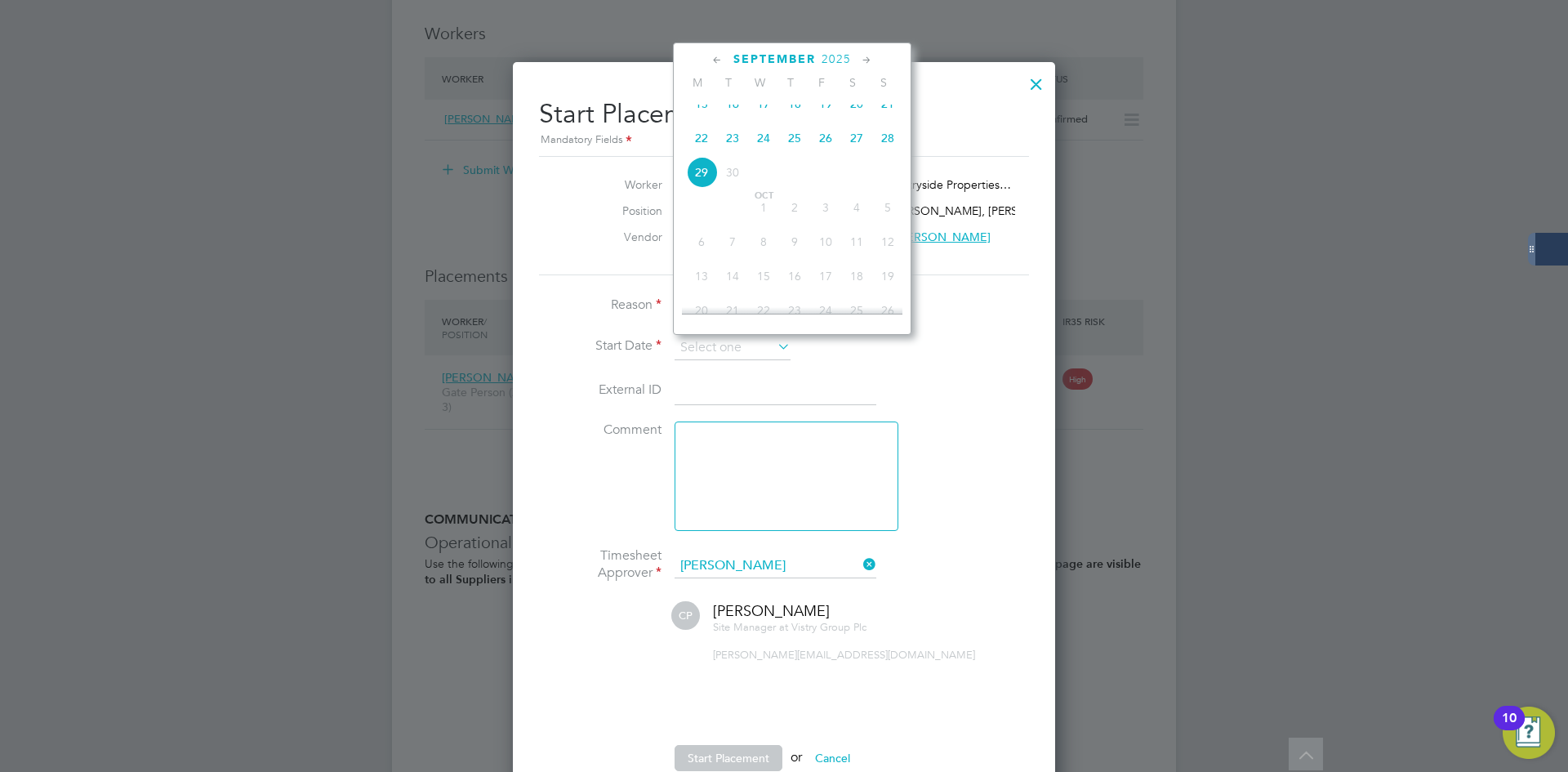
click at [697, 142] on span "22" at bounding box center [701, 138] width 31 height 31
type input "[DATE]"
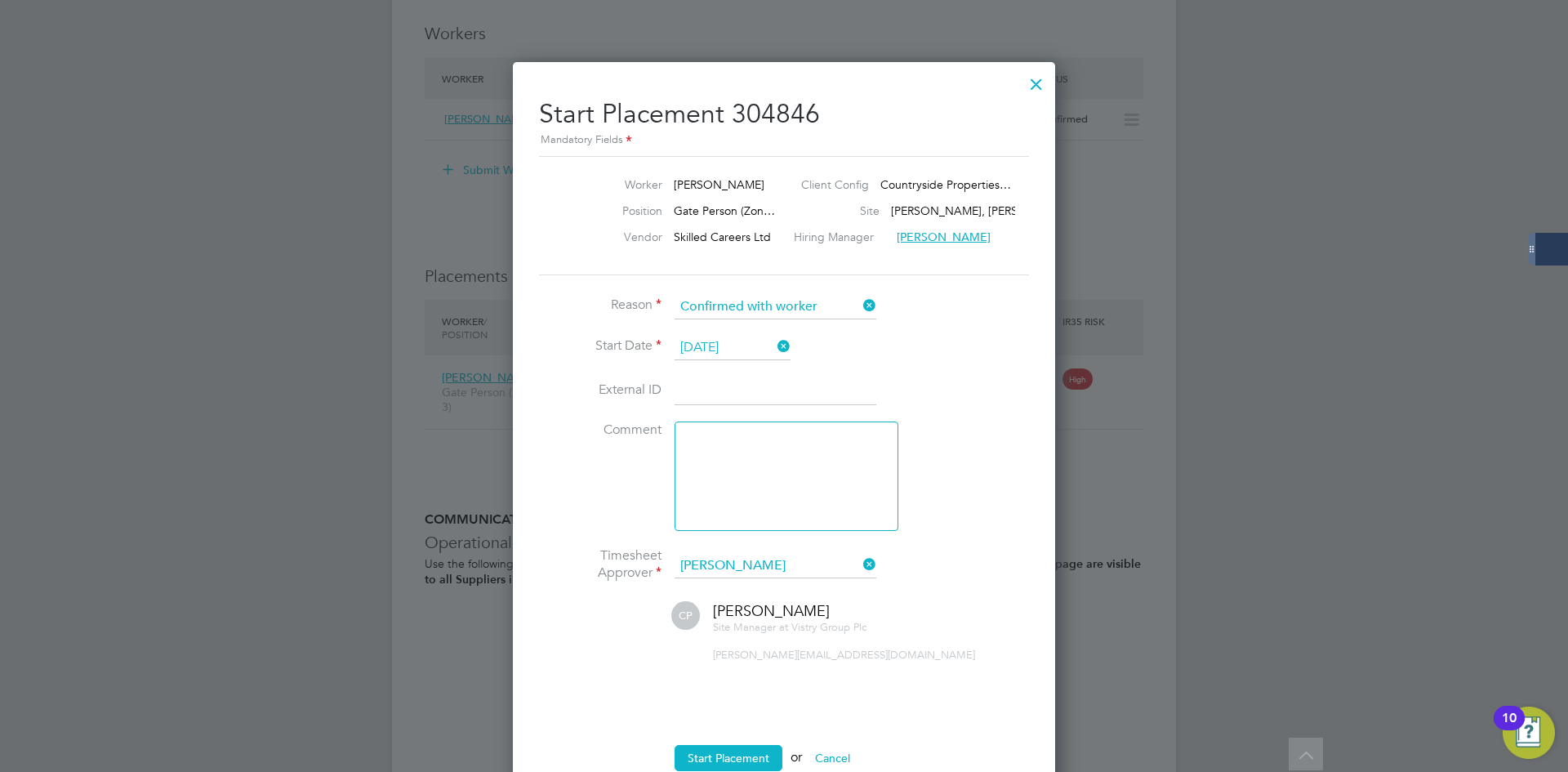
click at [569, 252] on div "Vendor Skilled Careers Ltd Hiring Manager Connor Pattenden" at bounding box center [784, 241] width 503 height 26
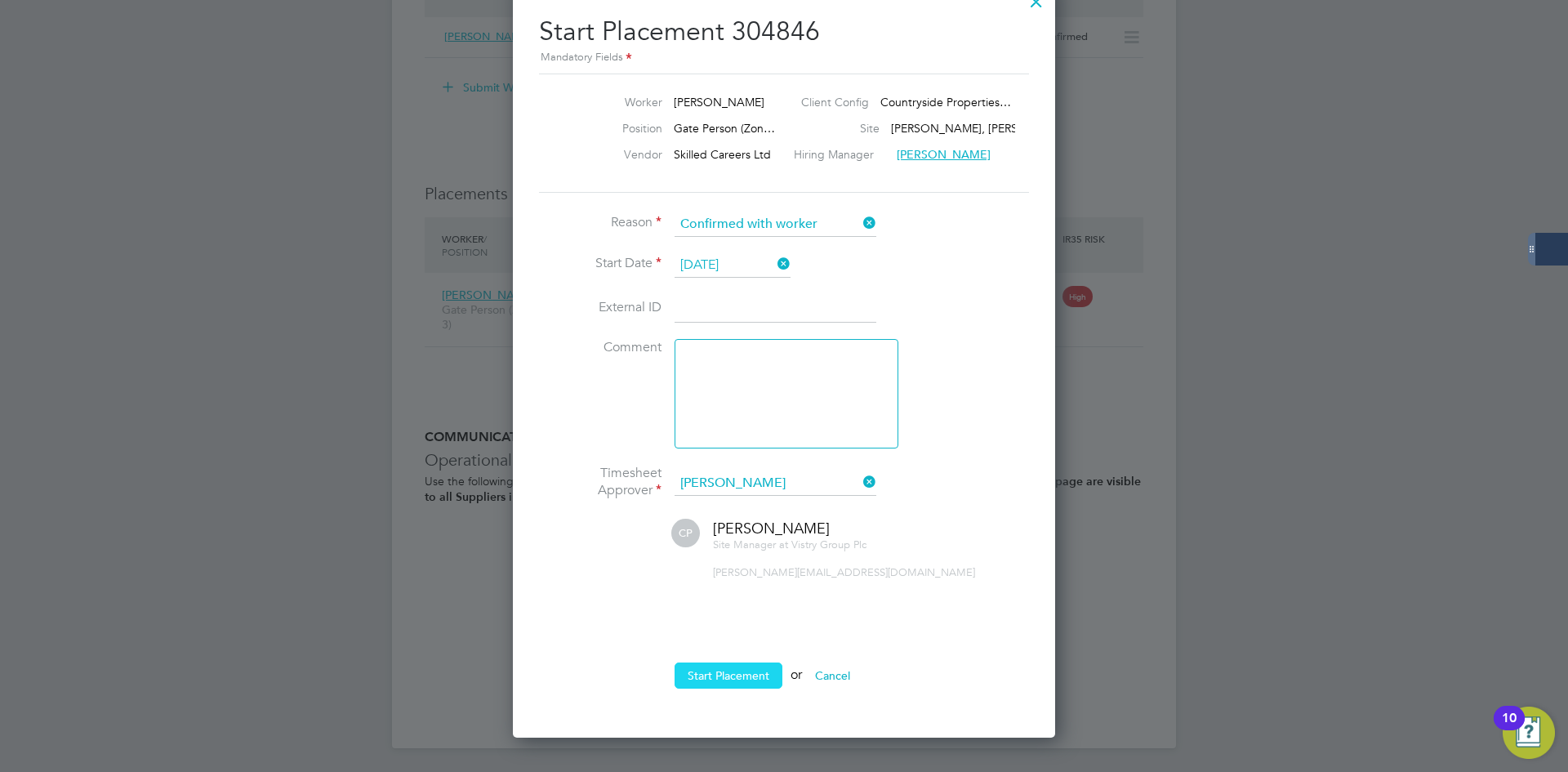
click at [713, 686] on button "Start Placement" at bounding box center [728, 676] width 108 height 26
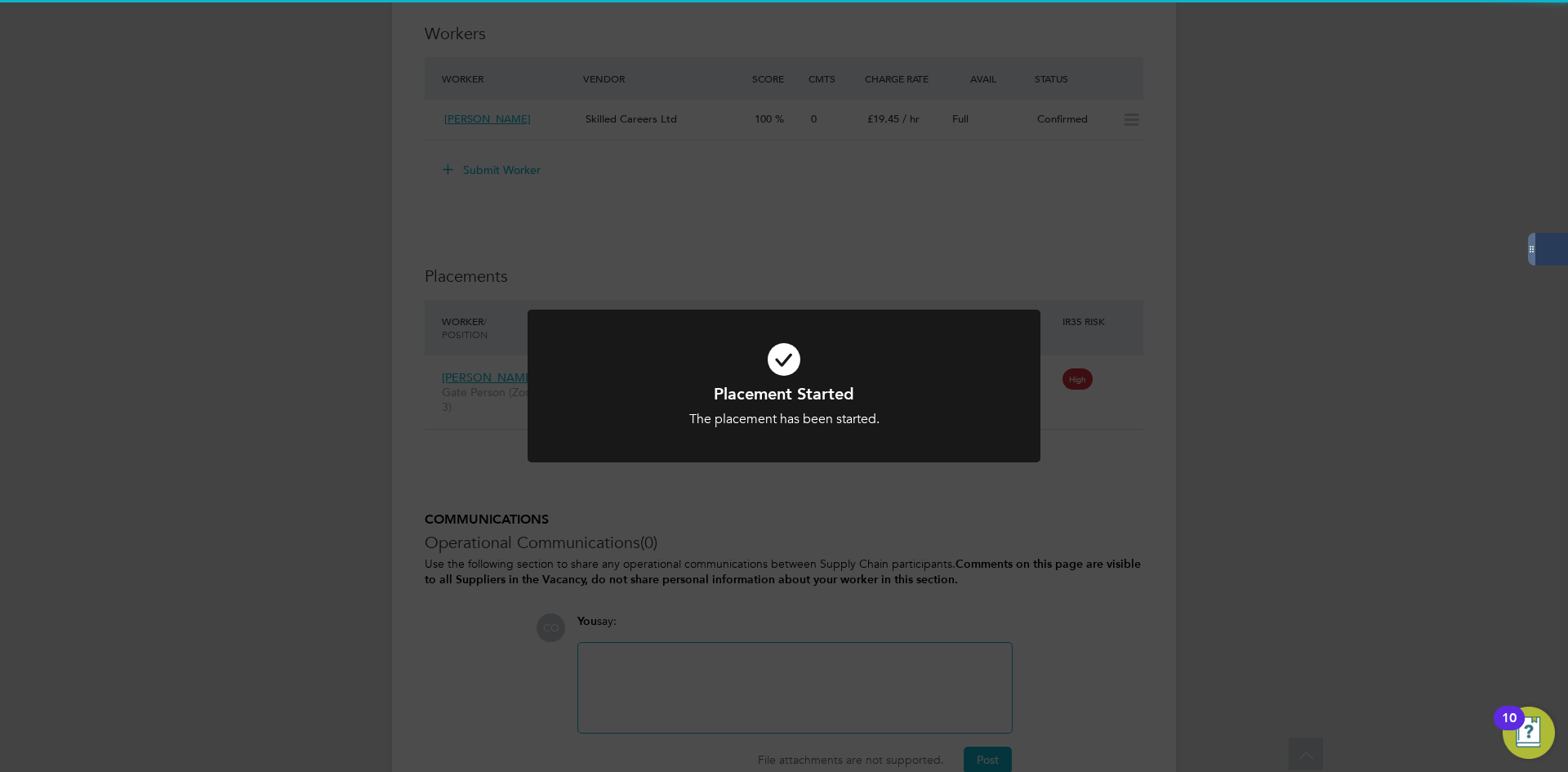
click at [855, 471] on div "Placement Started The placement has been started. Cancel Okay" at bounding box center [783, 395] width 513 height 172
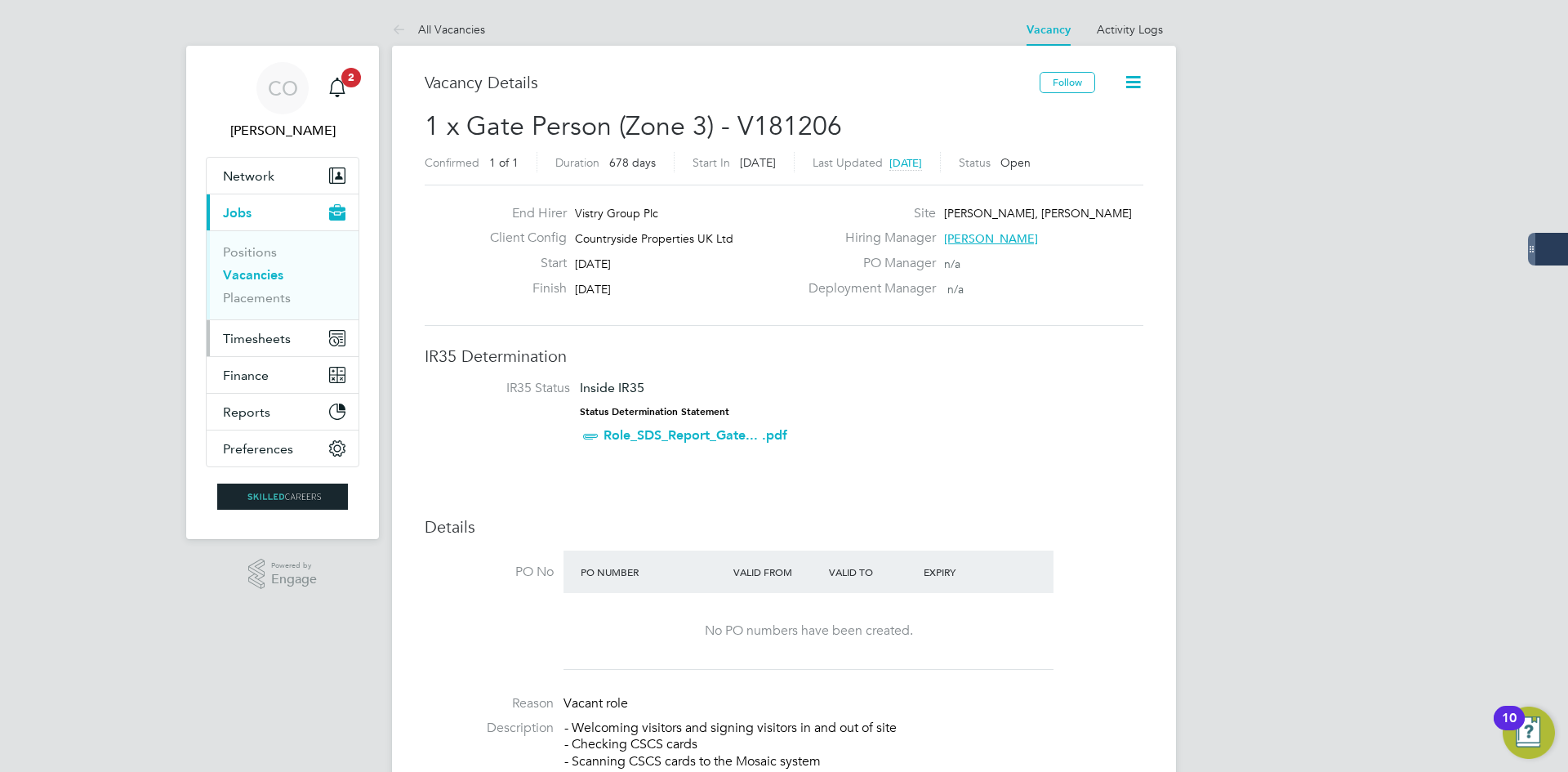
click at [289, 339] on span "Timesheets" at bounding box center [257, 339] width 68 height 16
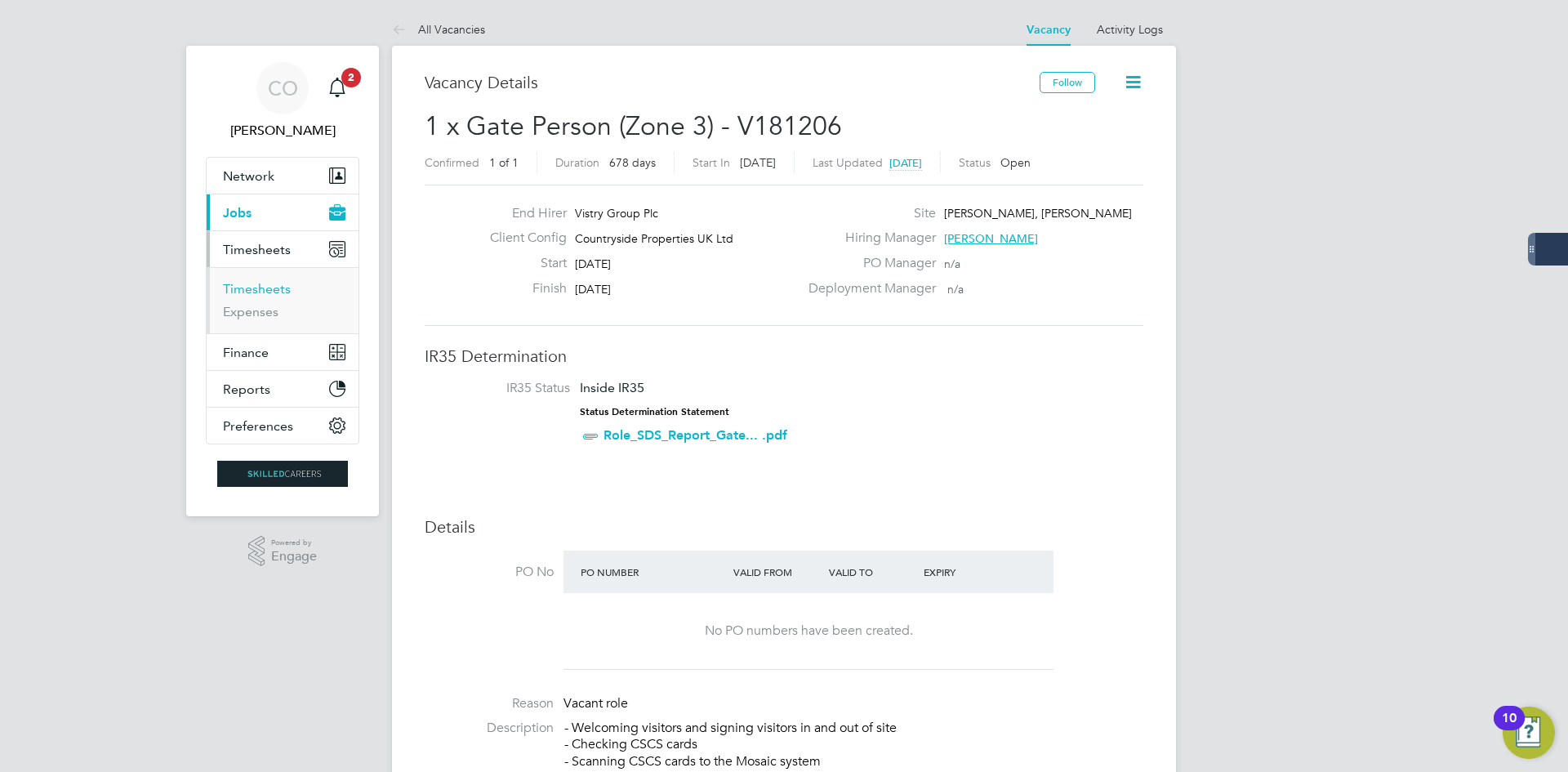
click at [258, 295] on link "Timesheets" at bounding box center [257, 289] width 68 height 16
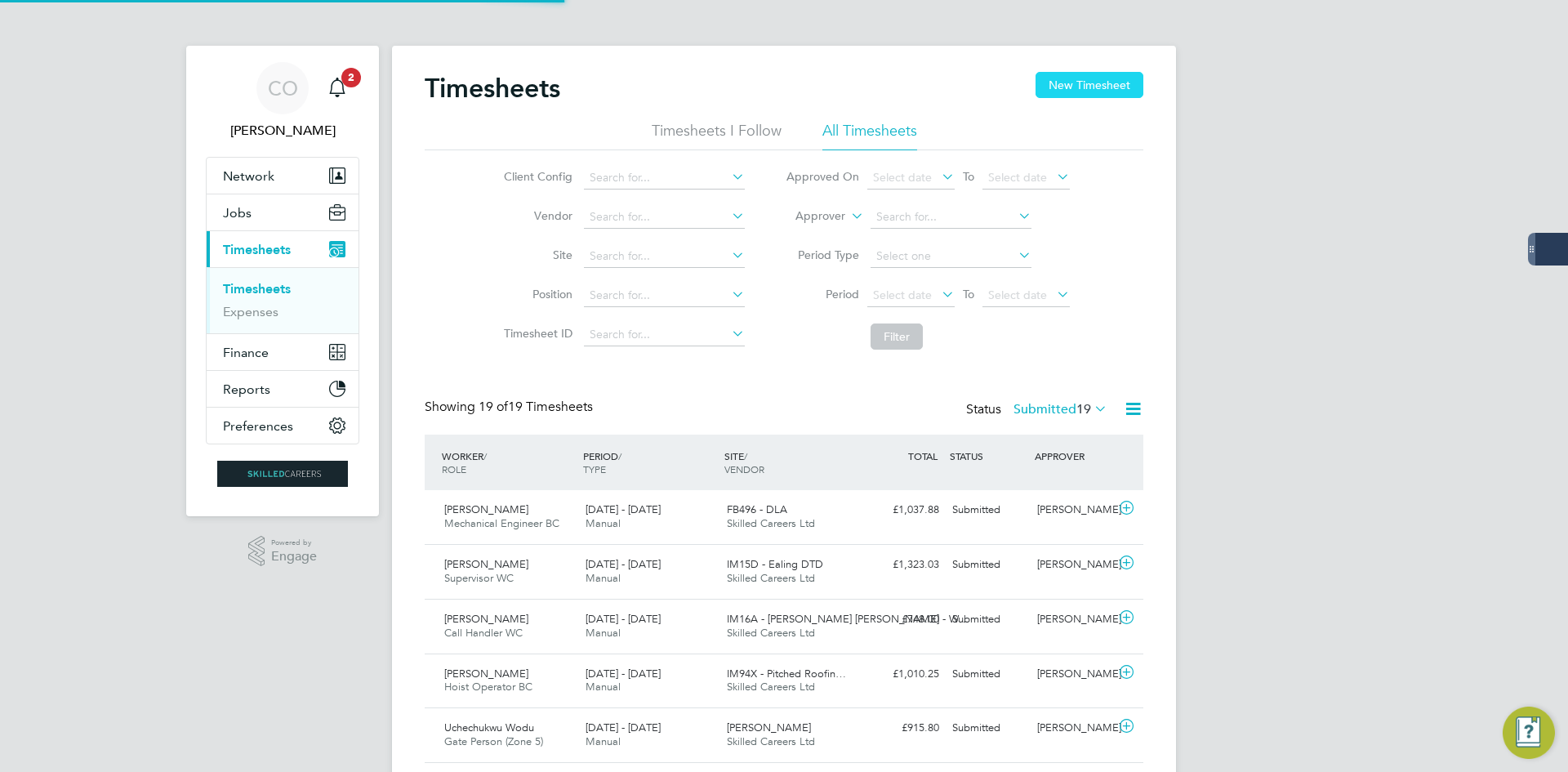
click at [1061, 72] on button "New Timesheet" at bounding box center [1089, 84] width 108 height 26
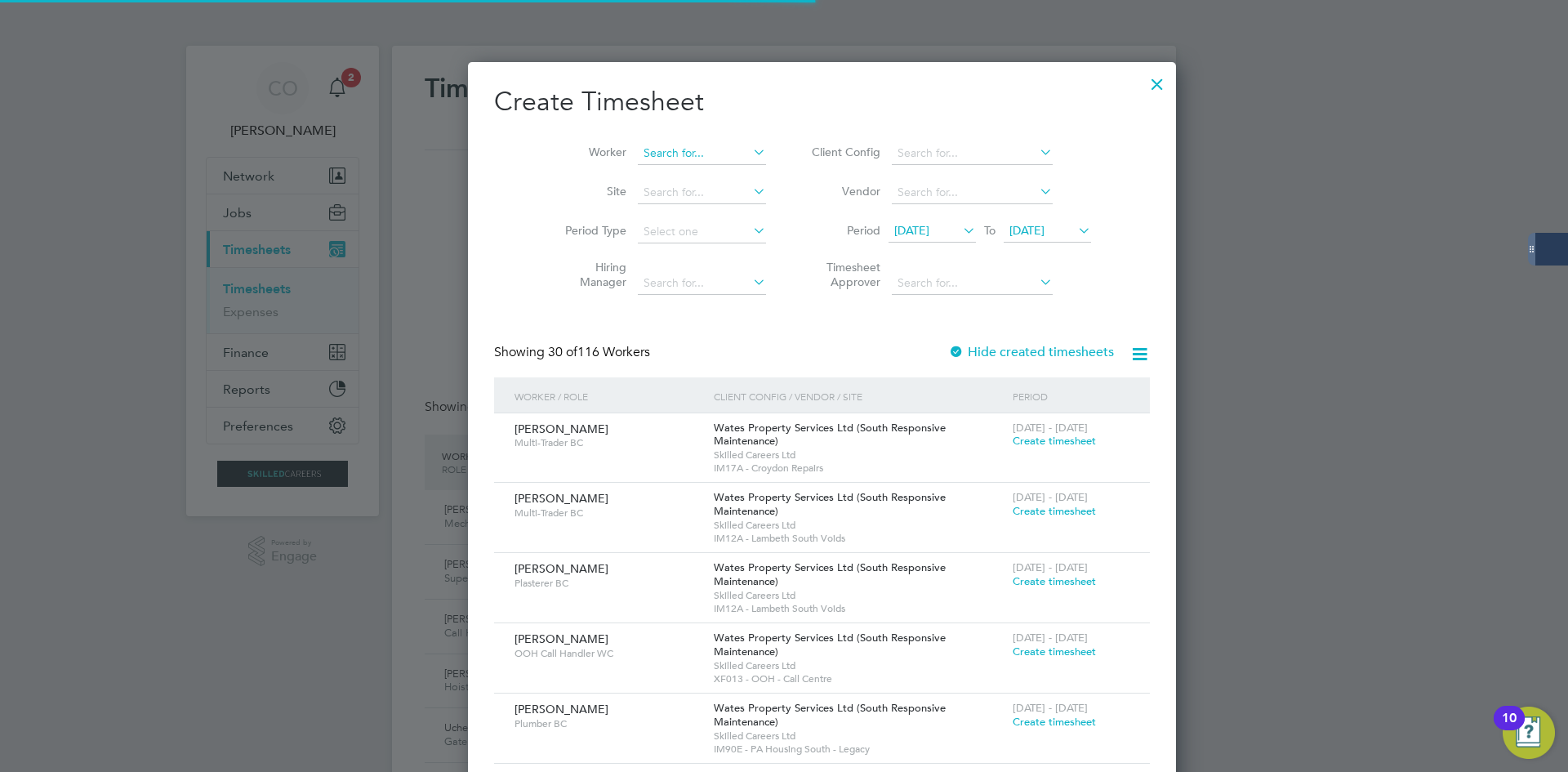
click at [696, 149] on input at bounding box center [701, 153] width 128 height 23
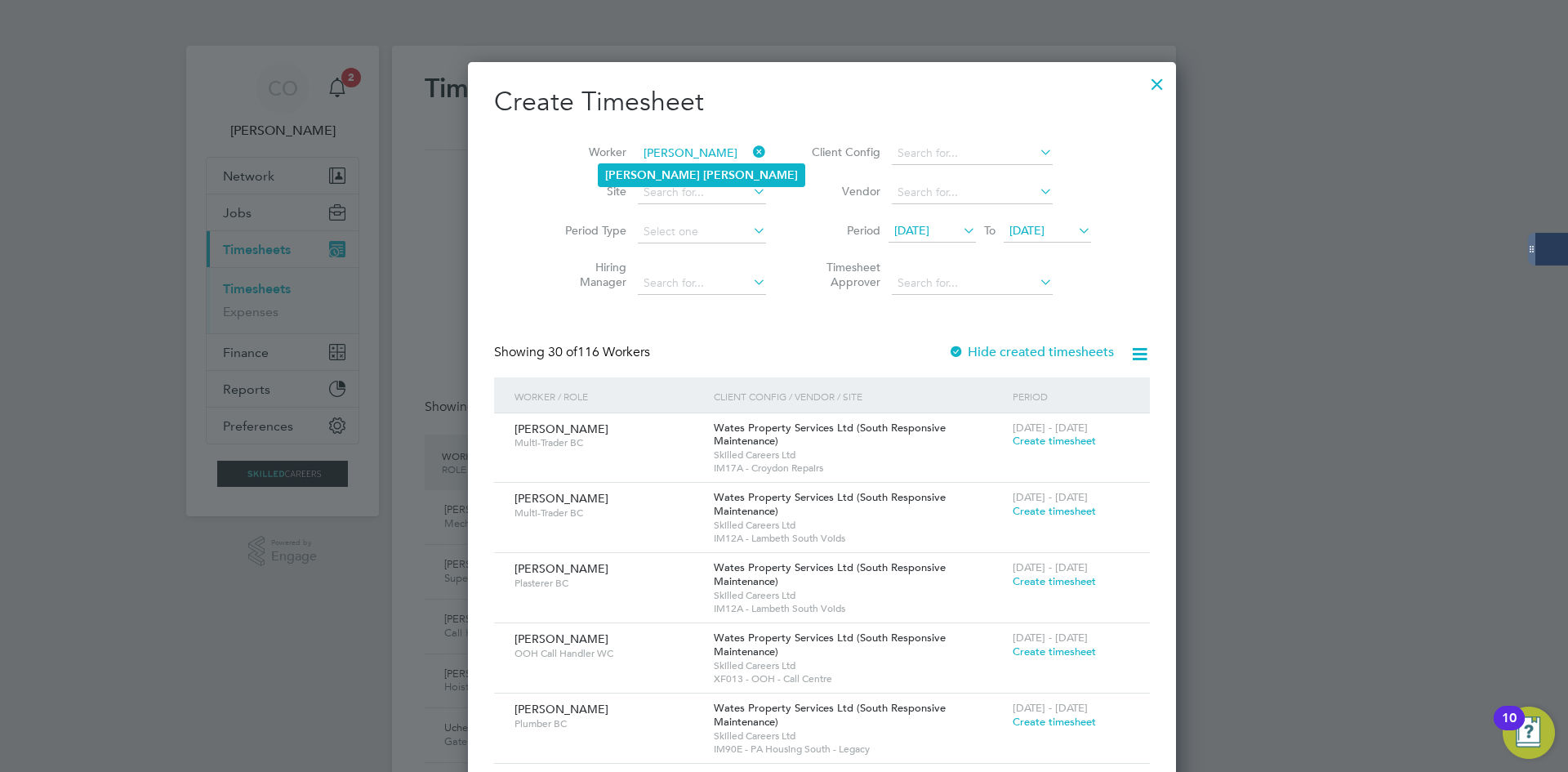
click at [691, 168] on li "Maria Casey" at bounding box center [701, 175] width 206 height 22
type input "Maria Casey"
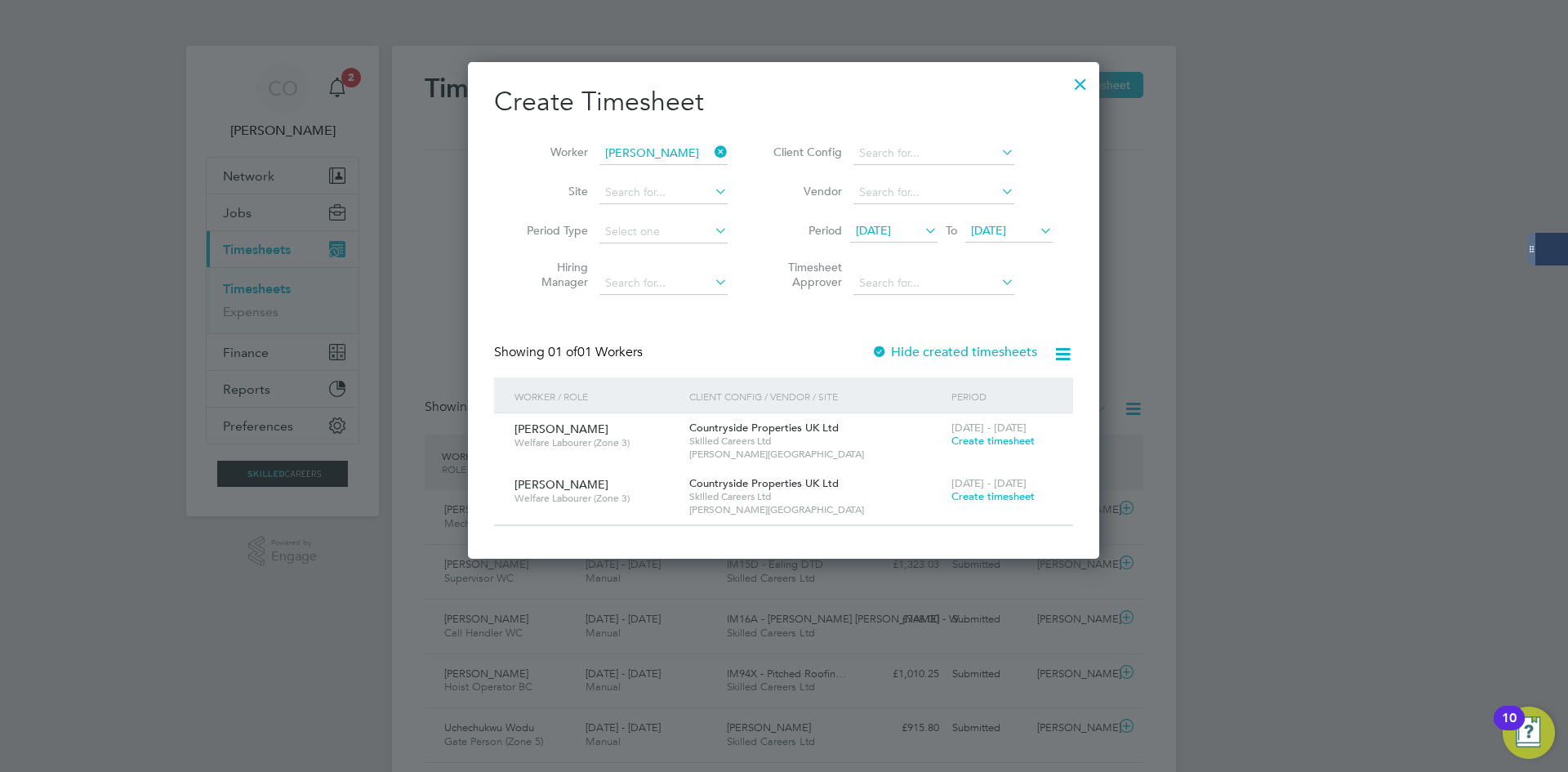
click at [918, 346] on label "Hide created timesheets" at bounding box center [954, 352] width 165 height 16
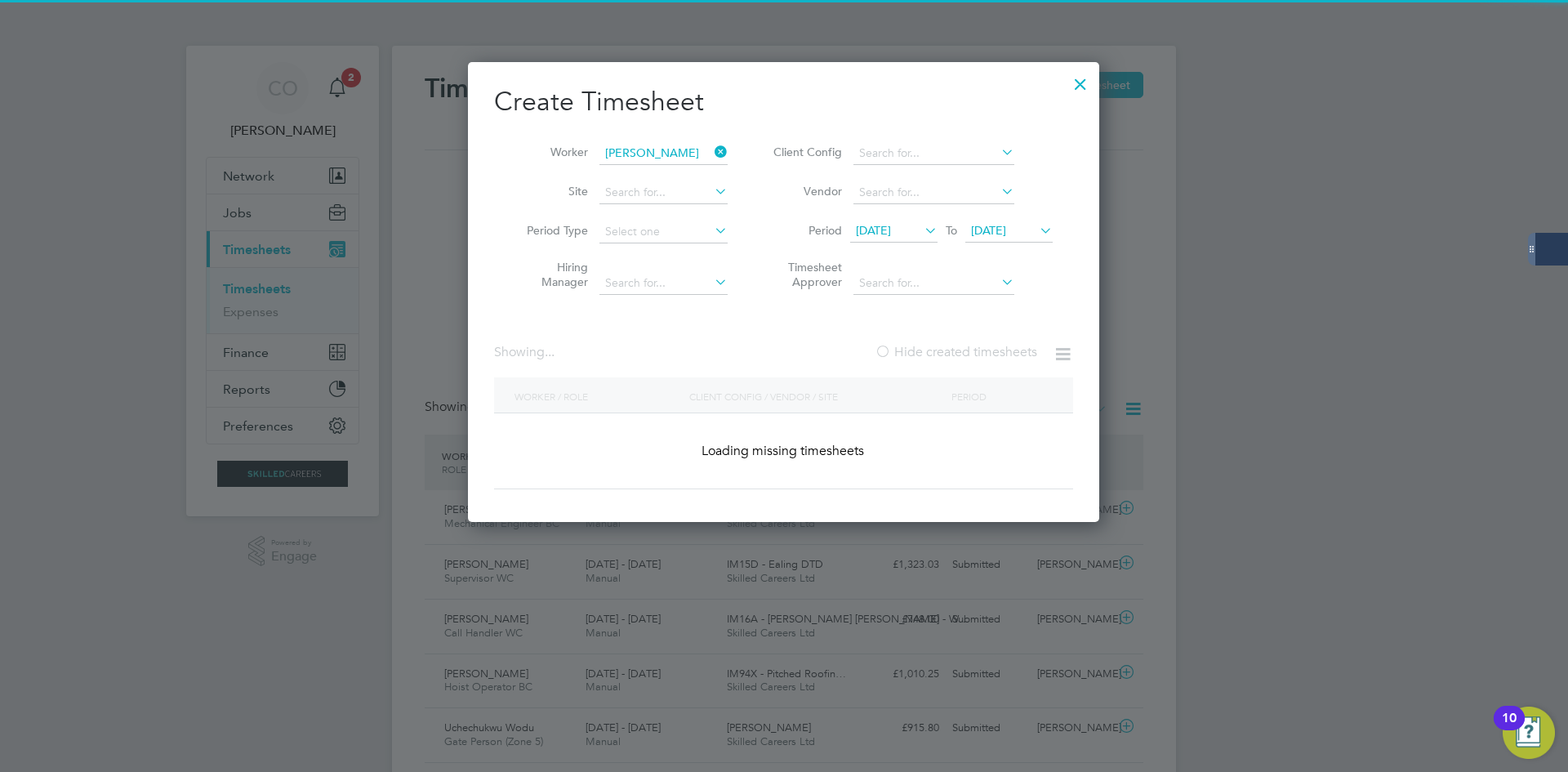
click at [918, 347] on label "Hide created timesheets" at bounding box center [955, 352] width 163 height 16
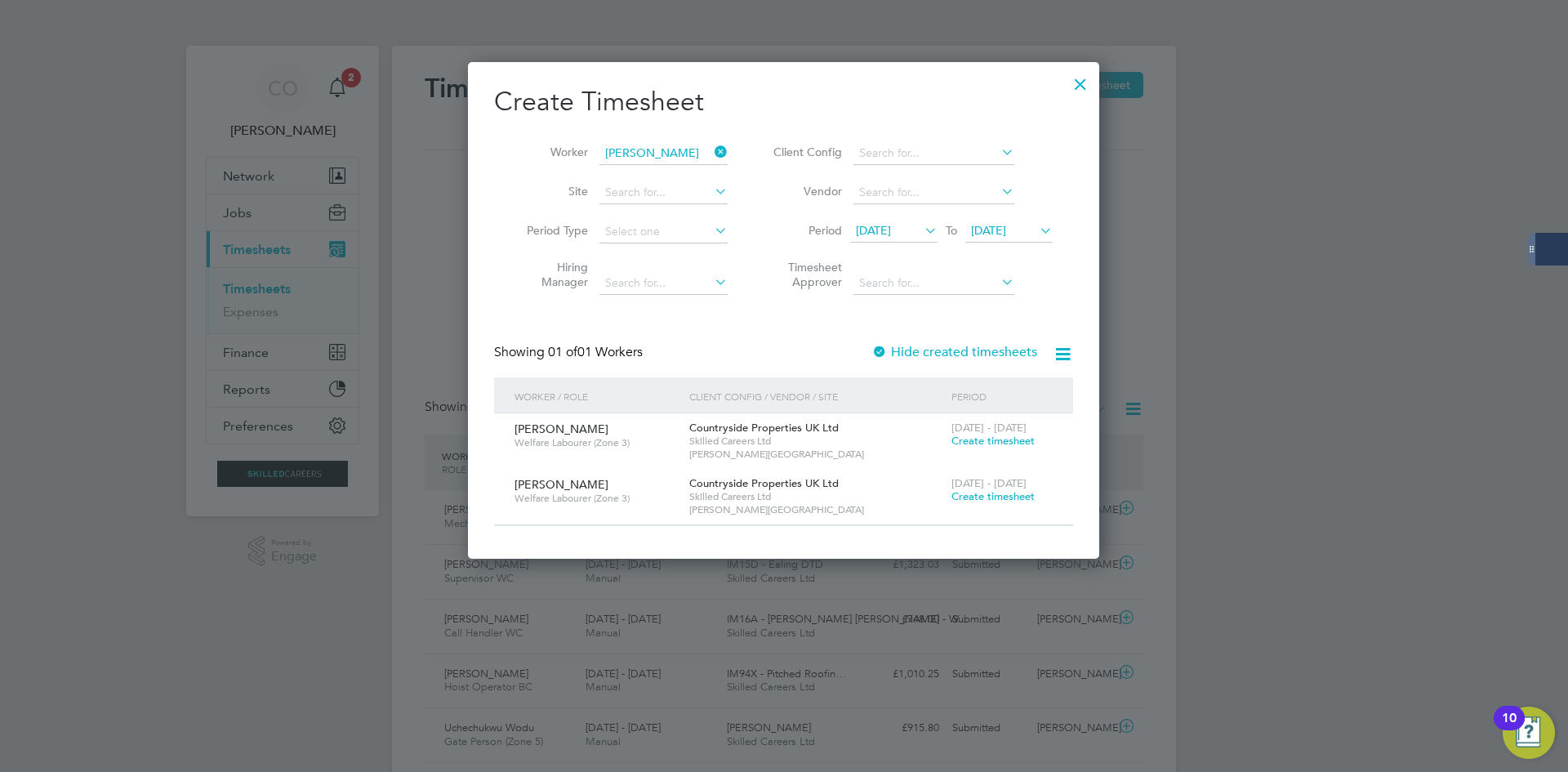
click at [972, 498] on span "Create timesheet" at bounding box center [992, 496] width 84 height 14
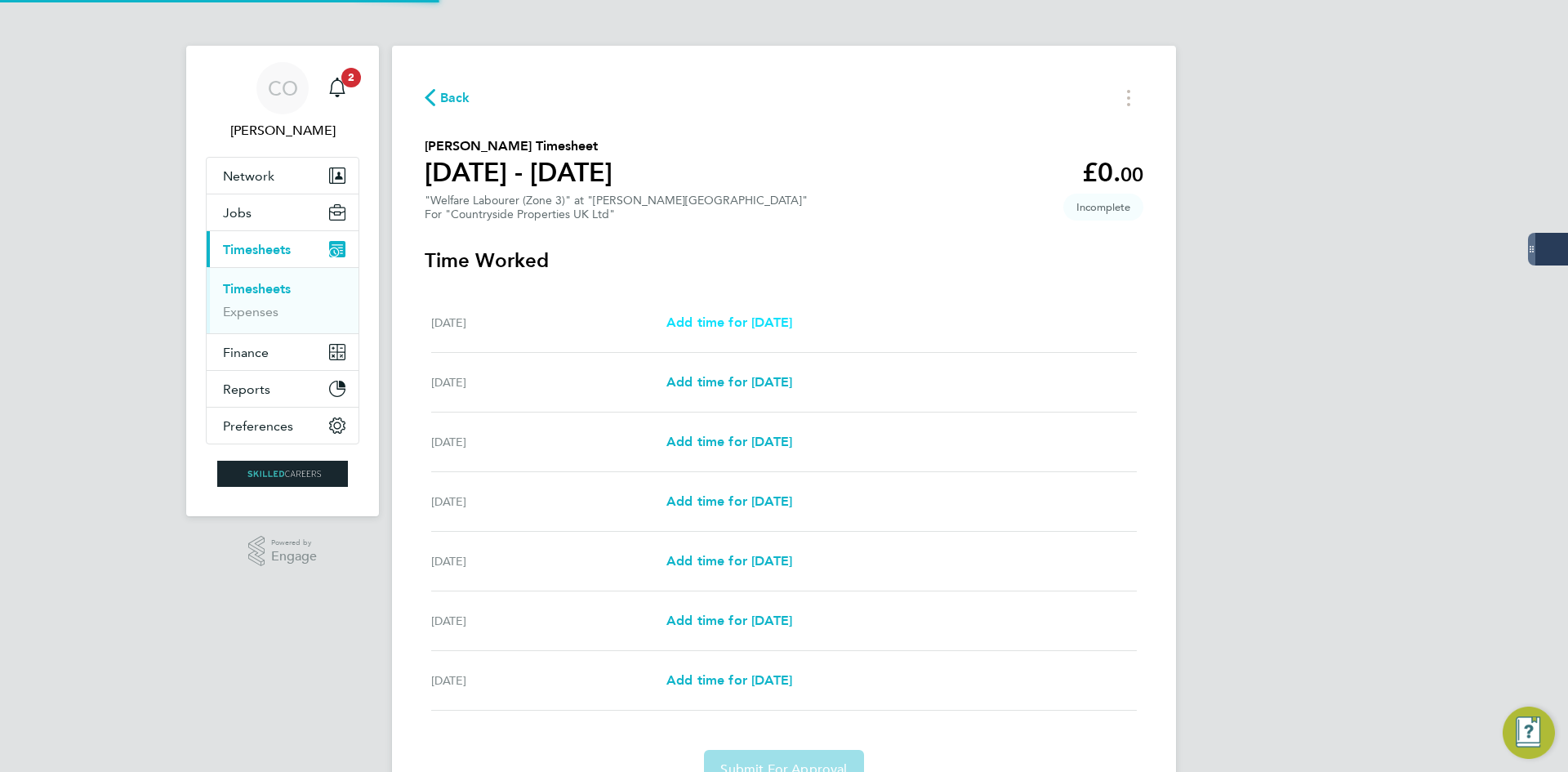
click at [705, 327] on span "Add time for Mon 22 Sep" at bounding box center [729, 322] width 126 height 16
select select "30"
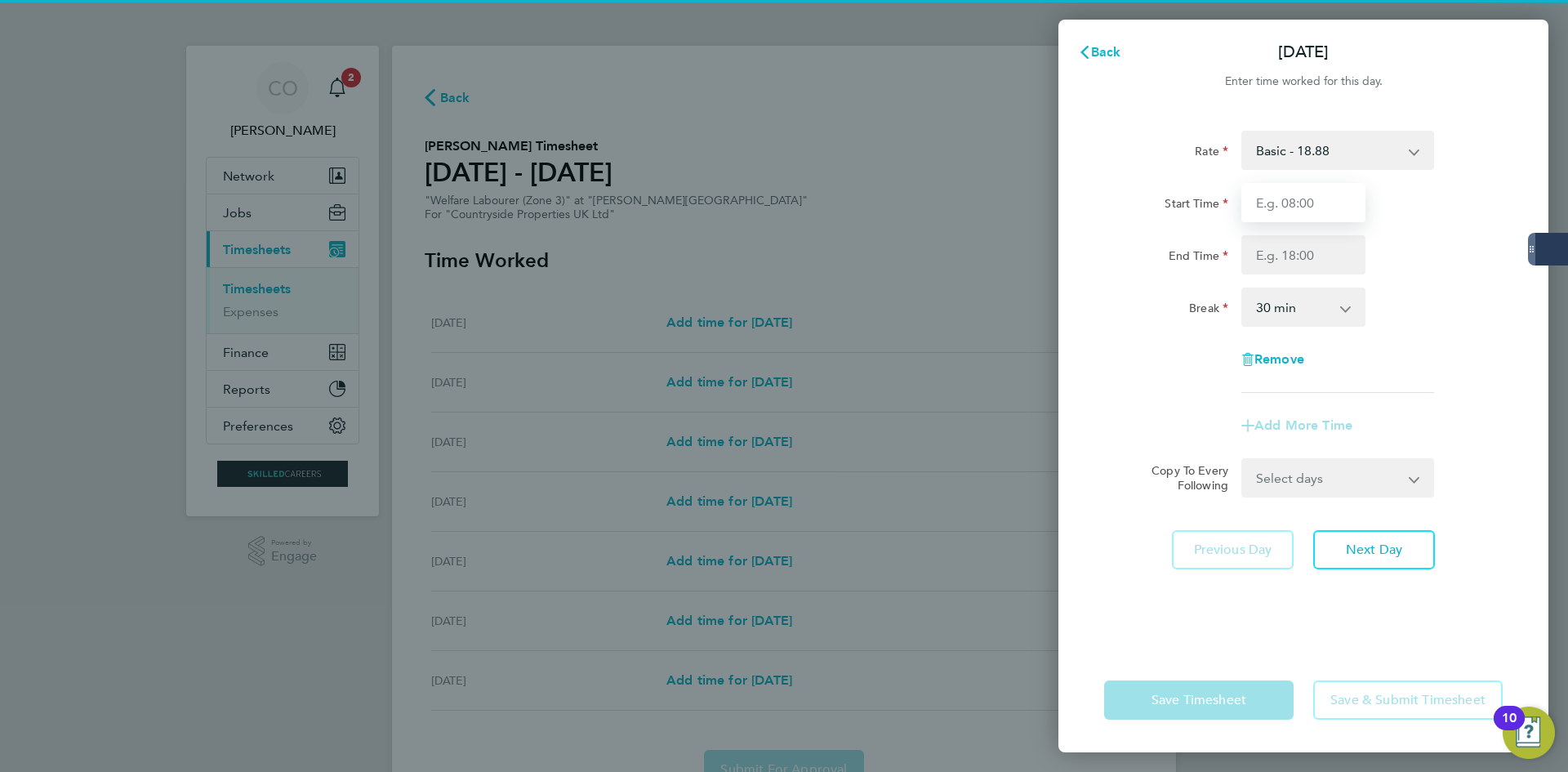
drag, startPoint x: 1296, startPoint y: 203, endPoint x: 1295, endPoint y: 221, distance: 18.0
click at [1295, 203] on input "Start Time" at bounding box center [1304, 202] width 124 height 39
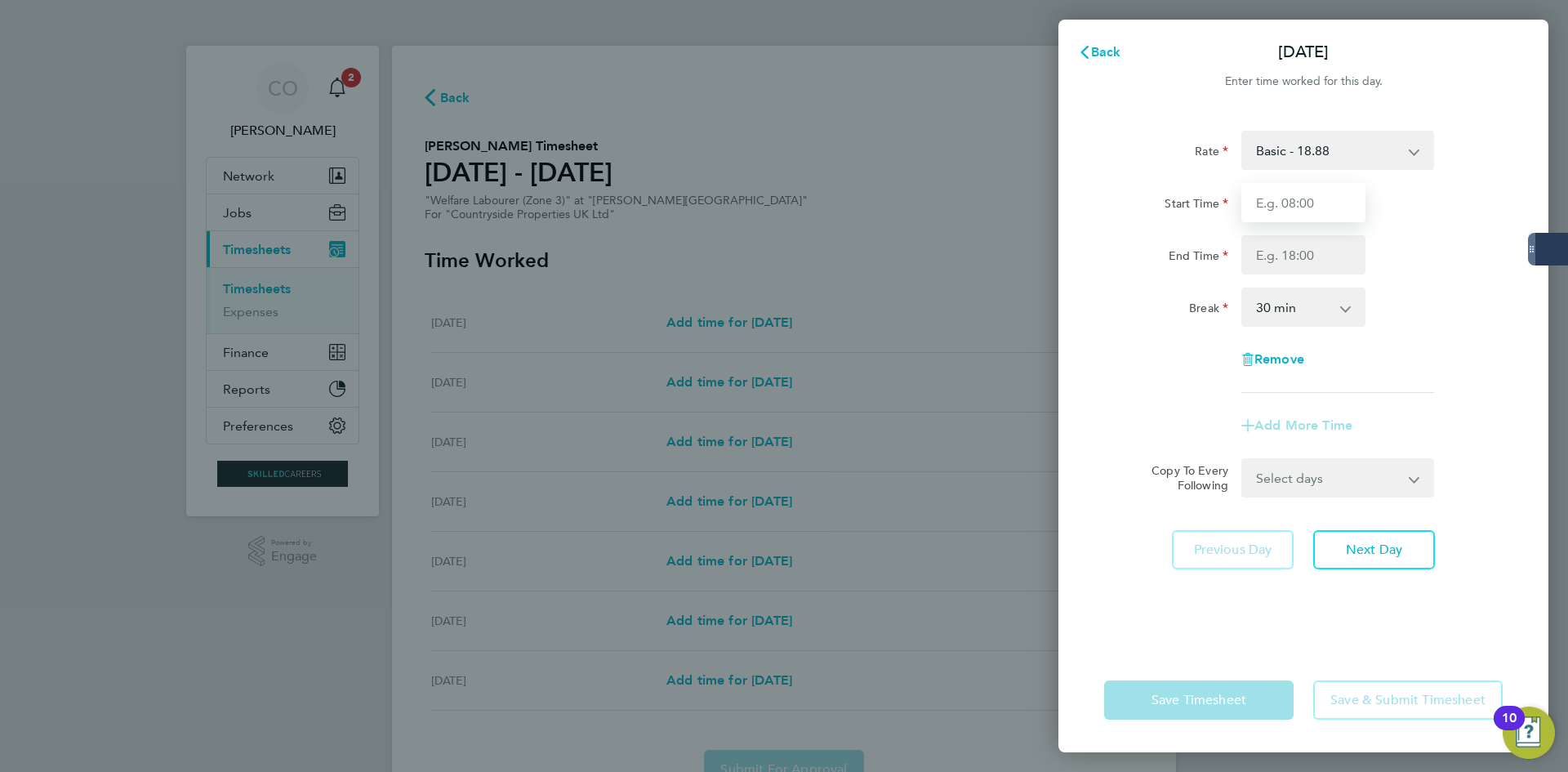
type input "09:45"
click at [1284, 264] on input "End Time" at bounding box center [1304, 254] width 124 height 39
type input "13:45"
click at [1296, 303] on select "0 min 15 min 30 min 45 min 60 min 75 min 90 min" at bounding box center [1293, 307] width 102 height 36
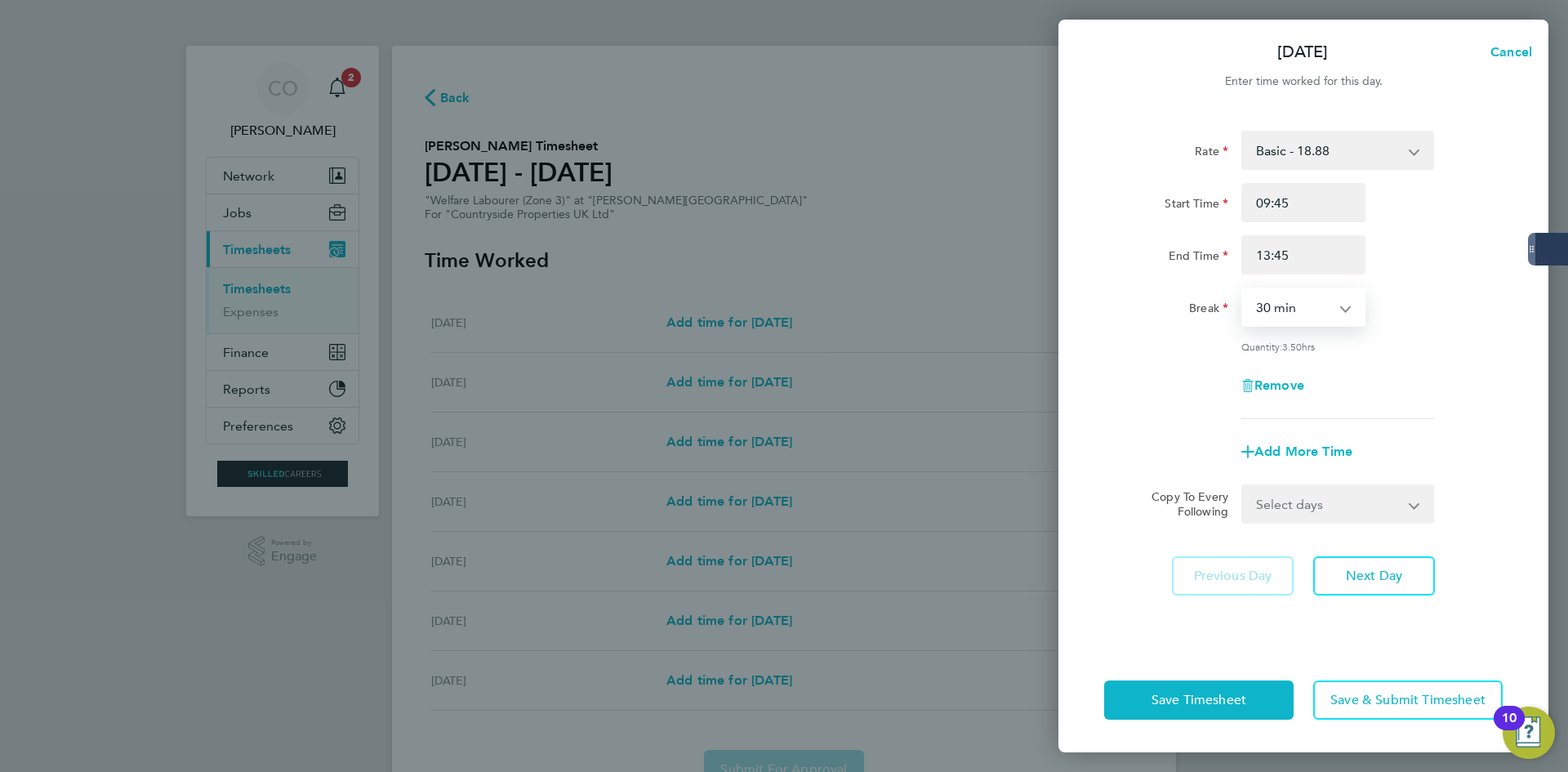
select select "0"
click at [1242, 289] on select "0 min 15 min 30 min 45 min 60 min 75 min 90 min" at bounding box center [1293, 307] width 102 height 36
drag, startPoint x: 1314, startPoint y: 491, endPoint x: 1312, endPoint y: 504, distance: 13.2
click at [1314, 491] on select "Select days Day Weekday (Mon-Fri) Weekend (Sat-Sun) Tuesday Wednesday Thursday …" at bounding box center [1328, 504] width 171 height 36
select select "WEEKDAY"
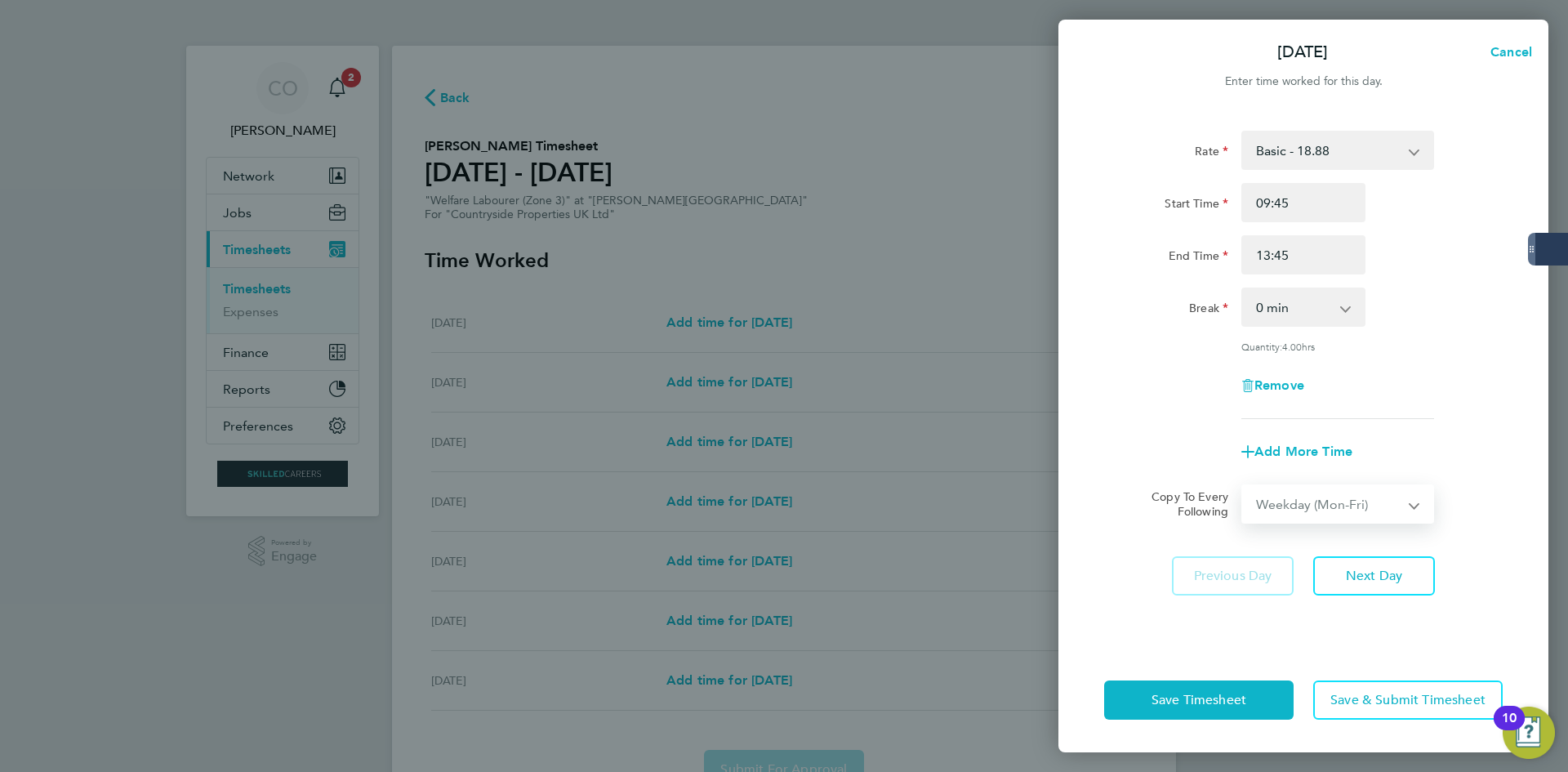
click at [1242, 486] on select "Select days Day Weekday (Mon-Fri) Weekend (Sat-Sun) Tuesday Wednesday Thursday …" at bounding box center [1328, 504] width 171 height 36
select select "2025-09-28"
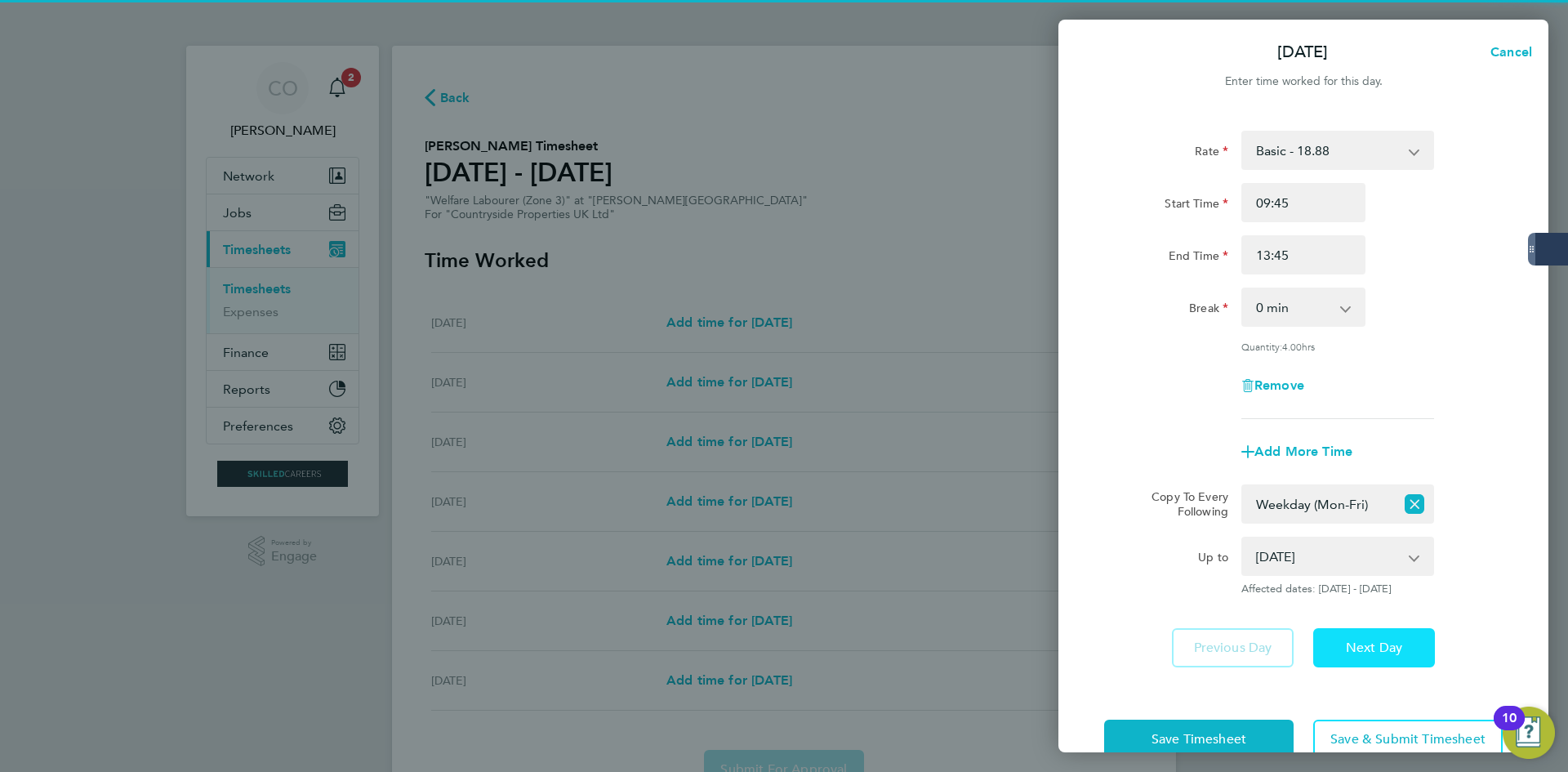
click at [1405, 637] on button "Next Day" at bounding box center [1373, 647] width 121 height 39
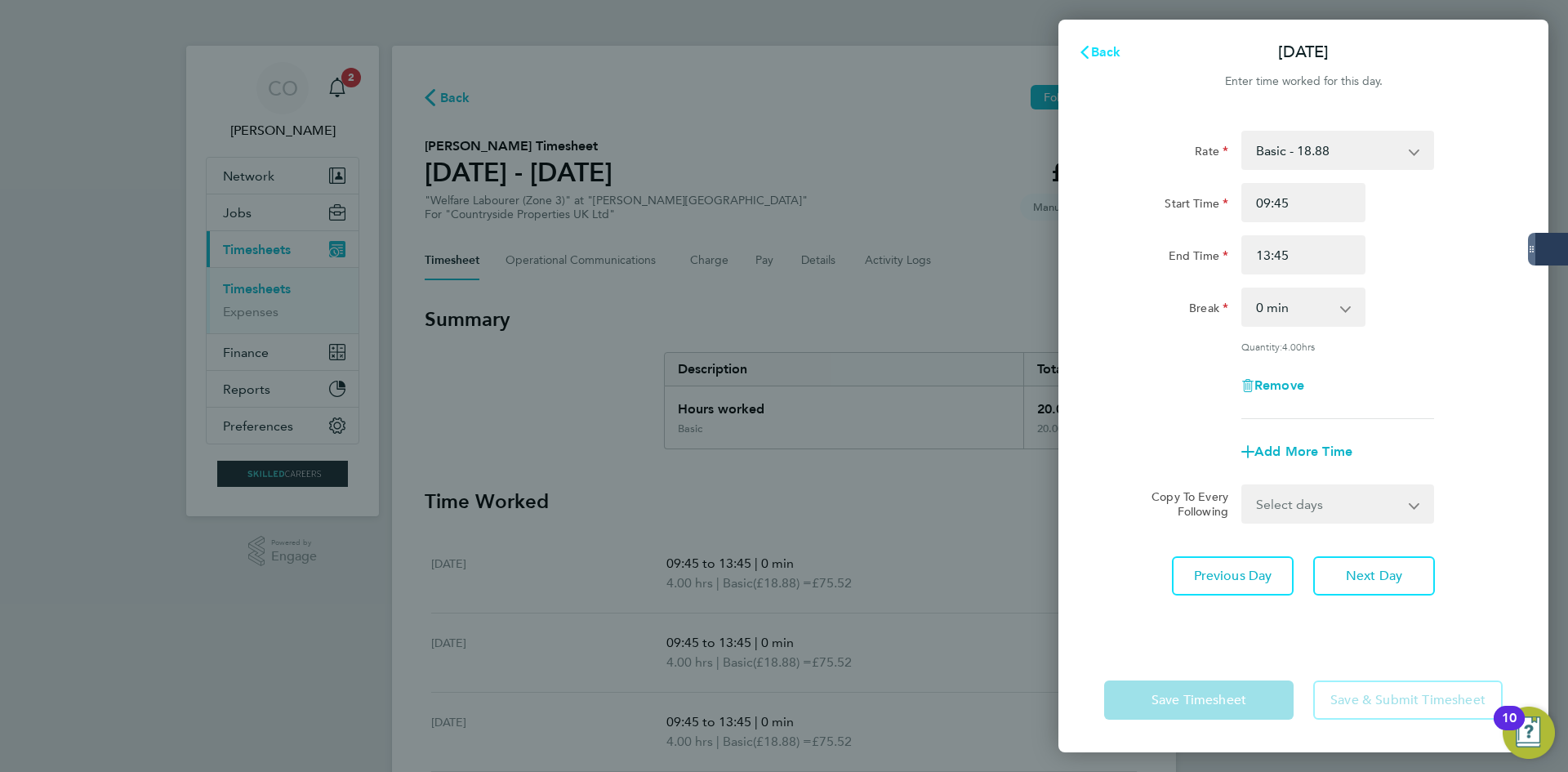
click at [1086, 54] on icon "button" at bounding box center [1084, 52] width 13 height 13
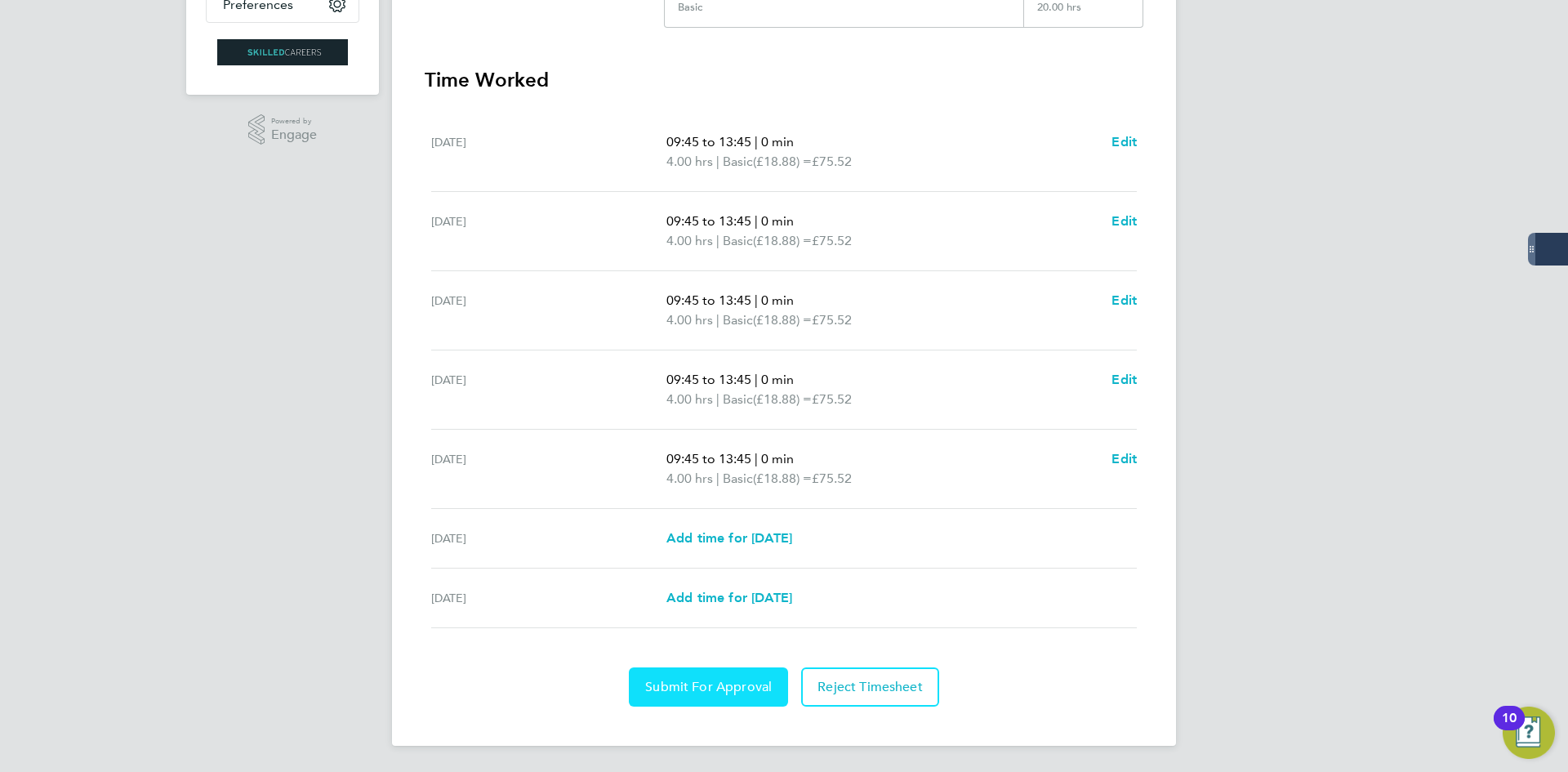
click at [731, 693] on span "Submit For Approval" at bounding box center [708, 687] width 127 height 16
